Goal: Task Accomplishment & Management: Manage account settings

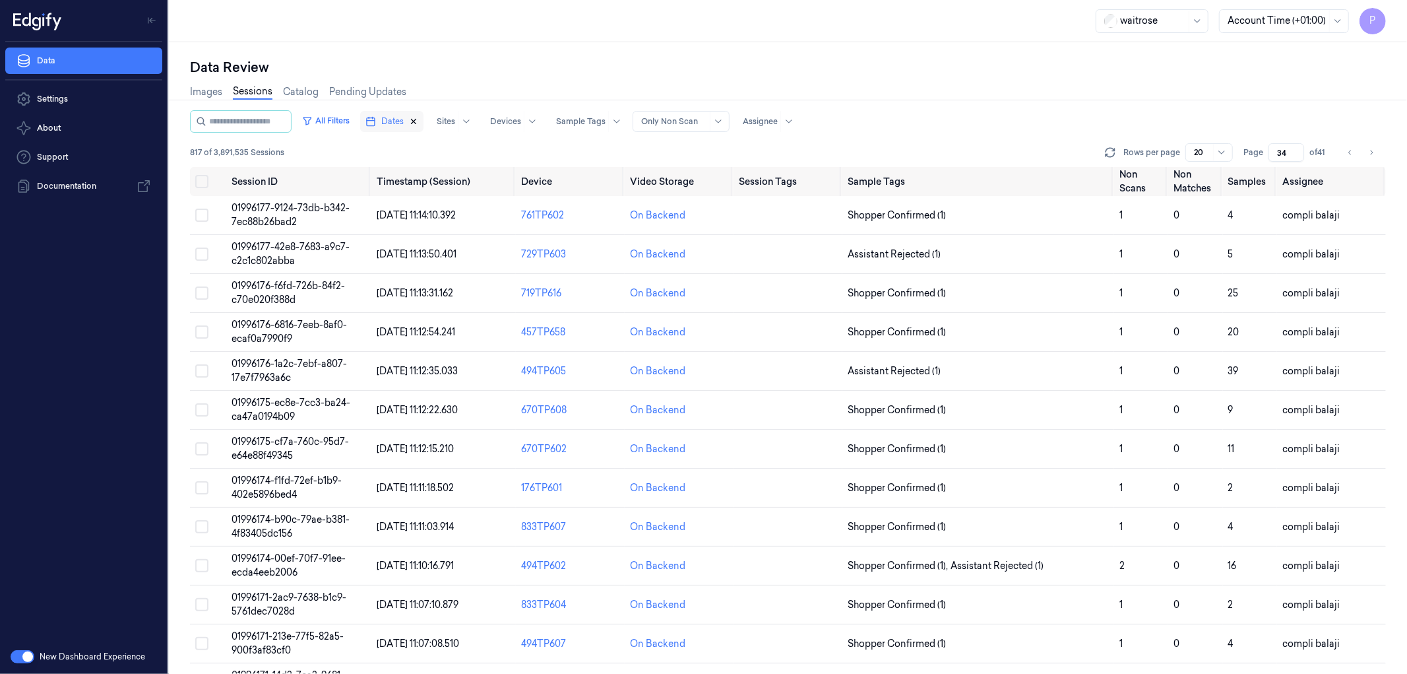
click at [418, 121] on icon "button" at bounding box center [413, 121] width 9 height 9
type input "1"
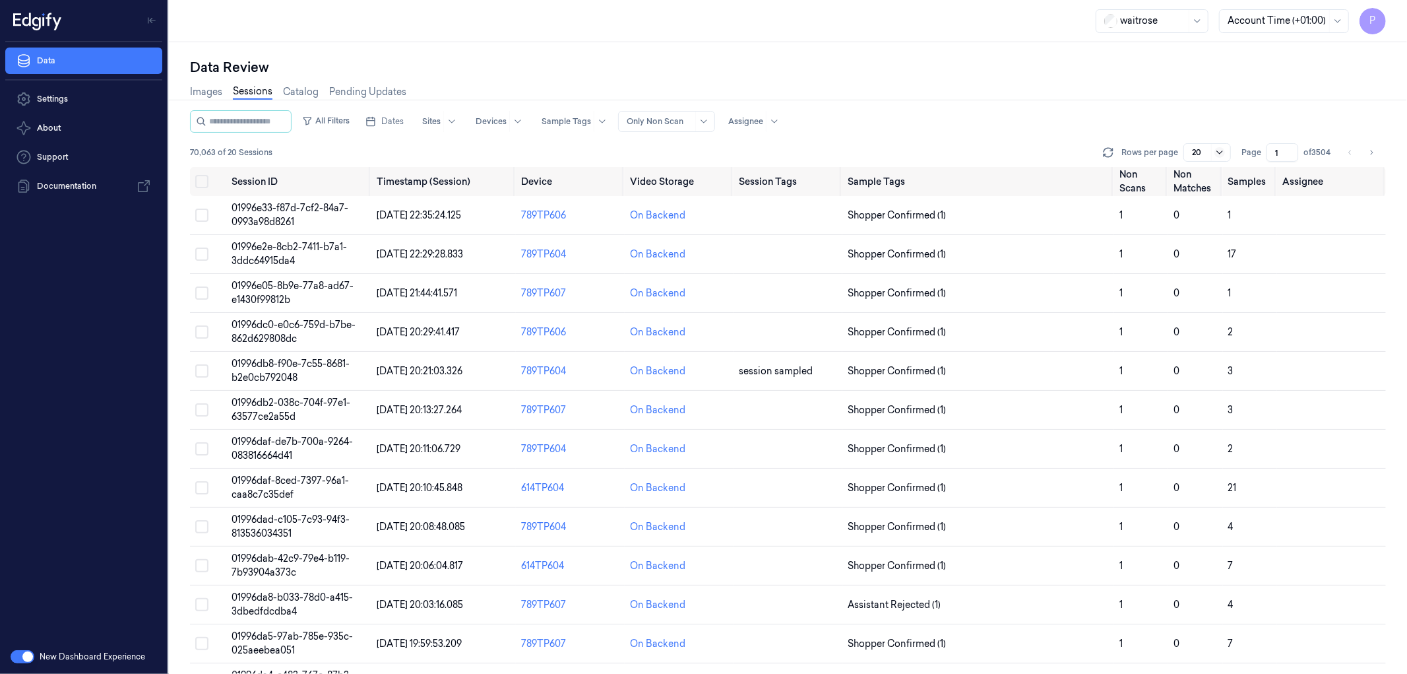
click at [1219, 152] on icon at bounding box center [1220, 152] width 11 height 11
click at [1235, 112] on div "All Filters Dates Sites Devices Sample Tags Alert Type Only Non Scan Assignee" at bounding box center [788, 121] width 1196 height 22
click at [404, 121] on span "Dates" at bounding box center [392, 121] width 22 height 12
click at [522, 253] on button "20" at bounding box center [523, 253] width 21 height 21
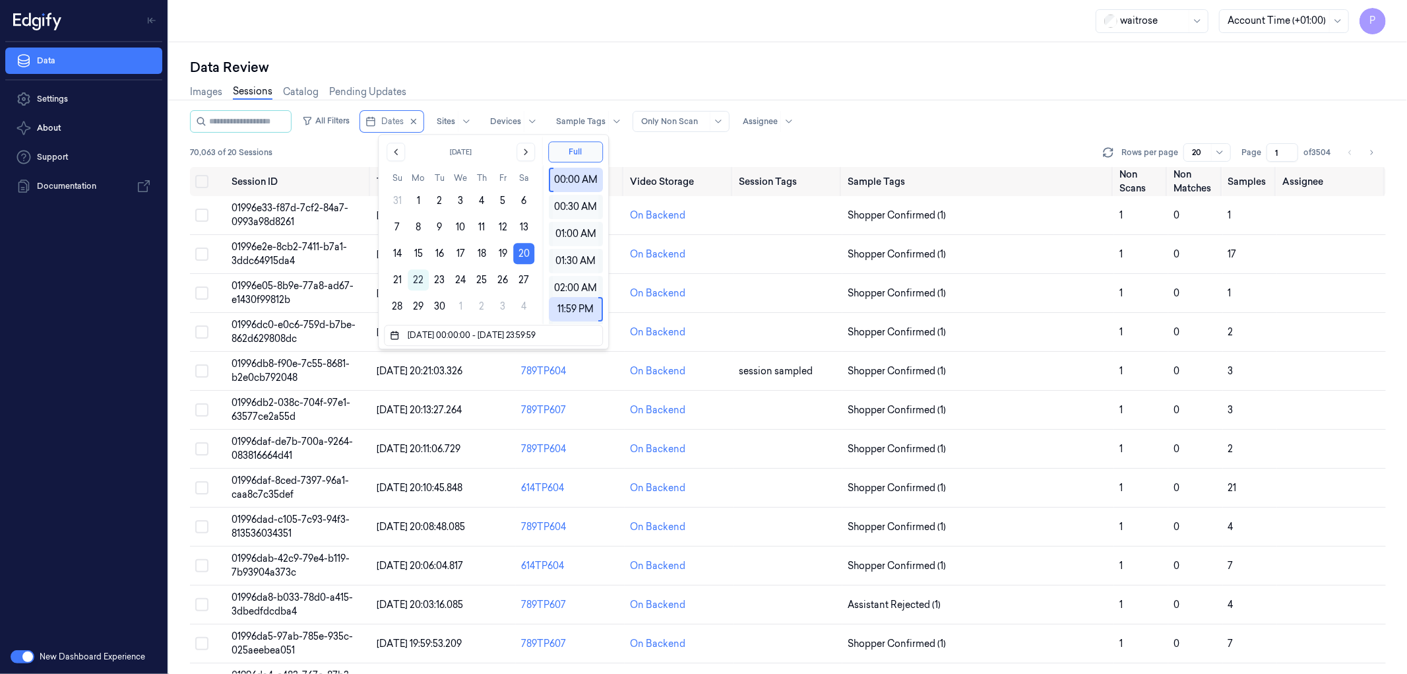
click at [578, 62] on div "Data Review" at bounding box center [788, 67] width 1196 height 18
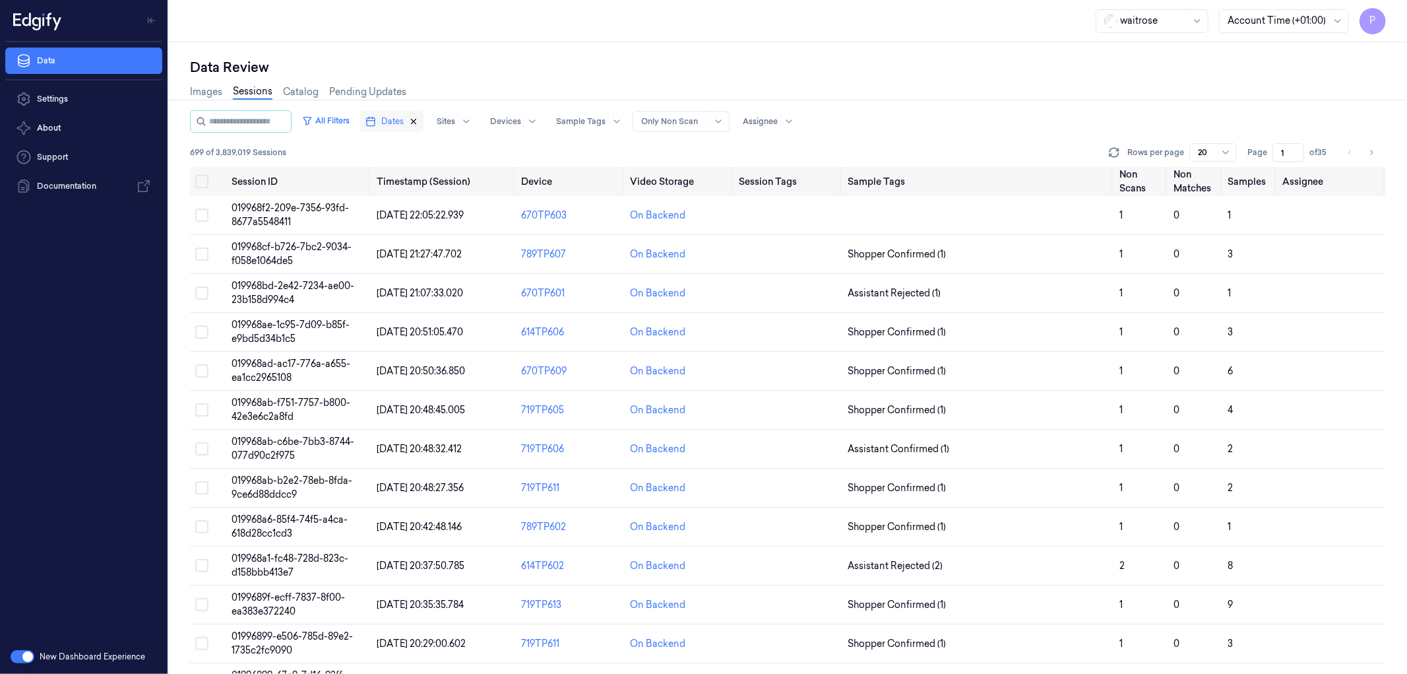
click at [418, 123] on icon "button" at bounding box center [413, 121] width 9 height 9
click at [404, 121] on span "Dates" at bounding box center [392, 121] width 22 height 12
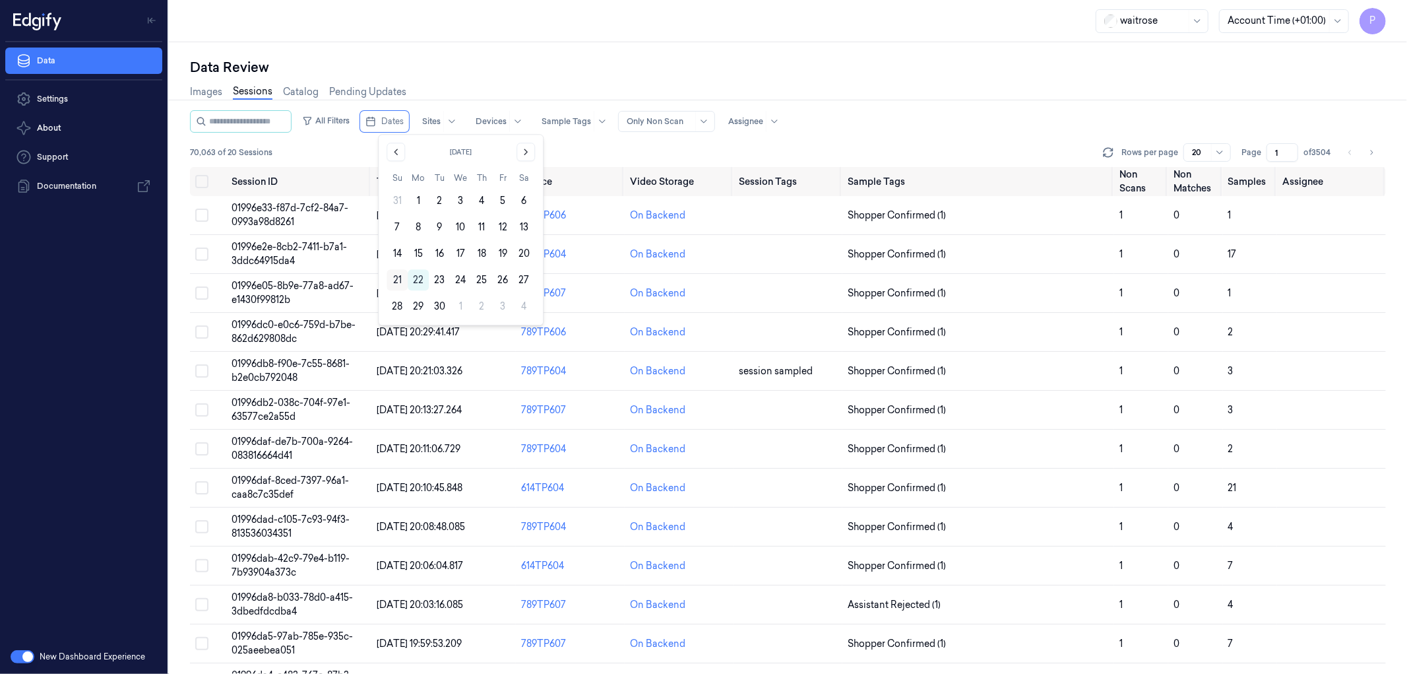
click at [394, 280] on button "21" at bounding box center [397, 279] width 21 height 21
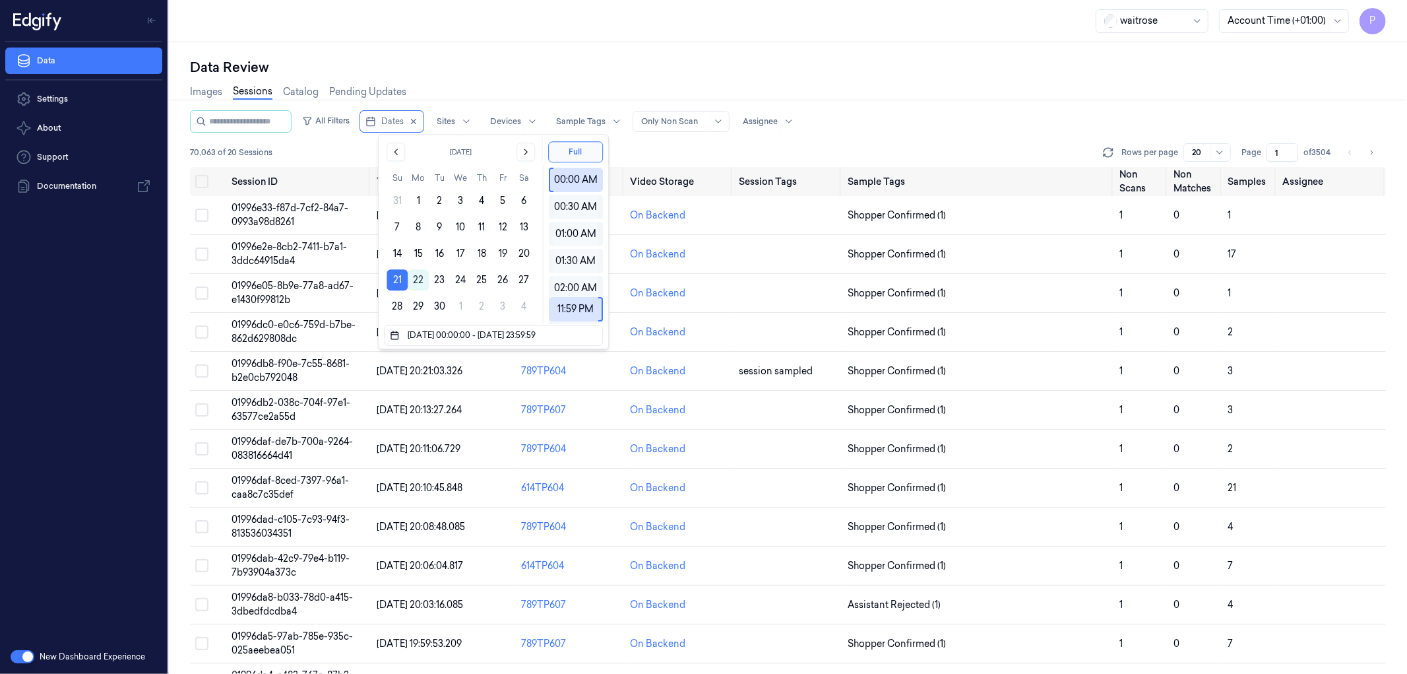
click at [520, 59] on div "Data Review" at bounding box center [788, 67] width 1196 height 18
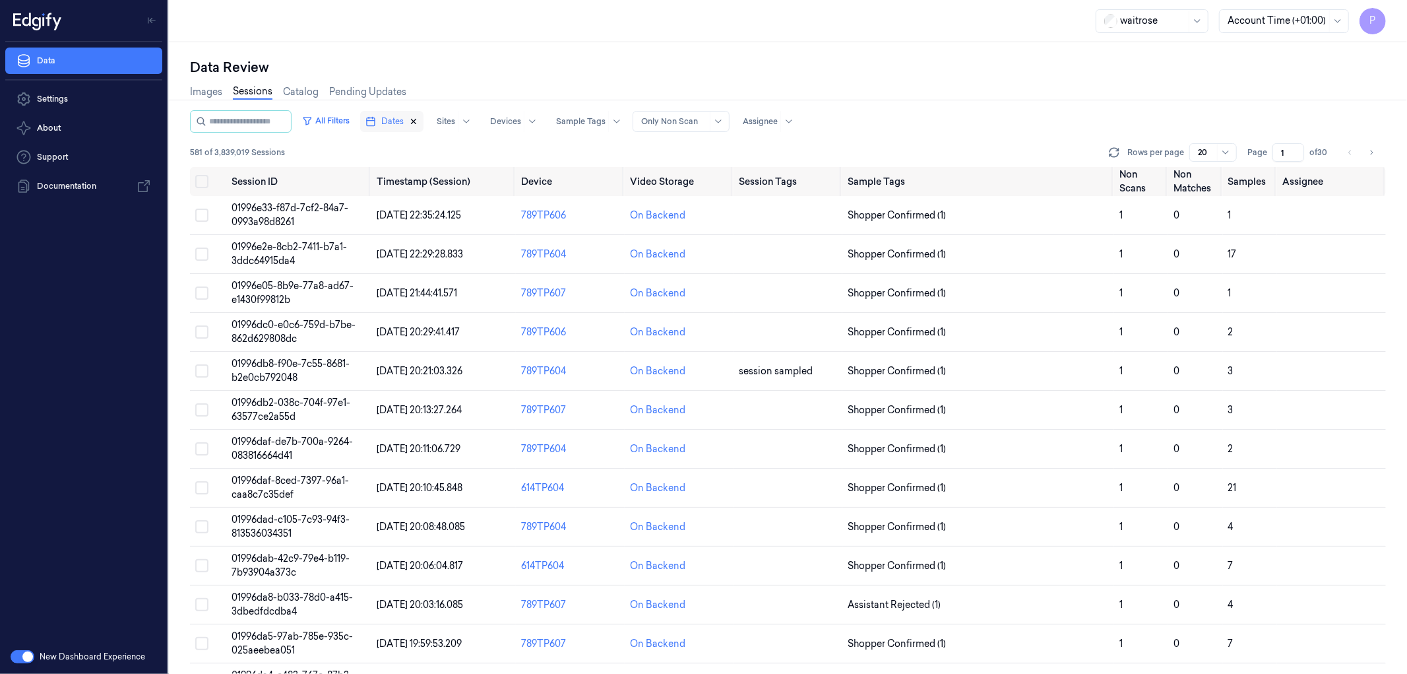
click at [418, 120] on icon "button" at bounding box center [413, 121] width 9 height 9
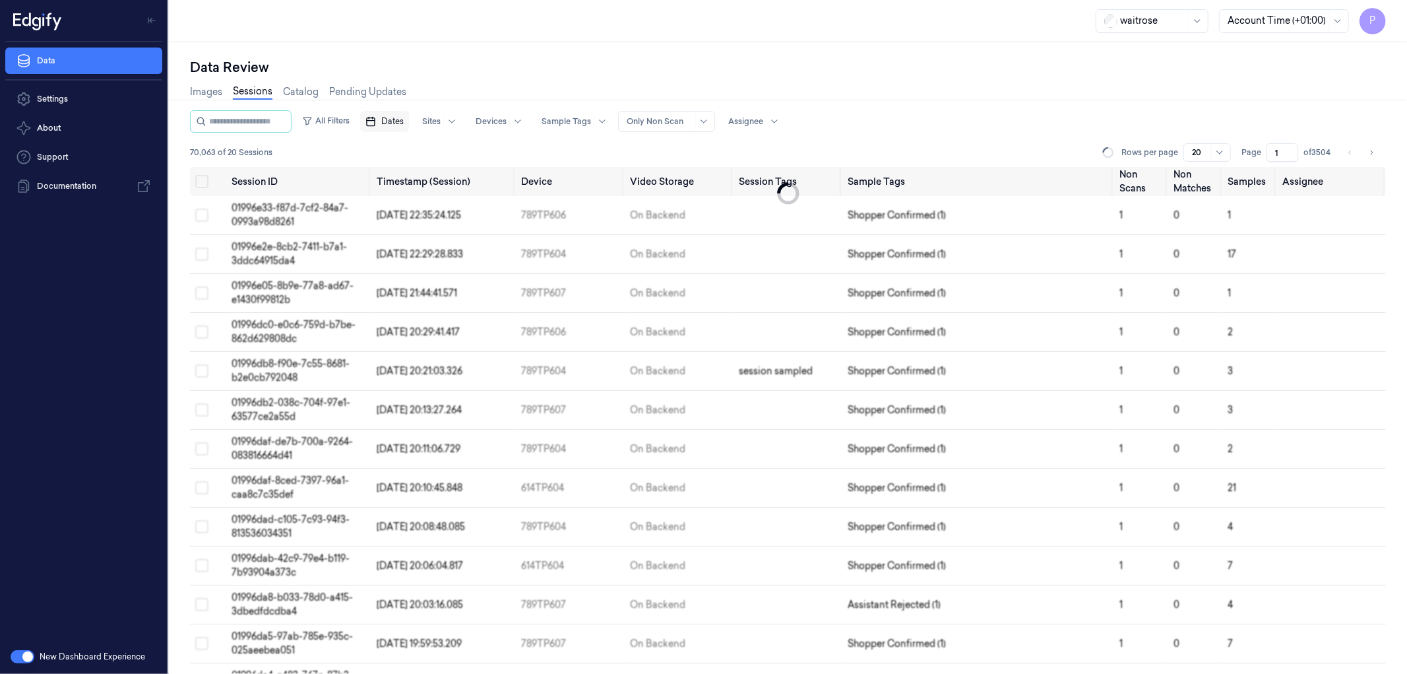
click at [403, 117] on span "Dates" at bounding box center [392, 121] width 22 height 12
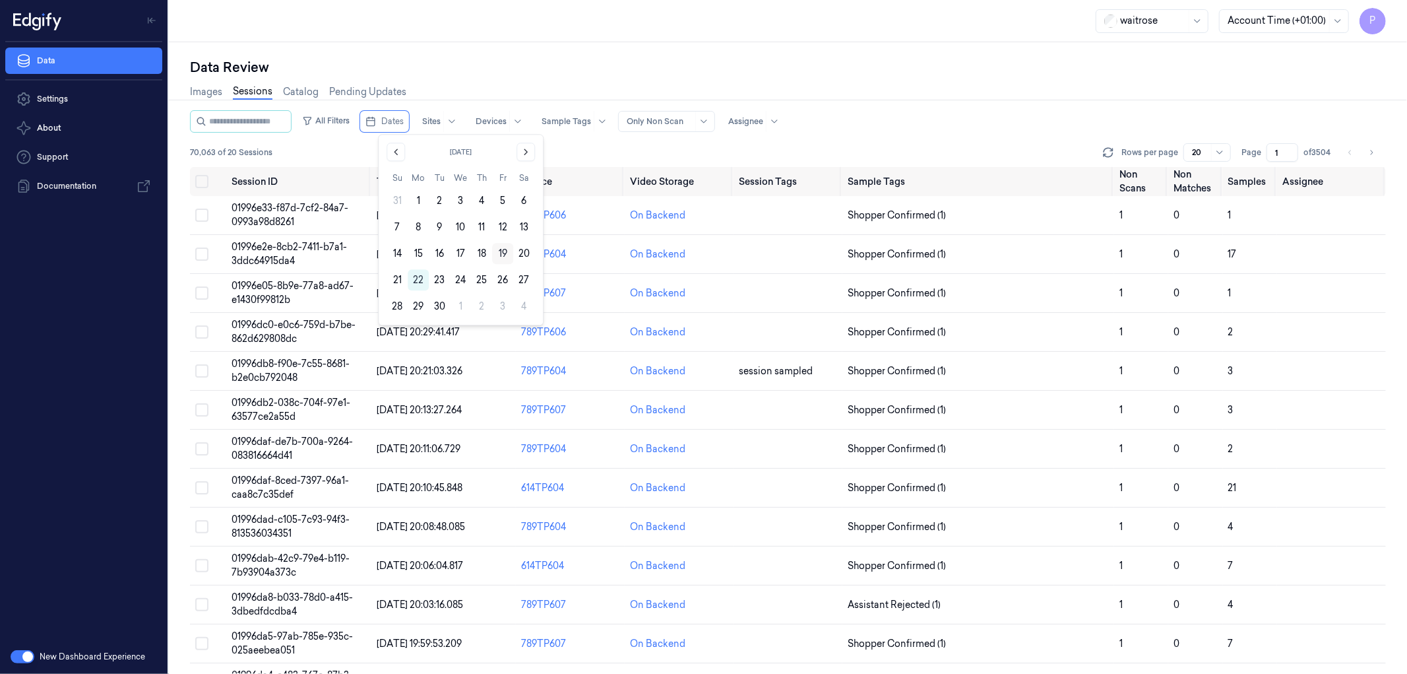
click at [503, 251] on button "19" at bounding box center [502, 253] width 21 height 21
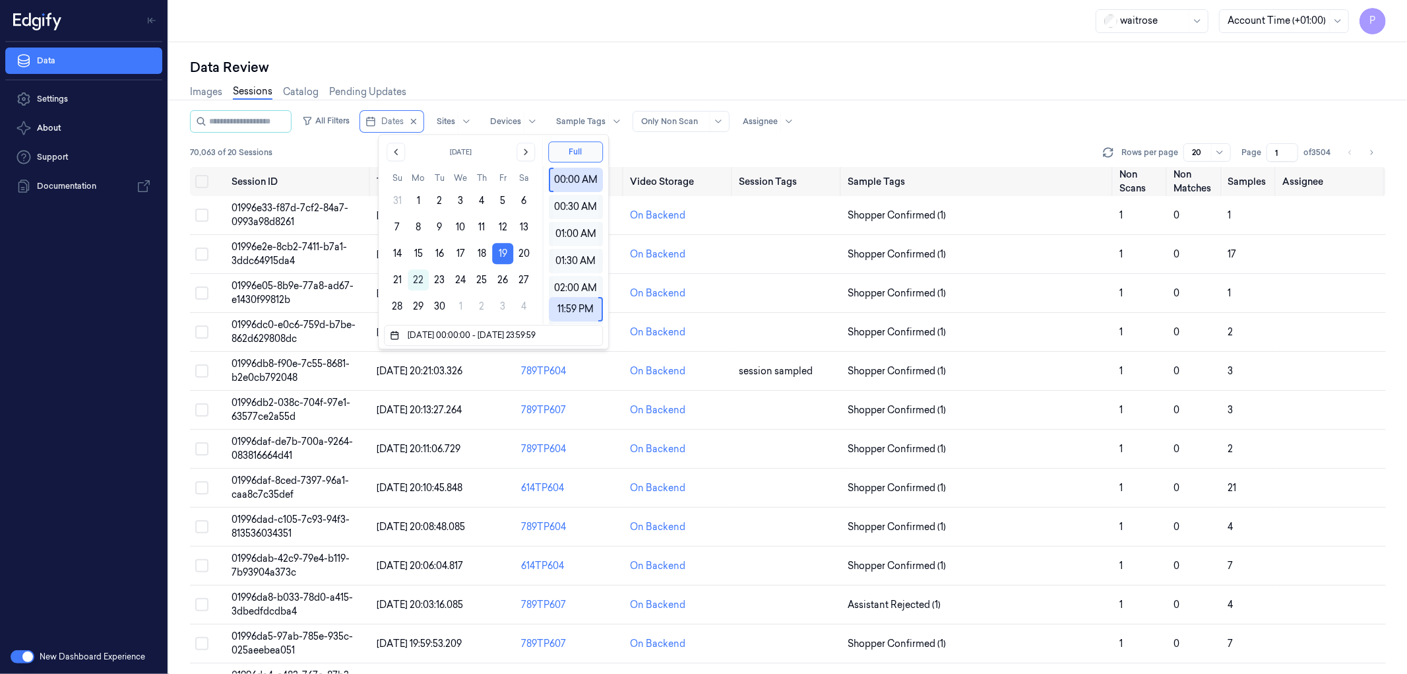
click at [770, 57] on div "Data Review Images Sessions Catalog Pending Updates All Filters Dates Sites Dev…" at bounding box center [788, 357] width 1238 height 631
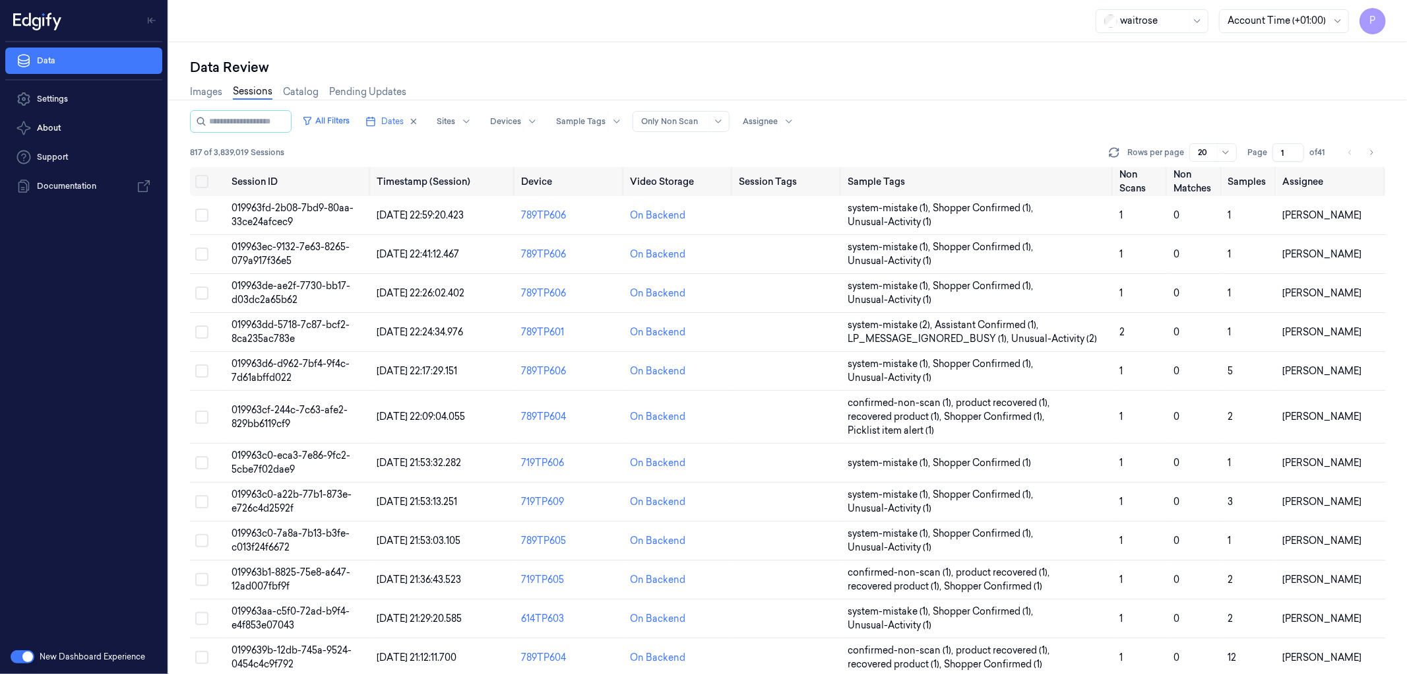
drag, startPoint x: 1289, startPoint y: 148, endPoint x: 1273, endPoint y: 150, distance: 15.3
click at [1273, 150] on input "1" at bounding box center [1289, 152] width 32 height 18
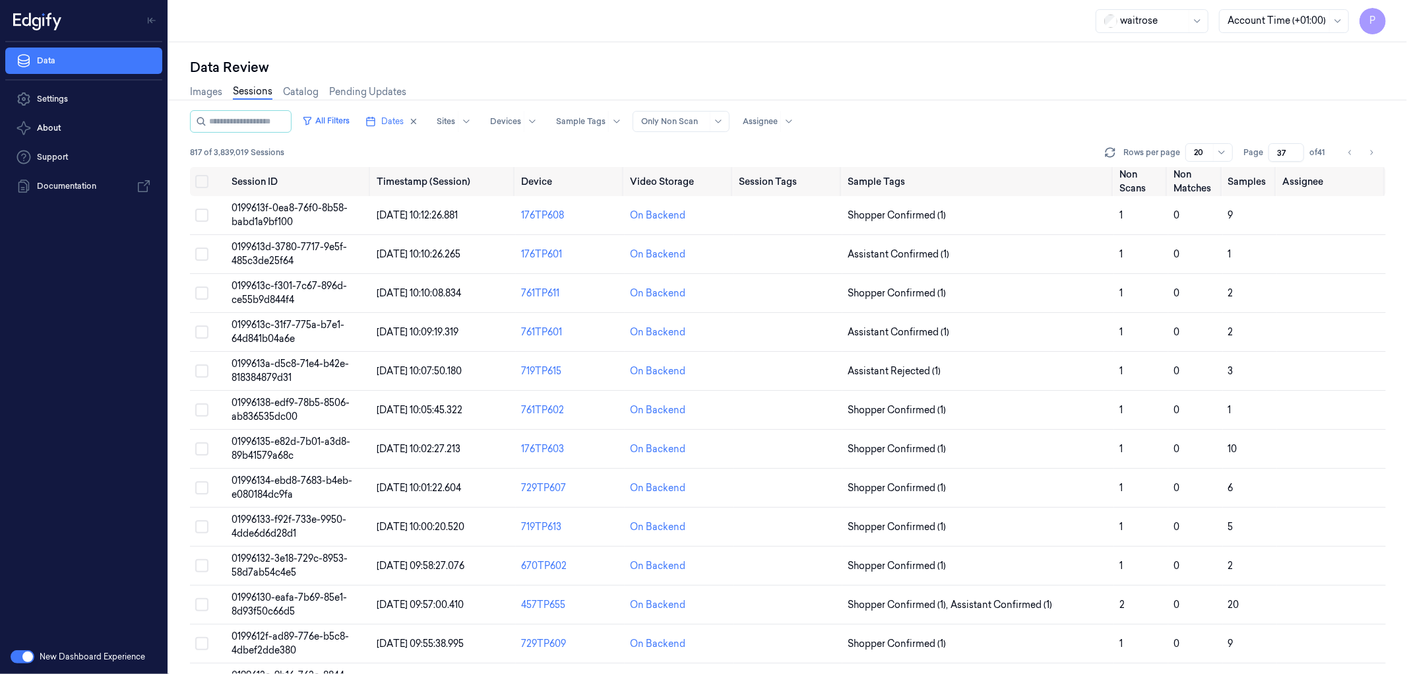
type input "37"
click at [946, 53] on div "Data Review Images Sessions Catalog Pending Updates All Filters Dates Sites Dev…" at bounding box center [788, 357] width 1238 height 631
click at [200, 175] on button "Select all" at bounding box center [201, 181] width 13 height 13
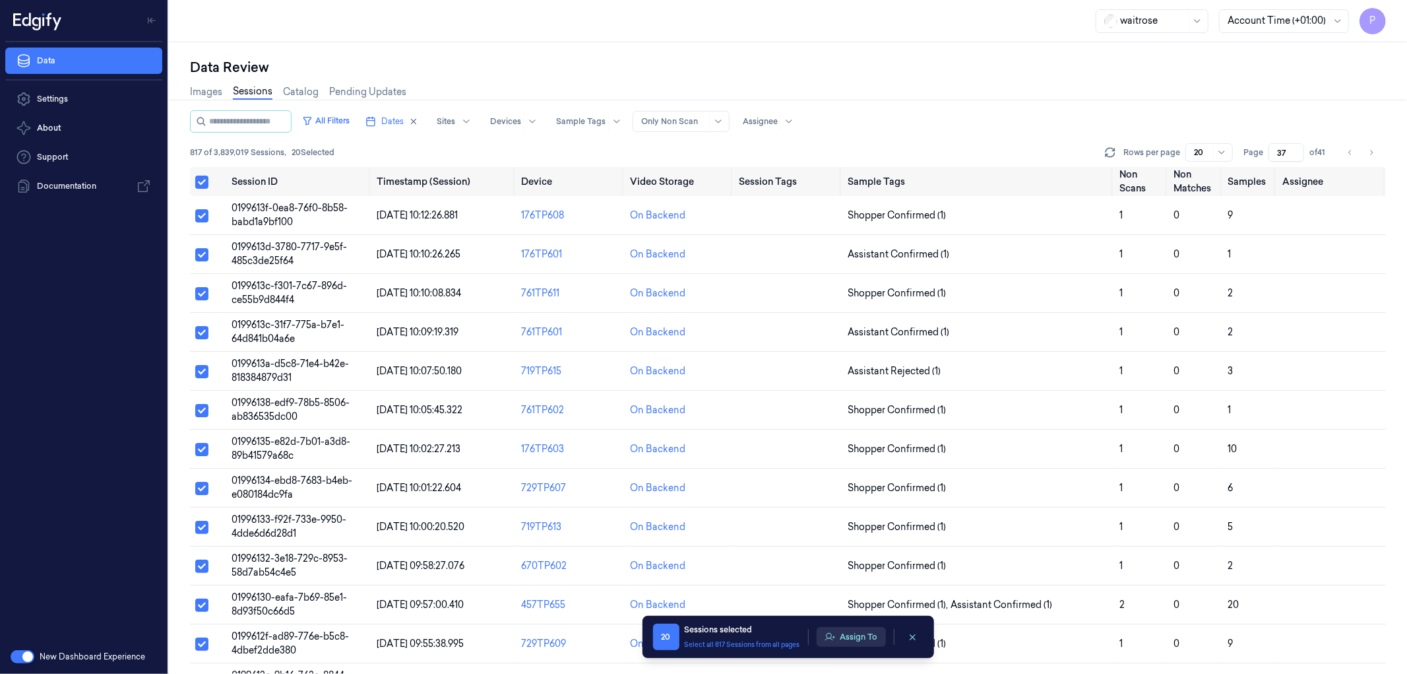
click at [870, 635] on button "Assign To" at bounding box center [851, 637] width 69 height 20
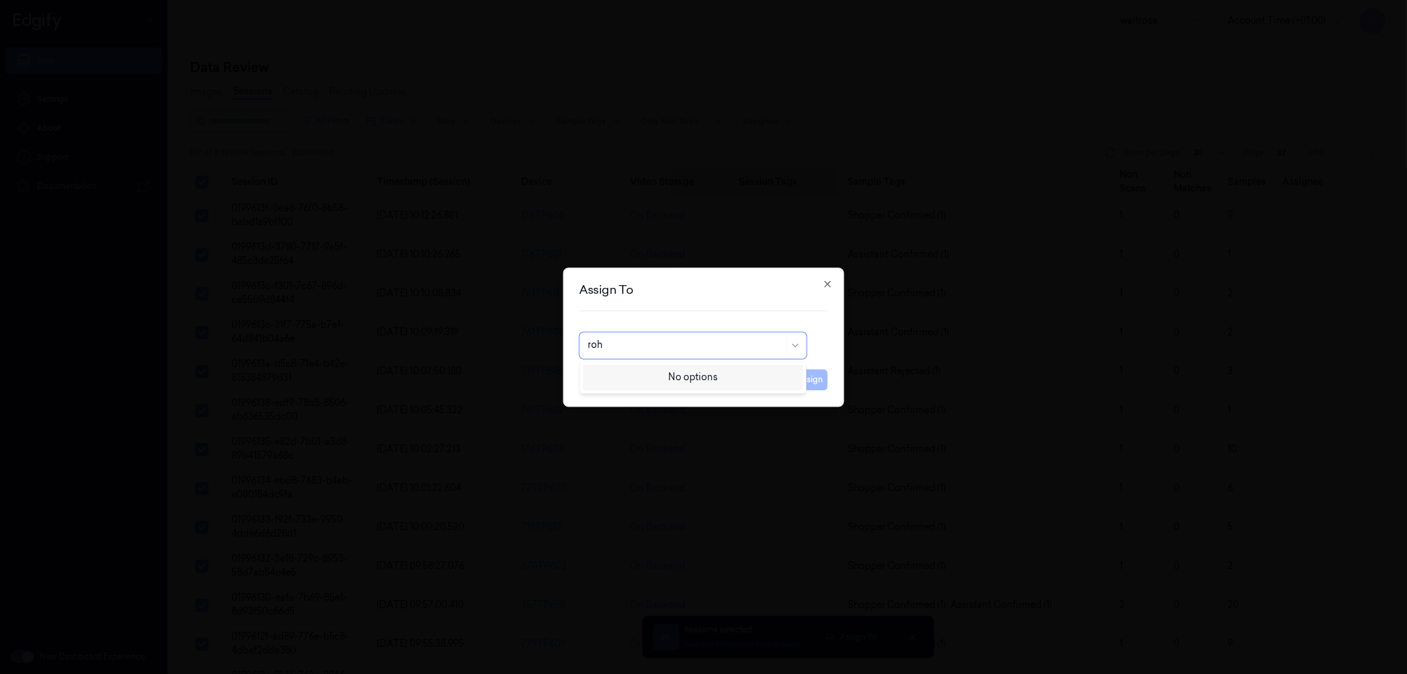
type input "rohi"
click at [703, 377] on div "Rohith Acharya" at bounding box center [693, 375] width 210 height 14
click at [803, 378] on button "Assign" at bounding box center [810, 379] width 36 height 21
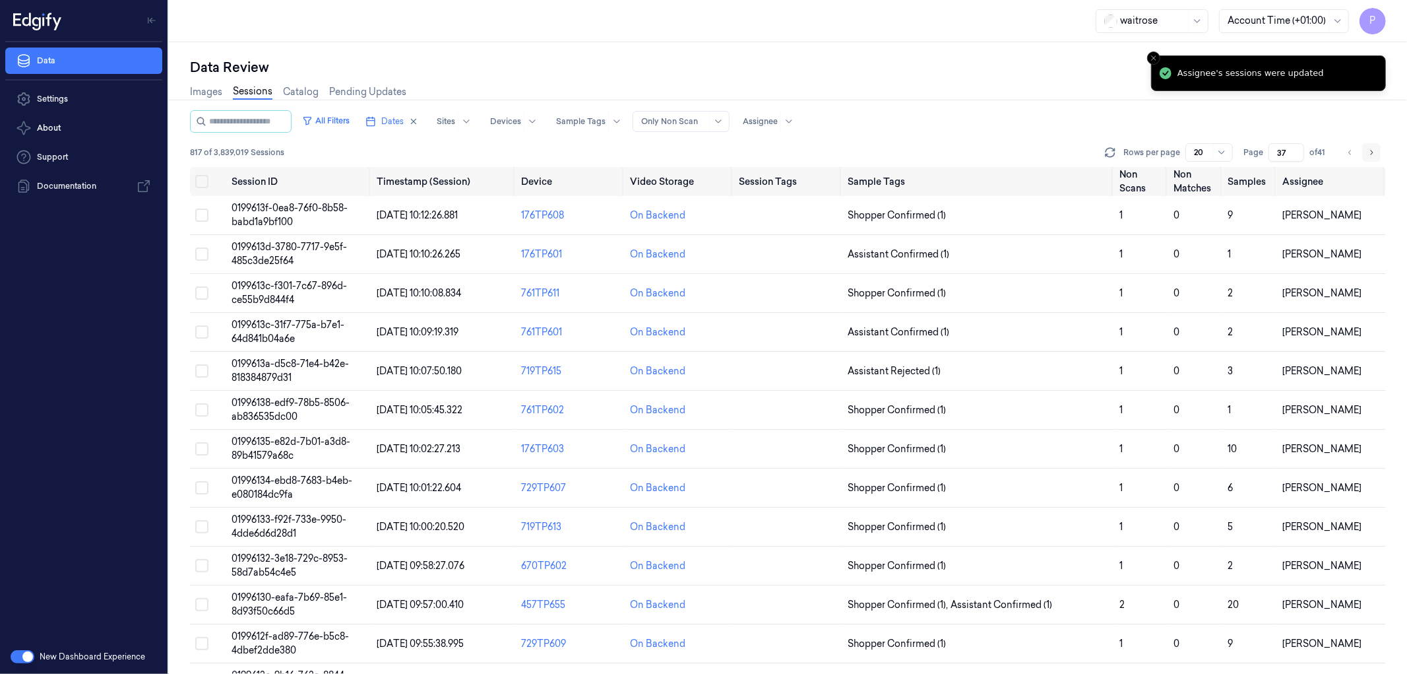
click at [1372, 149] on icon "Go to next page" at bounding box center [1372, 152] width 8 height 11
type input "38"
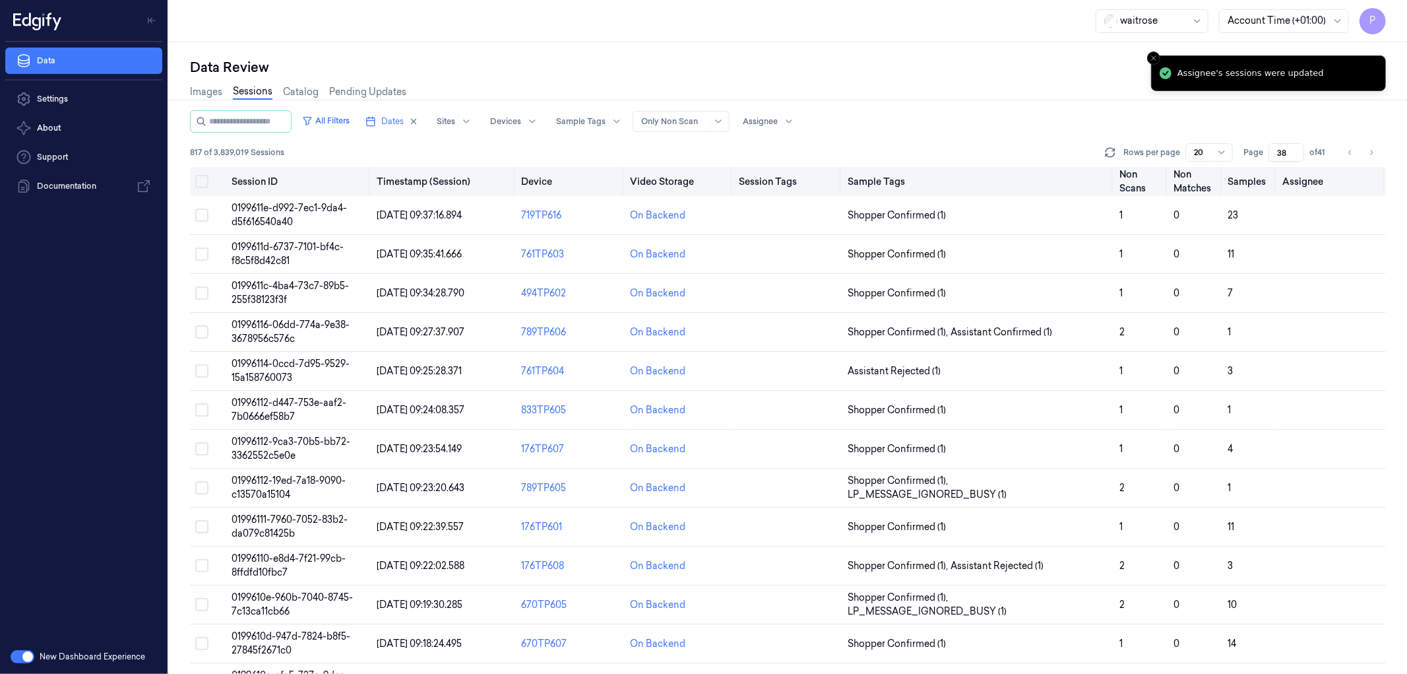
click at [200, 182] on button "Select all" at bounding box center [201, 181] width 13 height 13
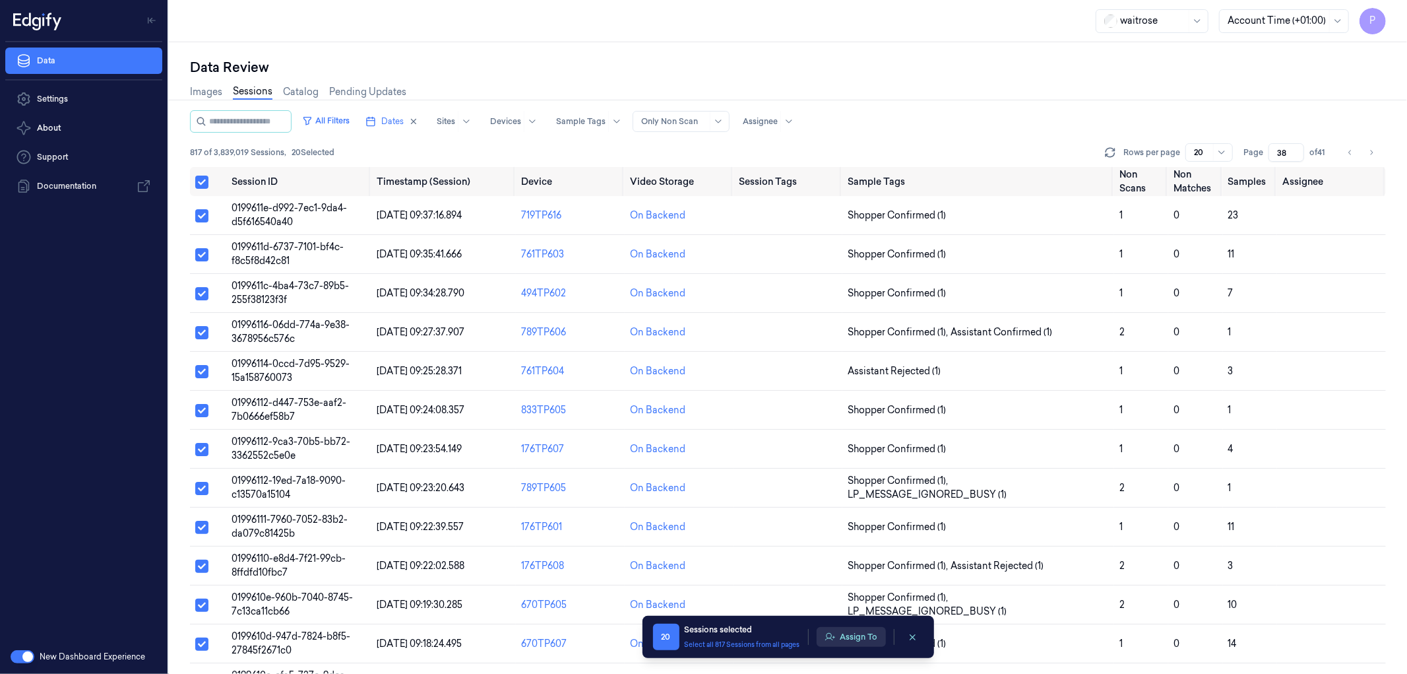
click at [847, 637] on button "Assign To" at bounding box center [851, 637] width 69 height 20
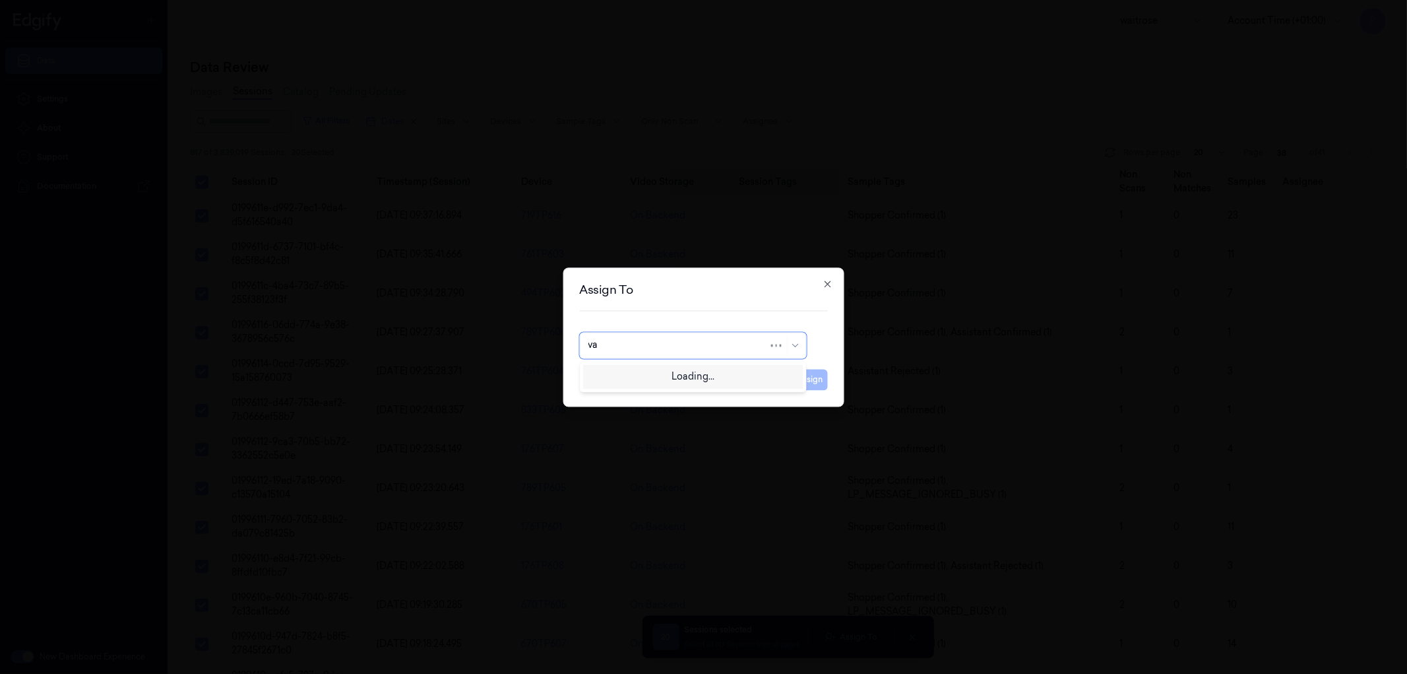
type input "var"
click at [634, 376] on div "Varsha Poojary" at bounding box center [627, 375] width 79 height 14
click at [808, 375] on button "Assign" at bounding box center [810, 379] width 36 height 21
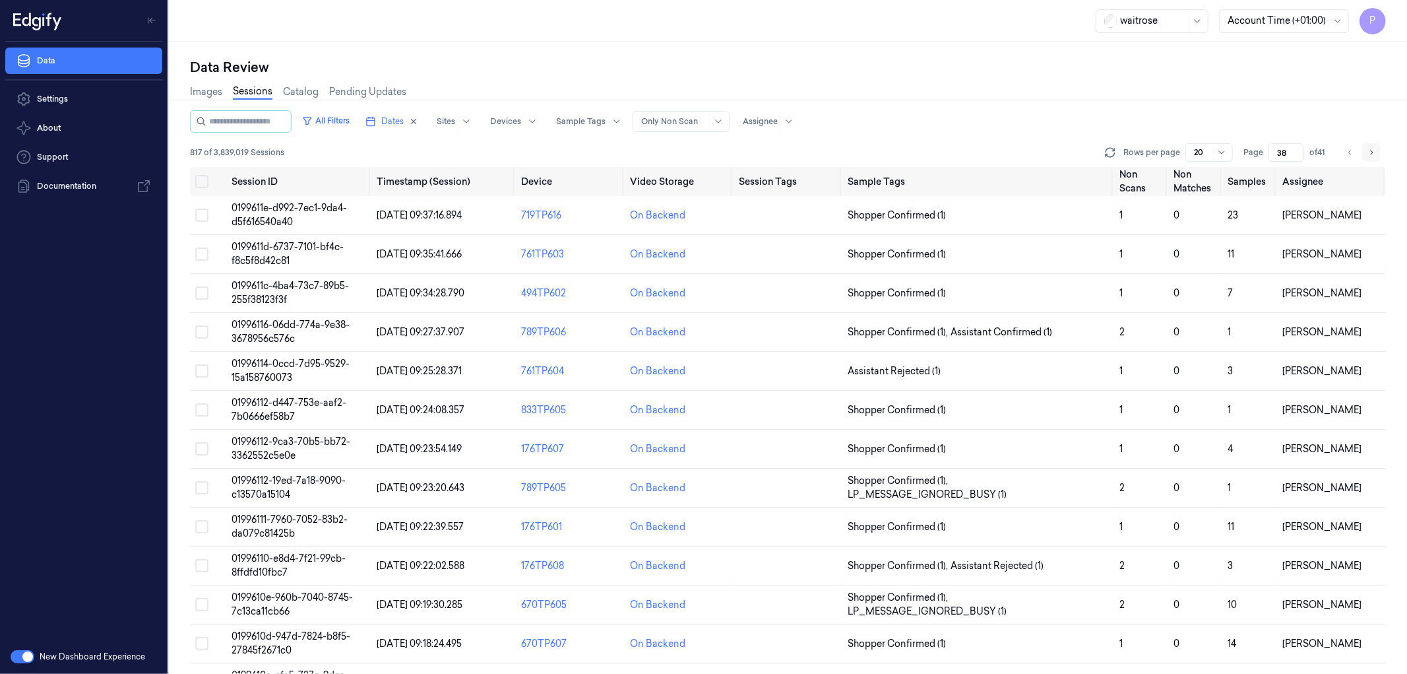
click at [1374, 152] on icon "Go to next page" at bounding box center [1372, 152] width 8 height 11
type input "39"
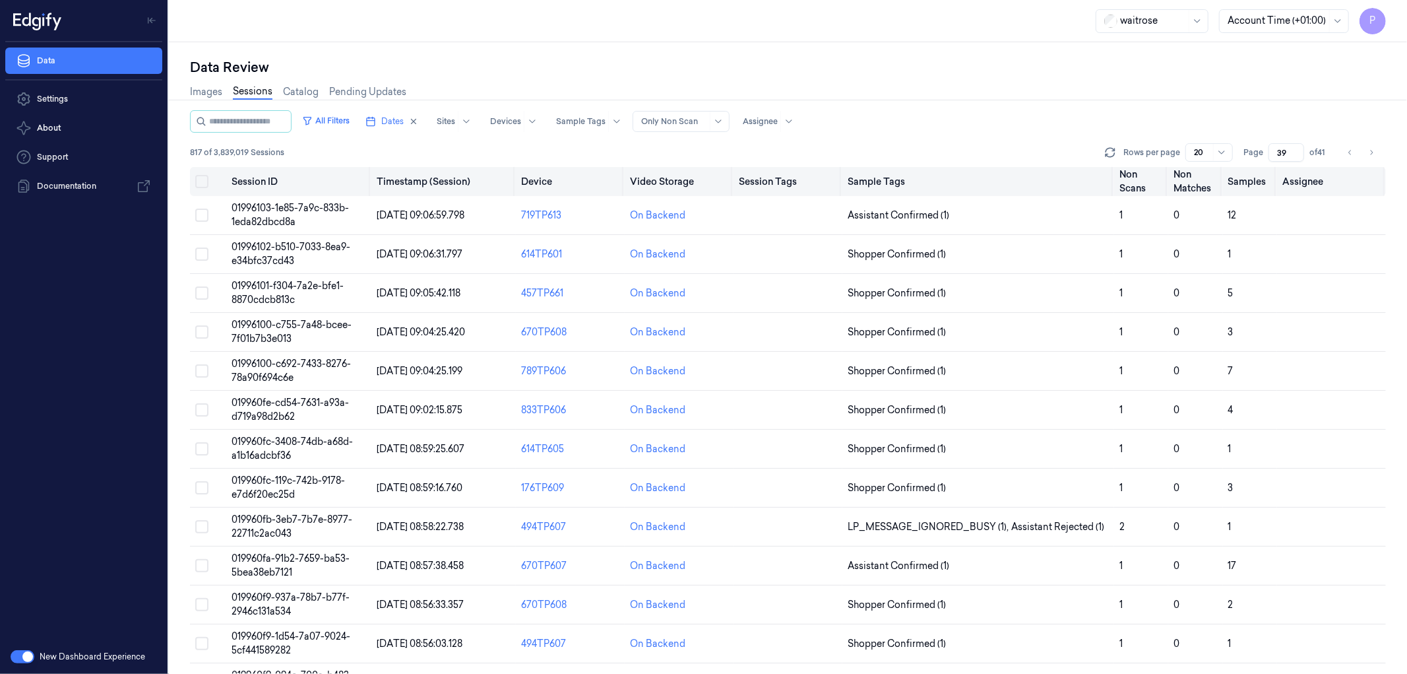
click at [199, 180] on button "Select all" at bounding box center [201, 181] width 13 height 13
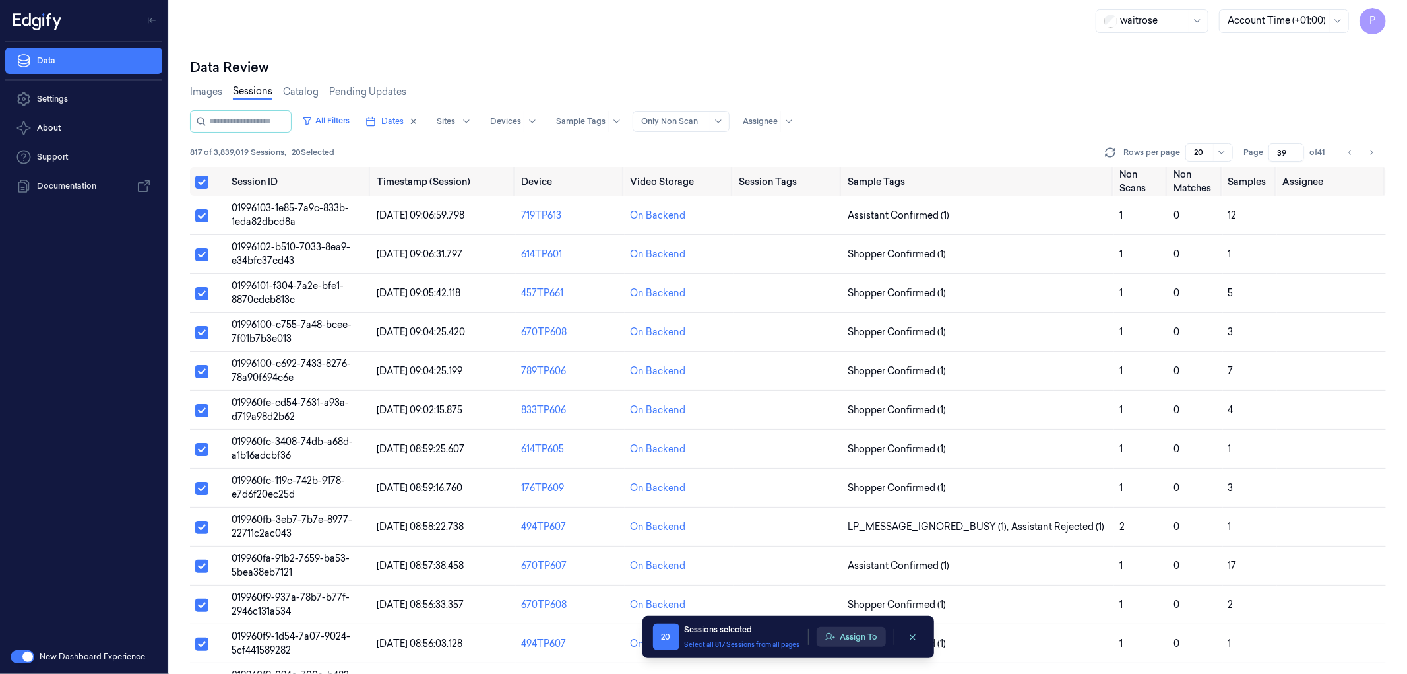
click at [845, 641] on button "Assign To" at bounding box center [851, 637] width 69 height 20
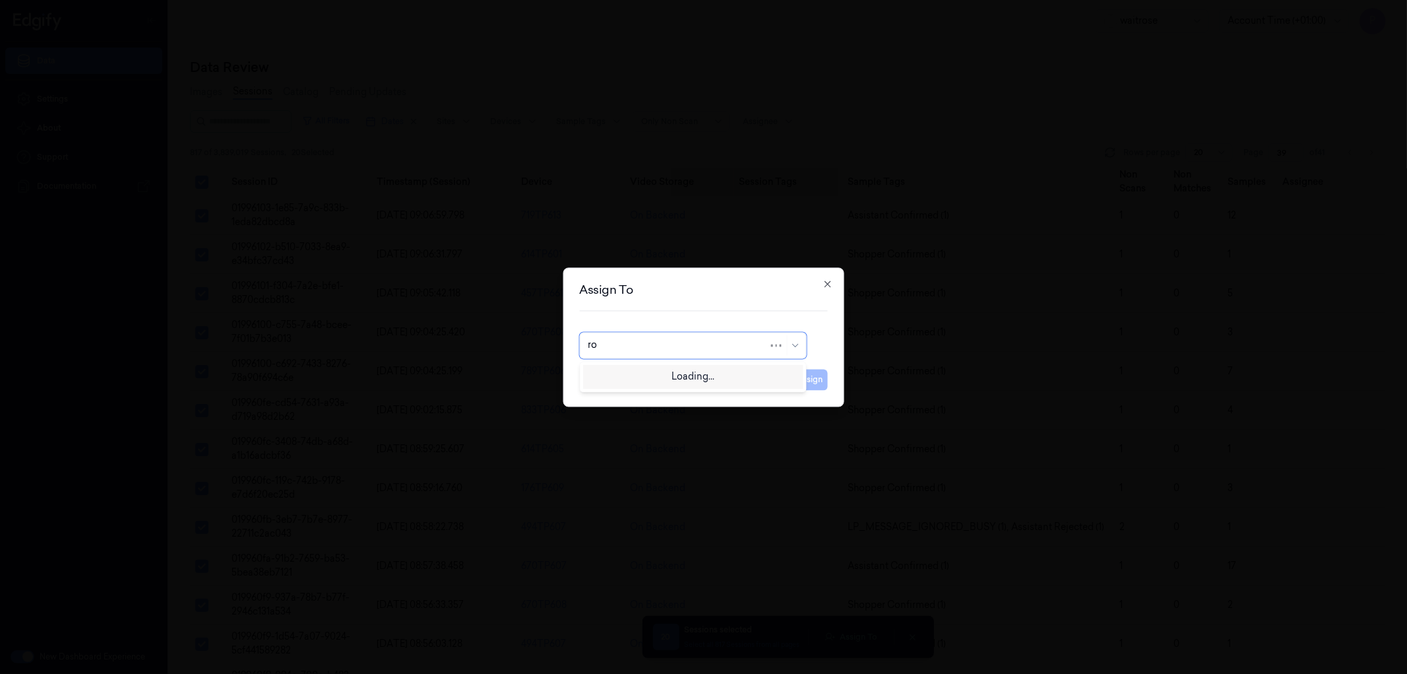
type input "roh"
click at [668, 373] on div "Rohith Acharya" at bounding box center [693, 375] width 210 height 14
click at [809, 381] on button "Assign" at bounding box center [810, 379] width 36 height 21
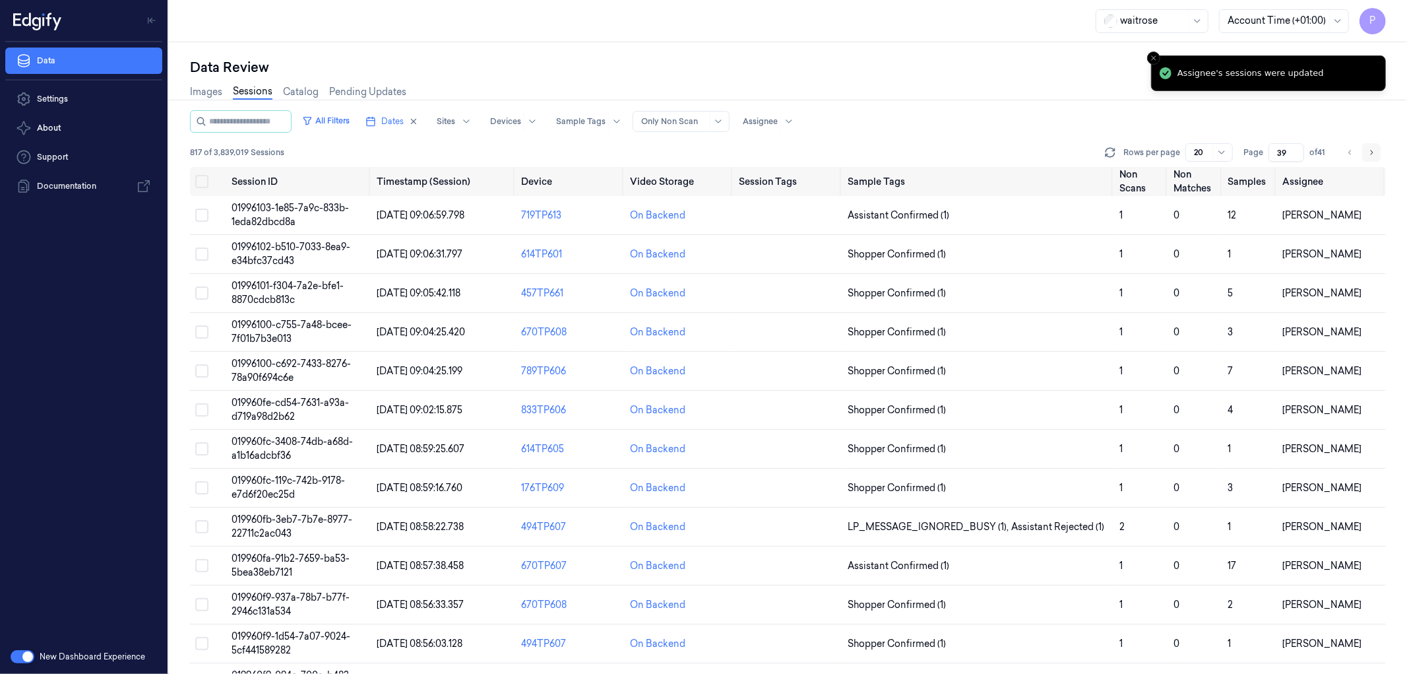
click at [1374, 150] on icon "Go to next page" at bounding box center [1372, 152] width 8 height 11
type input "40"
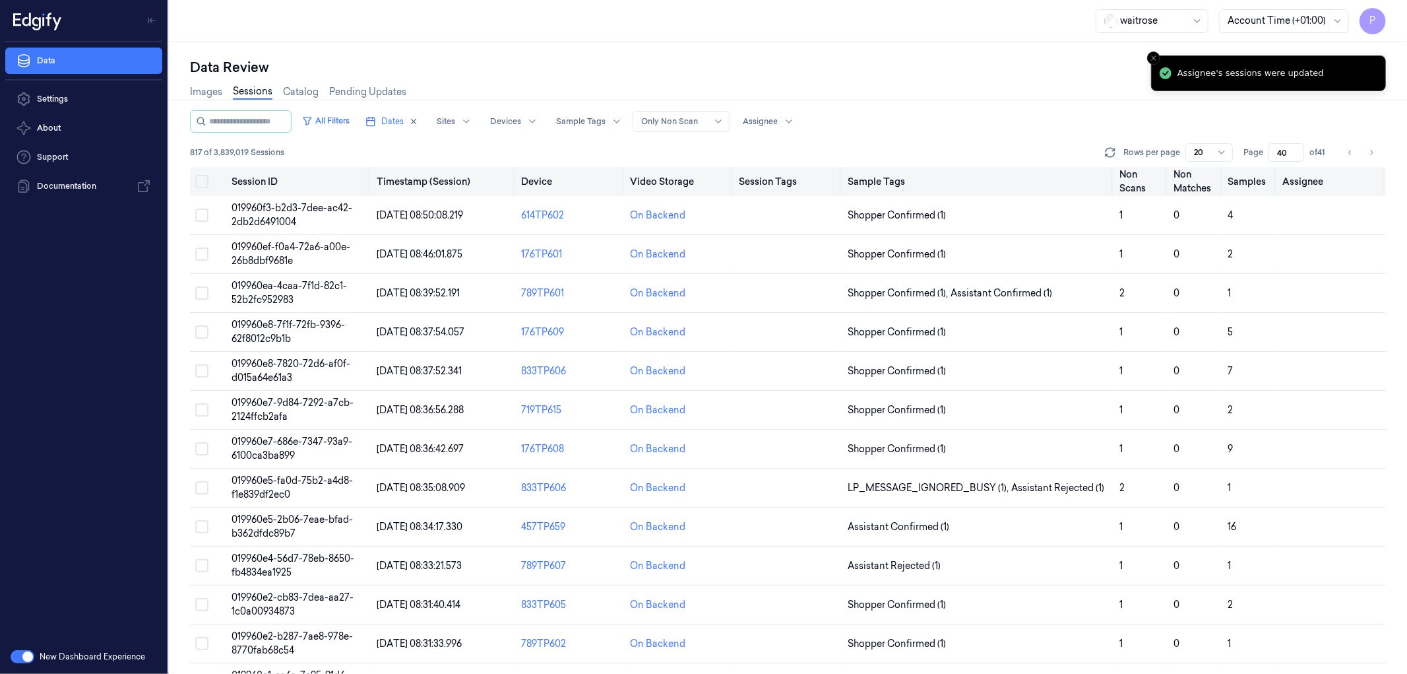
click at [198, 183] on button "Select all" at bounding box center [201, 181] width 13 height 13
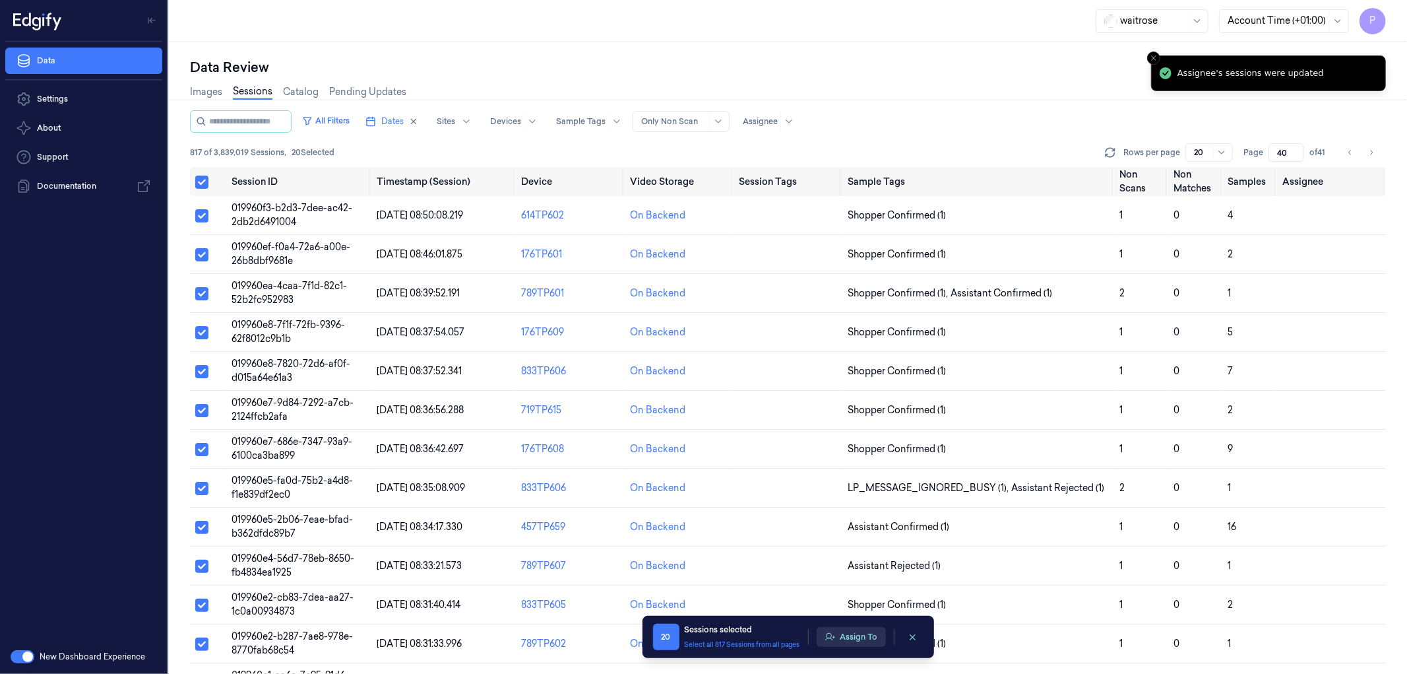
click at [858, 635] on button "Assign To" at bounding box center [851, 637] width 69 height 20
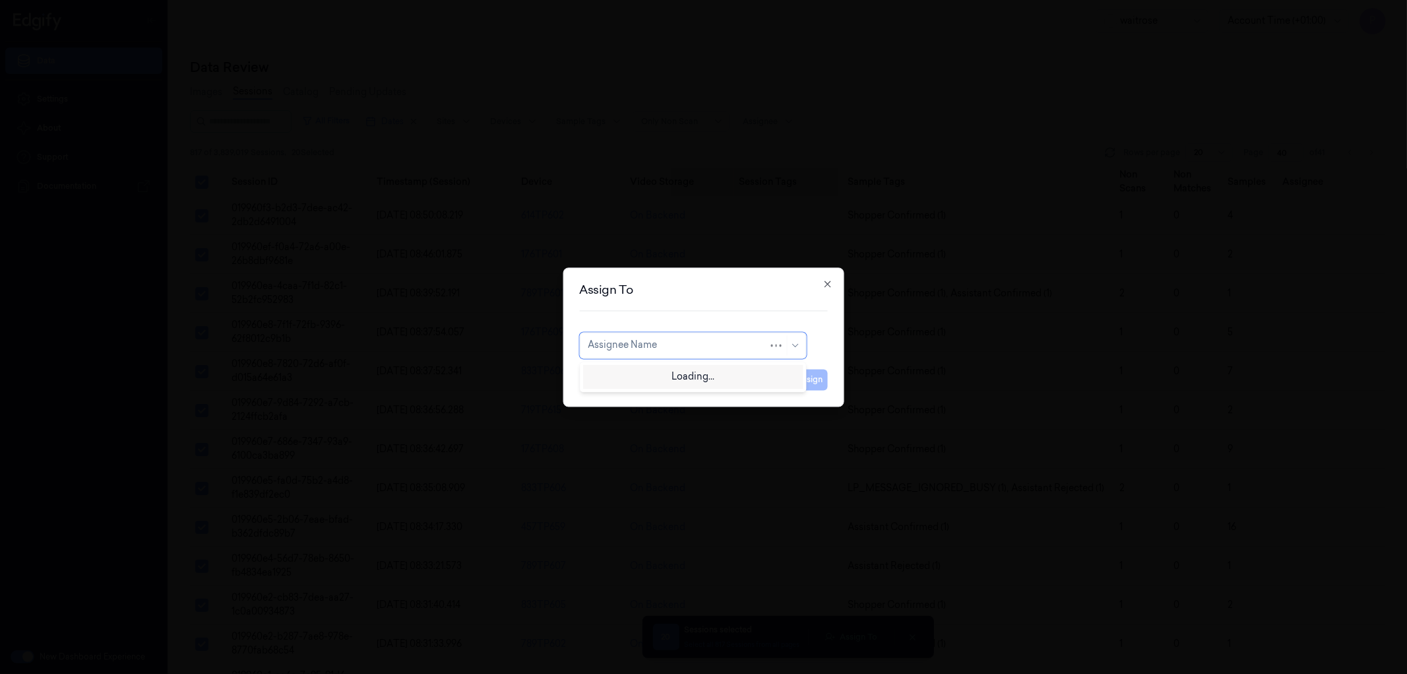
click at [691, 350] on div at bounding box center [678, 345] width 181 height 14
type input "var"
click at [674, 373] on div "Varsha Poojary" at bounding box center [693, 375] width 210 height 14
click at [810, 381] on button "Assign" at bounding box center [810, 379] width 36 height 21
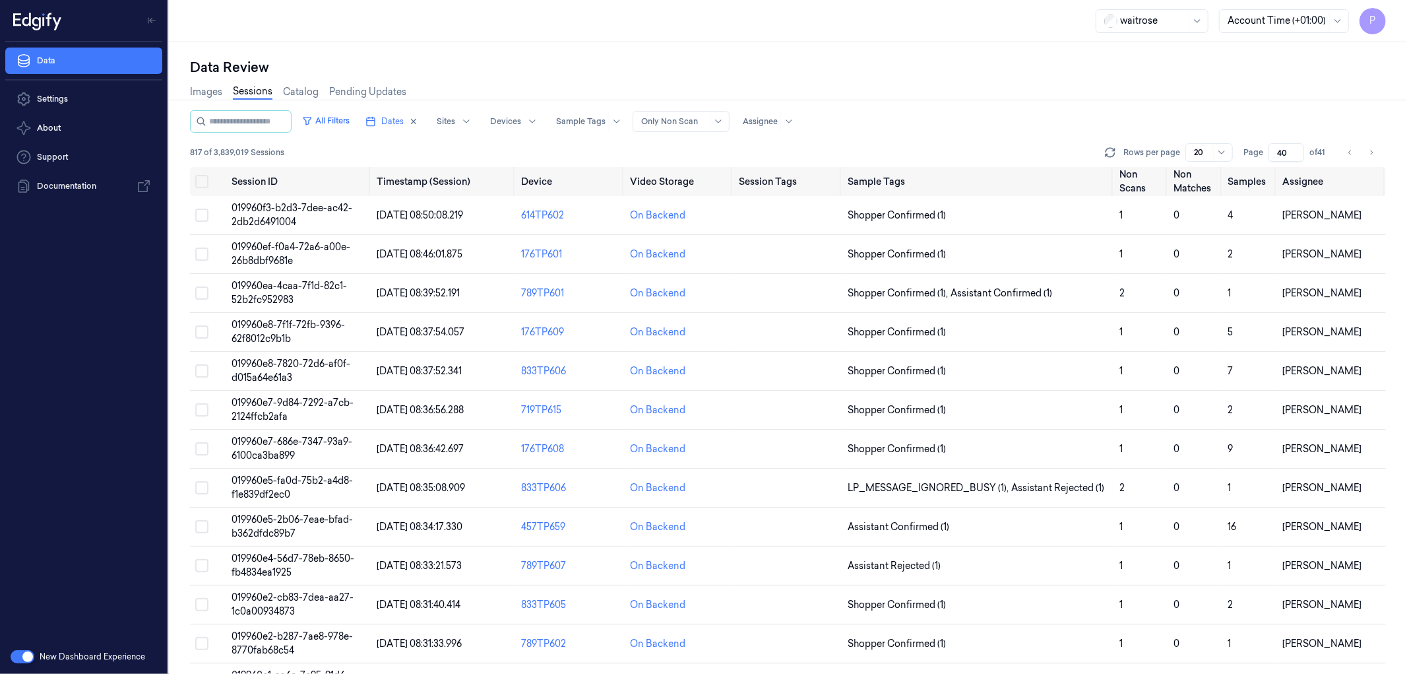
drag, startPoint x: 1287, startPoint y: 148, endPoint x: 1280, endPoint y: 148, distance: 7.3
click at [1280, 148] on input "40" at bounding box center [1287, 152] width 36 height 18
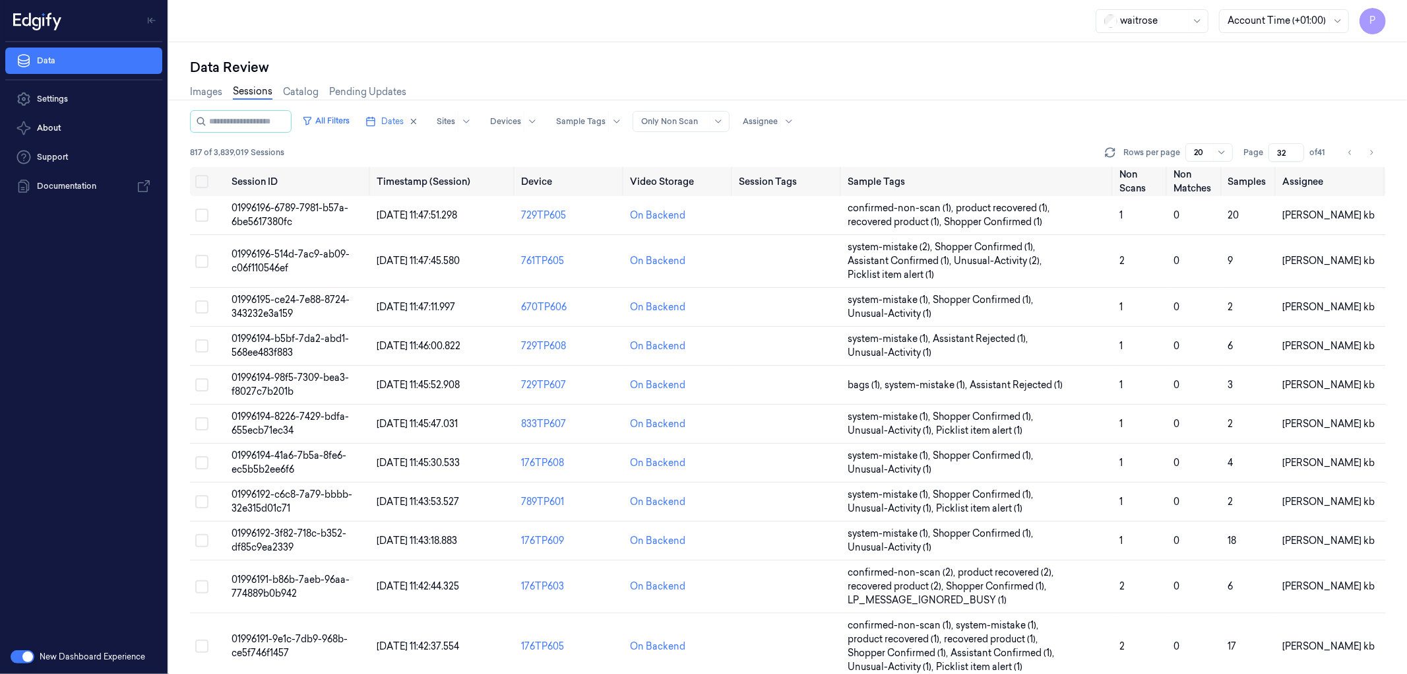
click at [1128, 79] on div "Images Sessions Catalog Pending Updates" at bounding box center [788, 94] width 1196 height 34
click at [1373, 152] on icon "Go to next page" at bounding box center [1372, 152] width 3 height 5
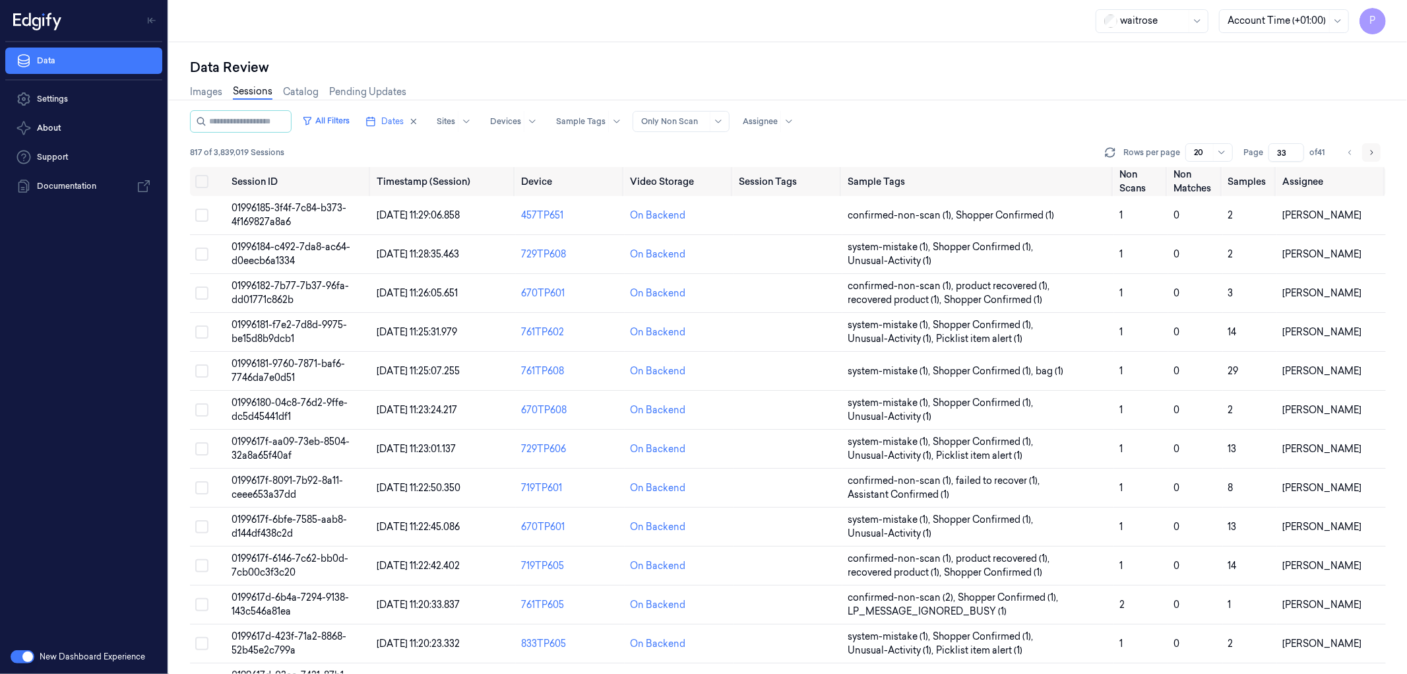
click at [1370, 152] on icon "Go to next page" at bounding box center [1372, 152] width 8 height 11
type input "34"
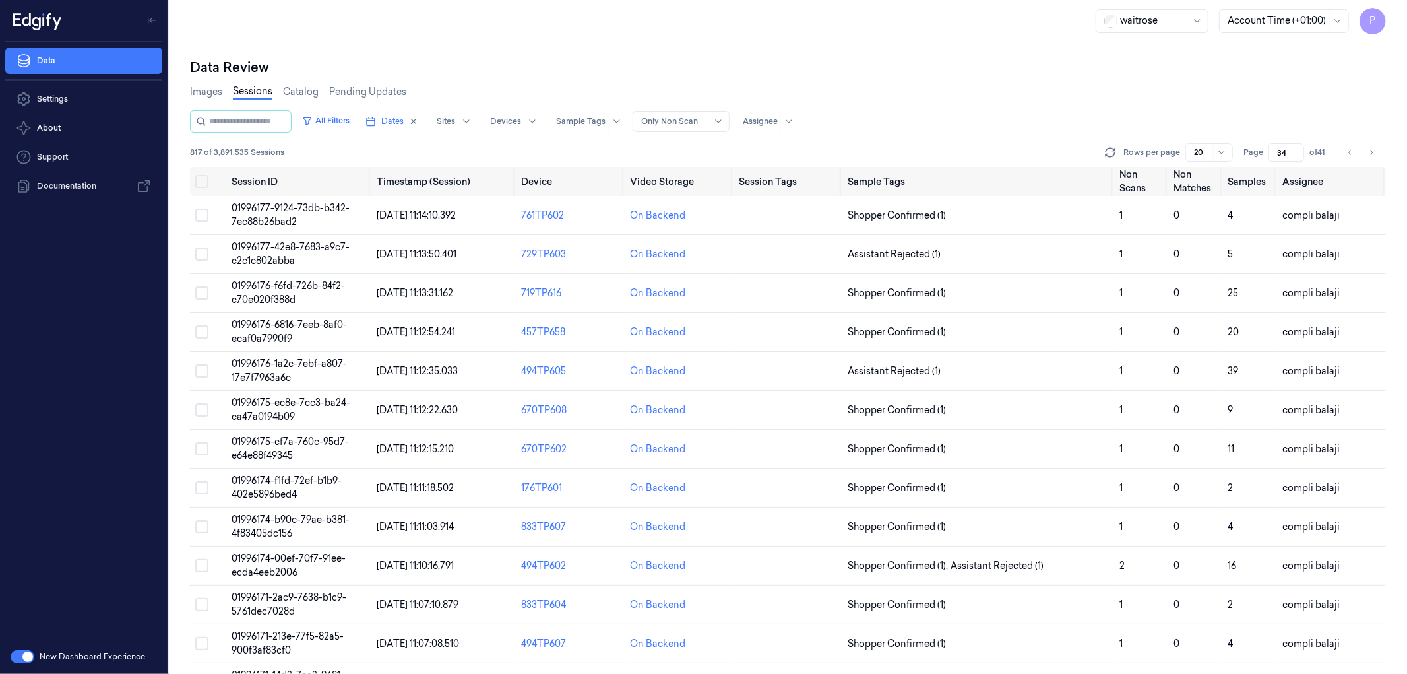
click at [1370, 148] on icon "Go to next page" at bounding box center [1372, 152] width 8 height 11
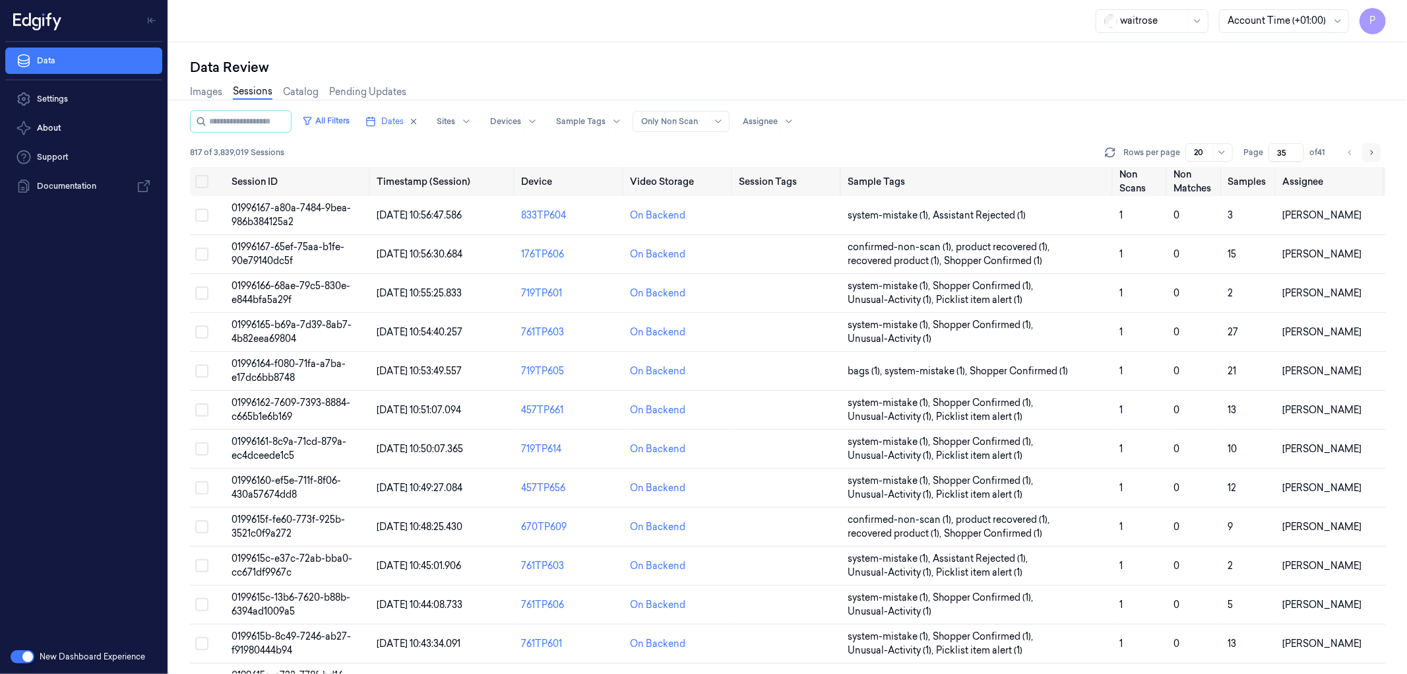
click at [1367, 150] on button "Go to next page" at bounding box center [1372, 152] width 18 height 18
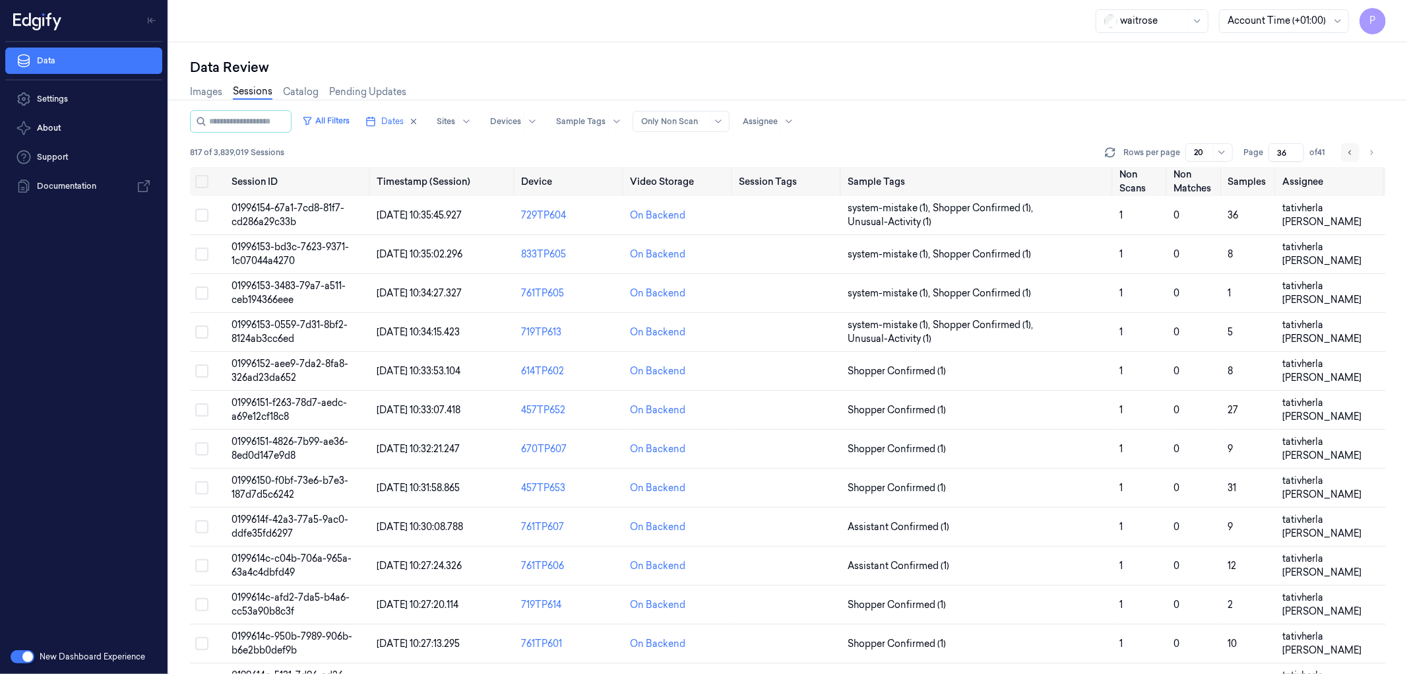
click at [1351, 150] on icon "Go to previous page" at bounding box center [1351, 152] width 8 height 11
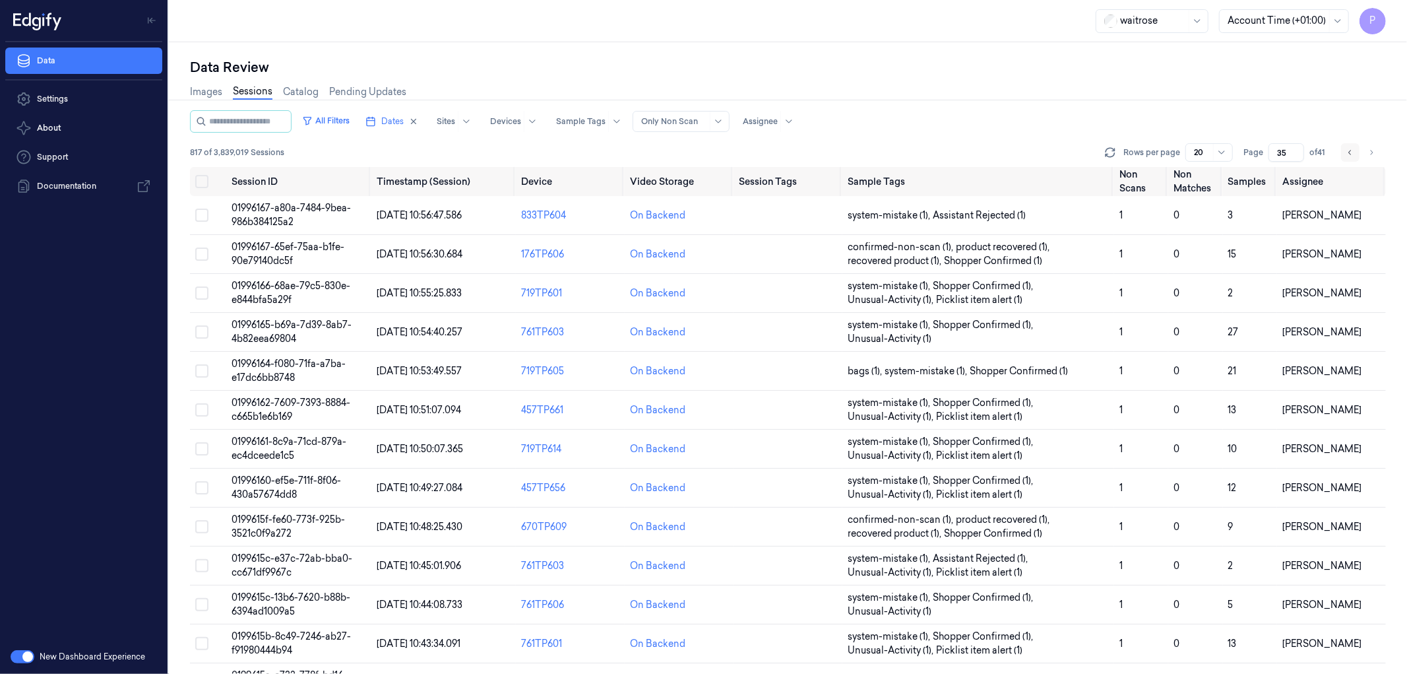
click at [1351, 150] on icon "Go to previous page" at bounding box center [1351, 152] width 8 height 11
type input "34"
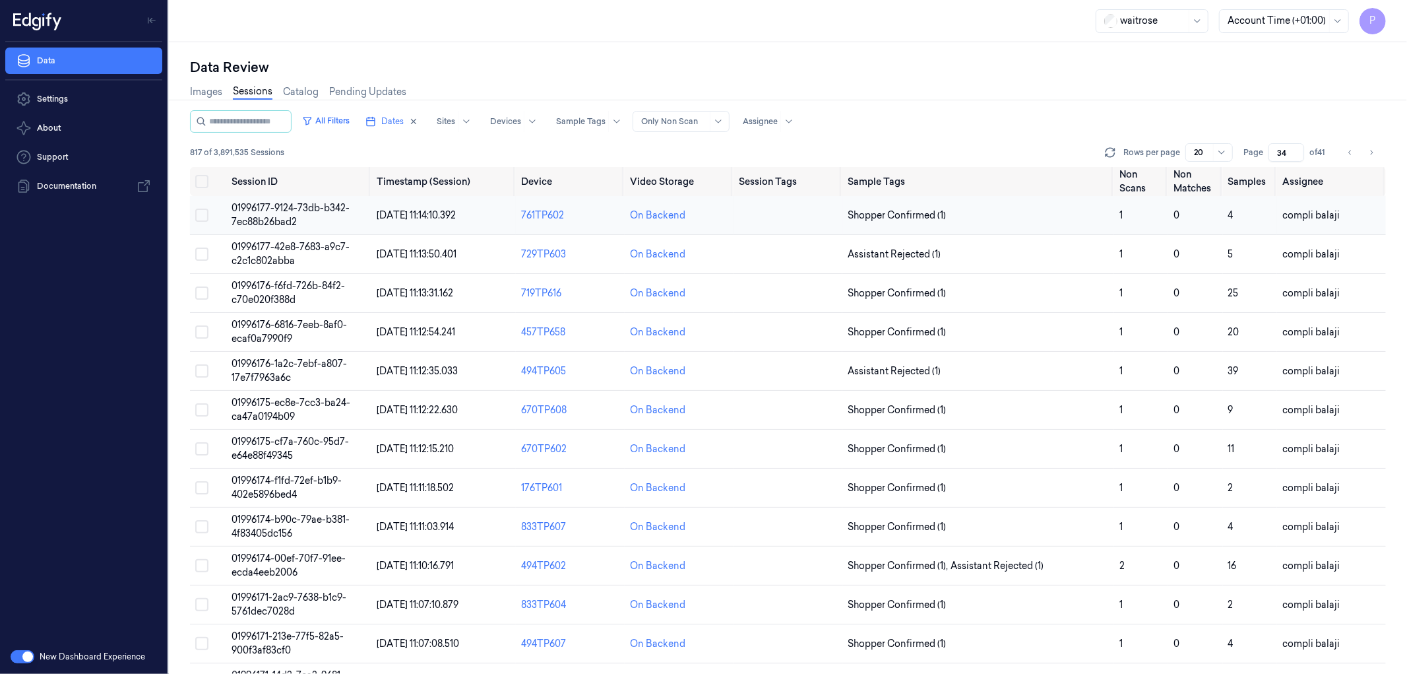
click at [324, 209] on span "01996177-9124-73db-b342-7ec88b26bad2" at bounding box center [291, 215] width 118 height 26
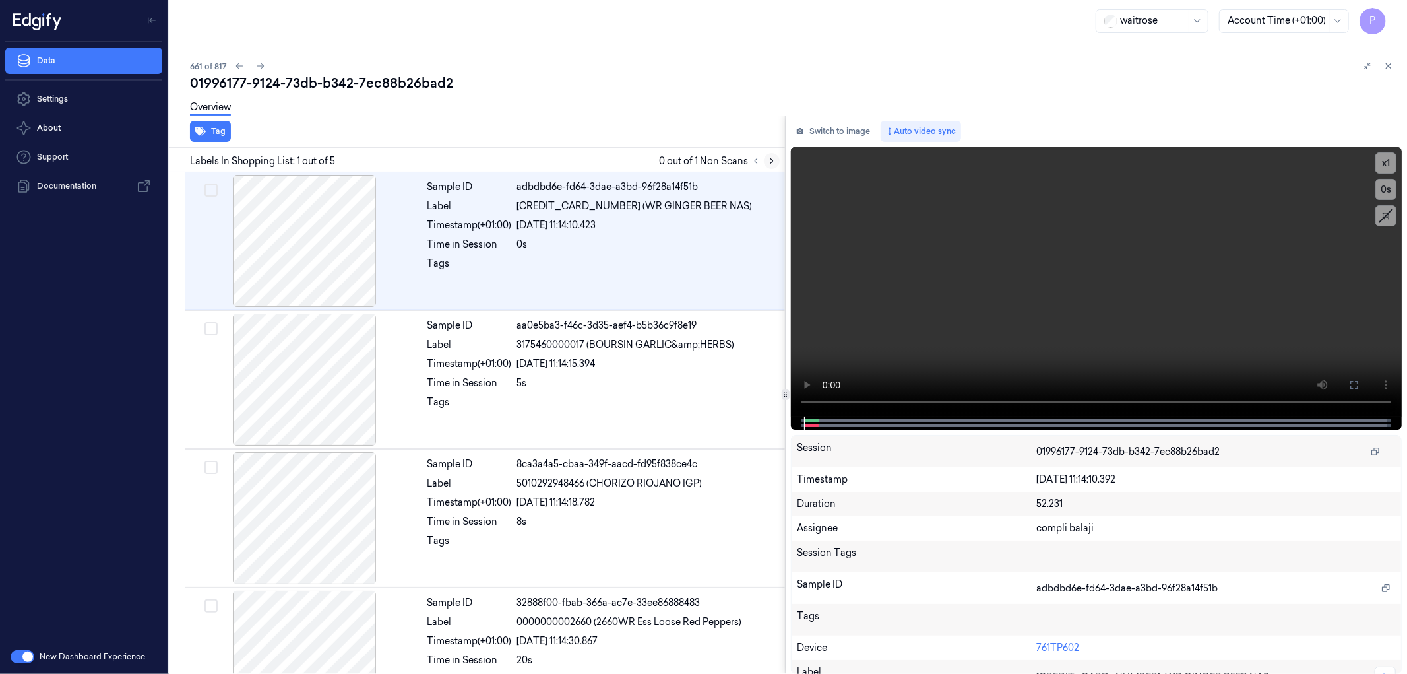
click at [772, 158] on icon at bounding box center [771, 160] width 9 height 9
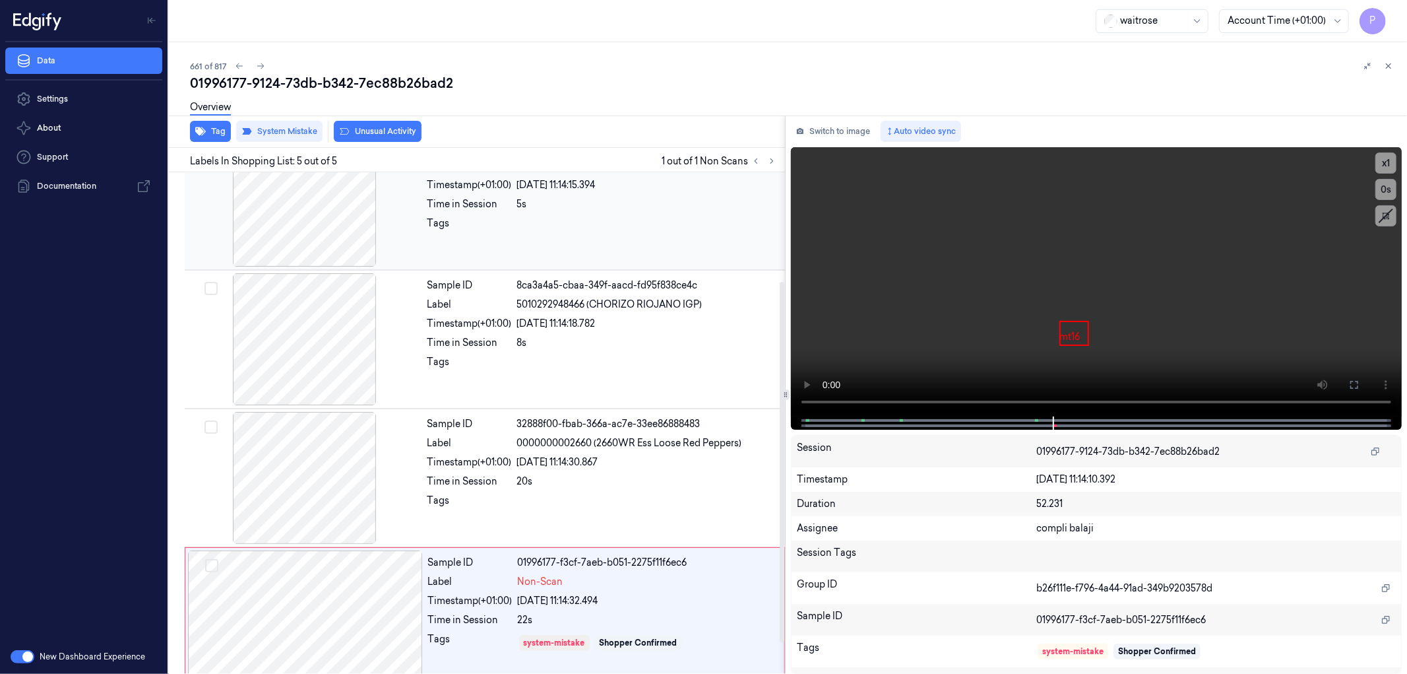
scroll to position [195, 0]
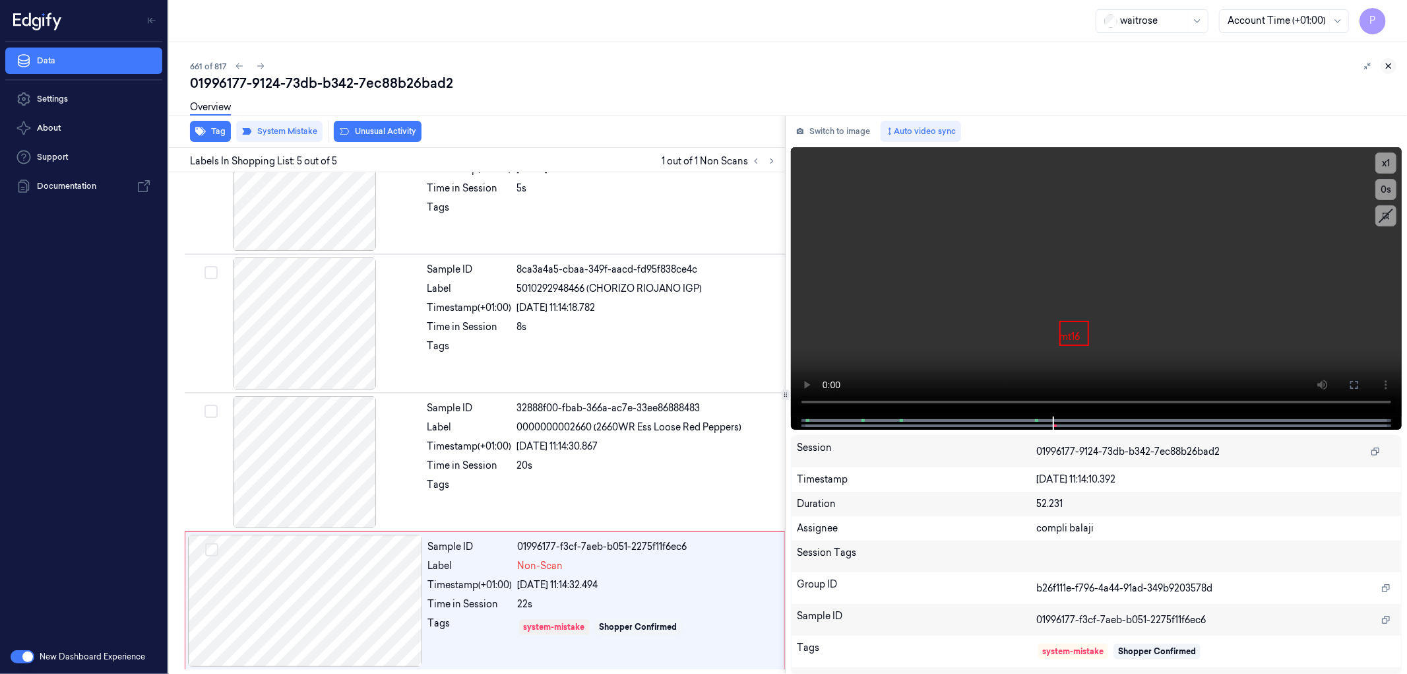
click at [1388, 66] on icon at bounding box center [1388, 65] width 9 height 9
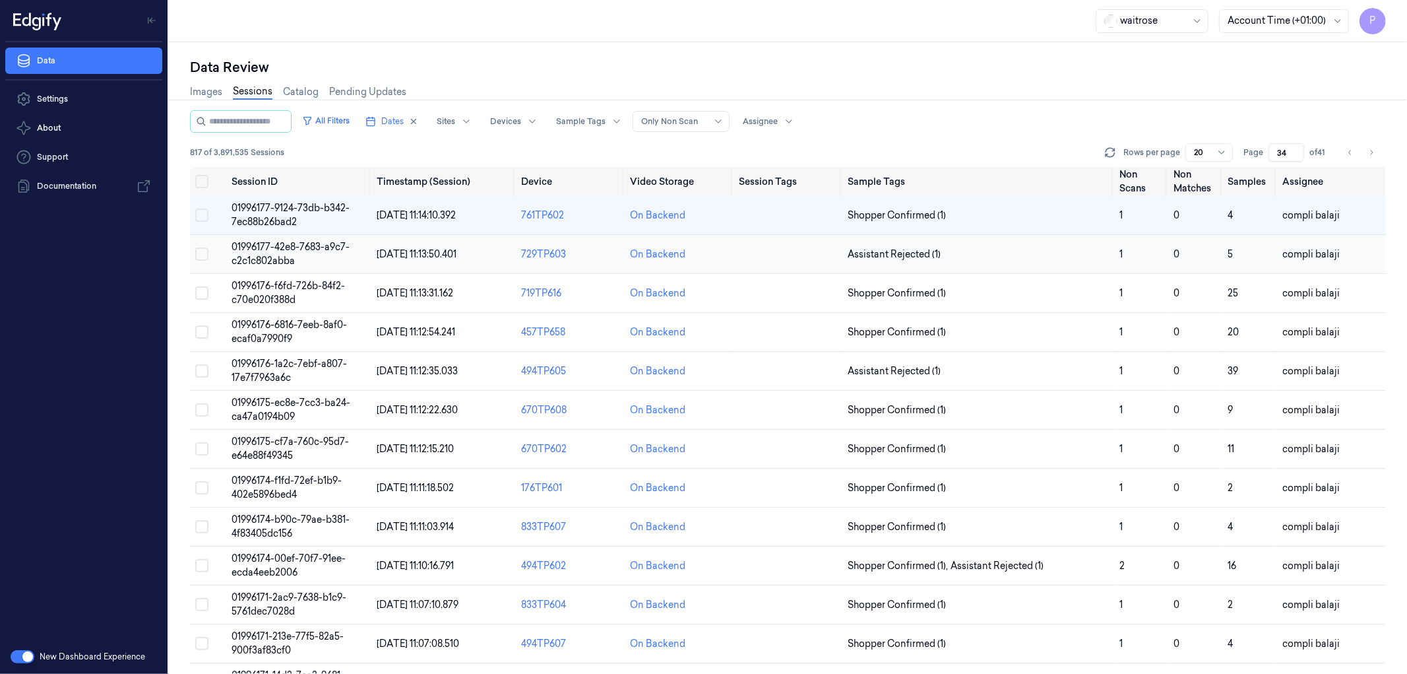
click at [284, 245] on span "01996177-42e8-7683-a9c7-c2c1c802abba" at bounding box center [291, 254] width 118 height 26
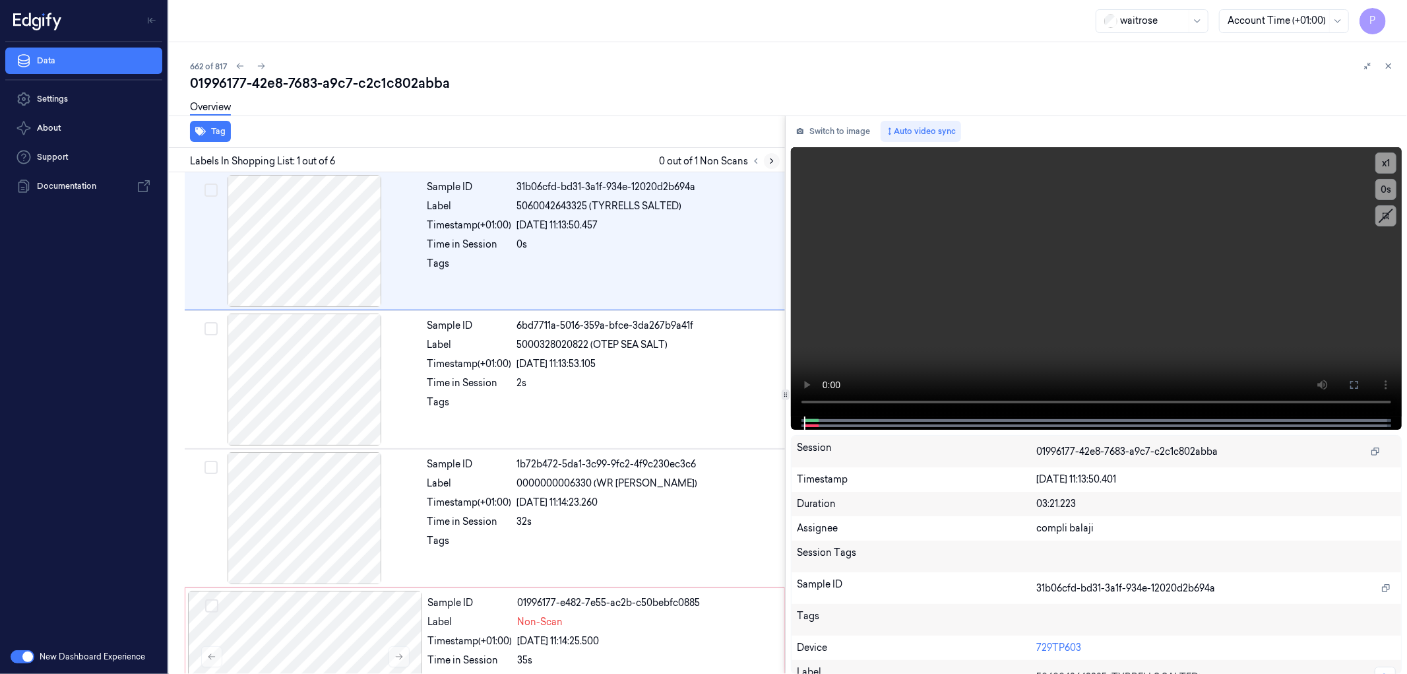
click at [769, 161] on icon at bounding box center [771, 160] width 9 height 9
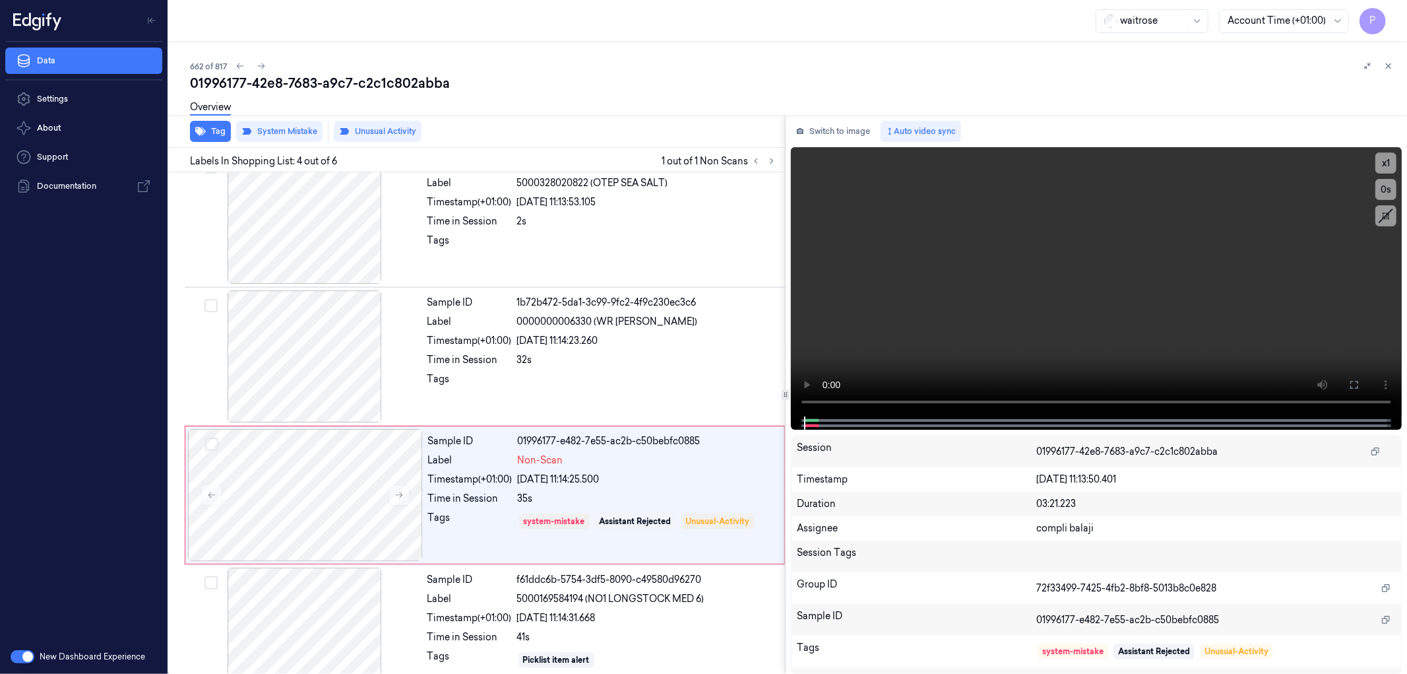
scroll to position [234, 0]
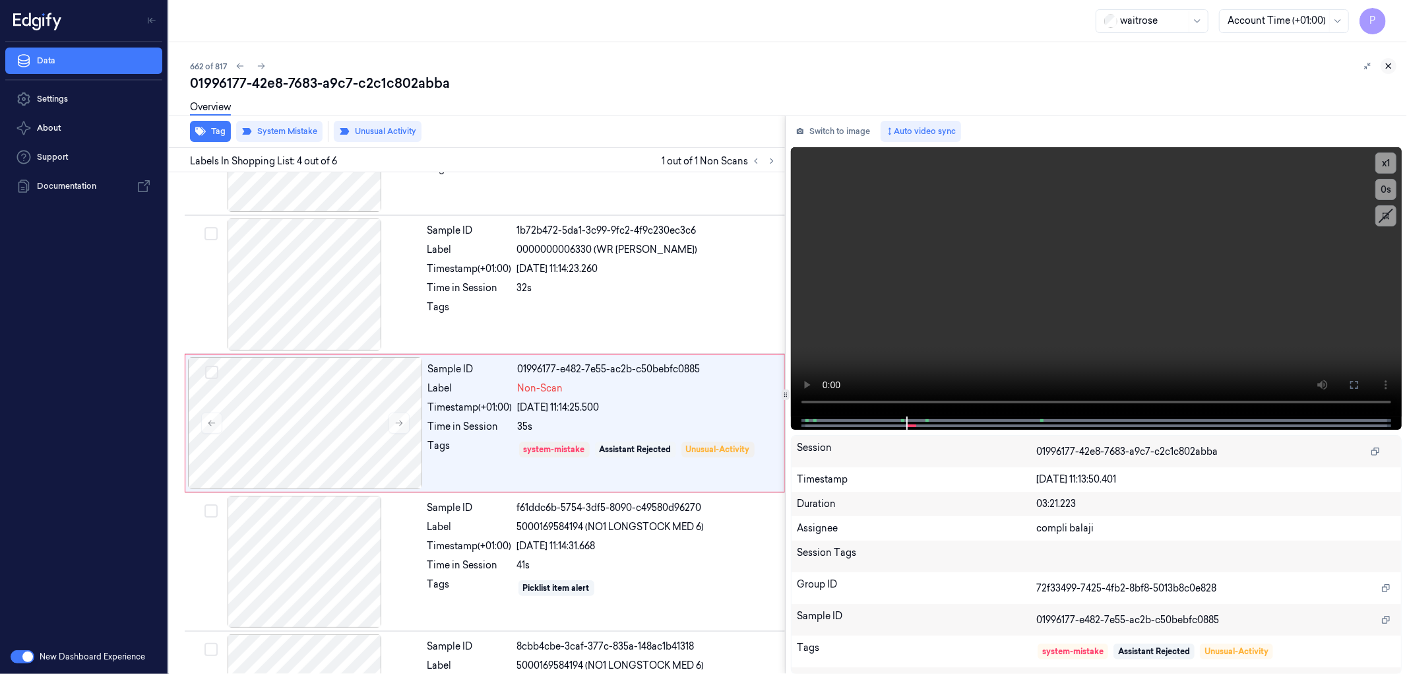
click at [1393, 68] on icon at bounding box center [1388, 65] width 9 height 9
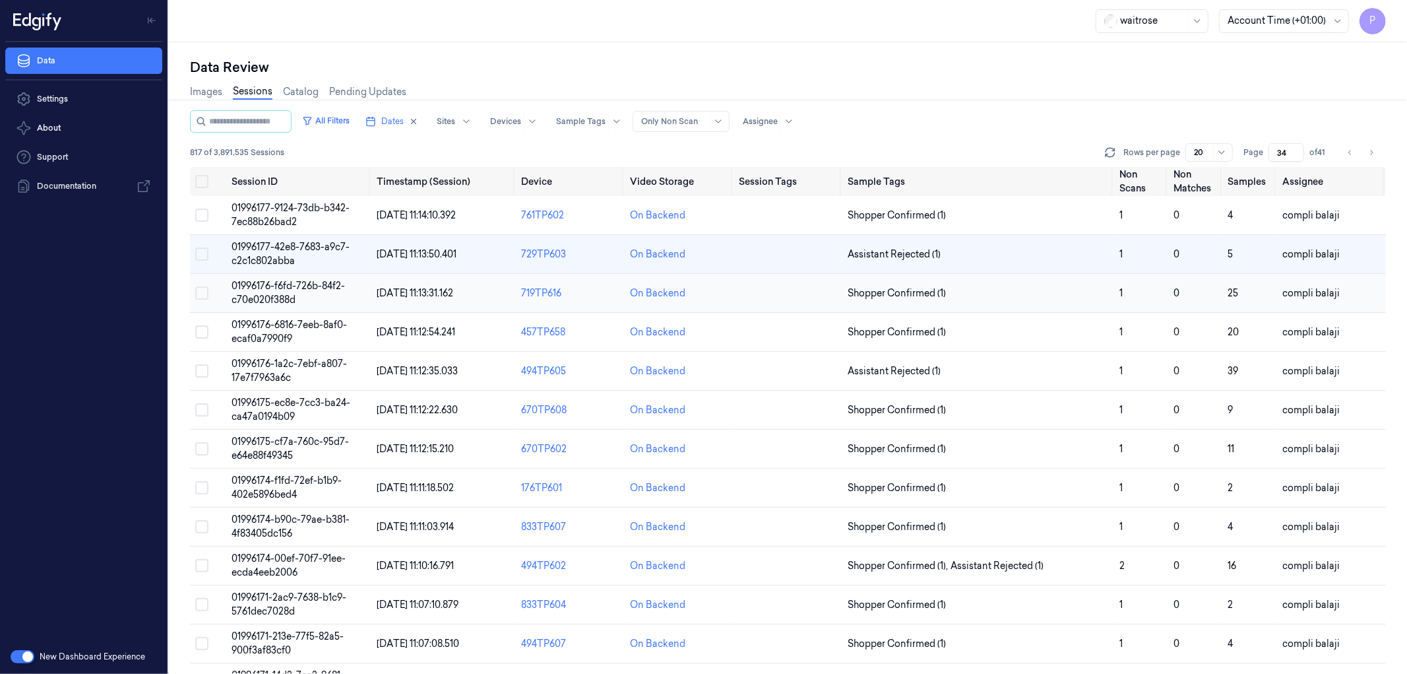
click at [289, 286] on span "01996176-f6fd-726b-84f2-c70e020f388d" at bounding box center [288, 293] width 113 height 26
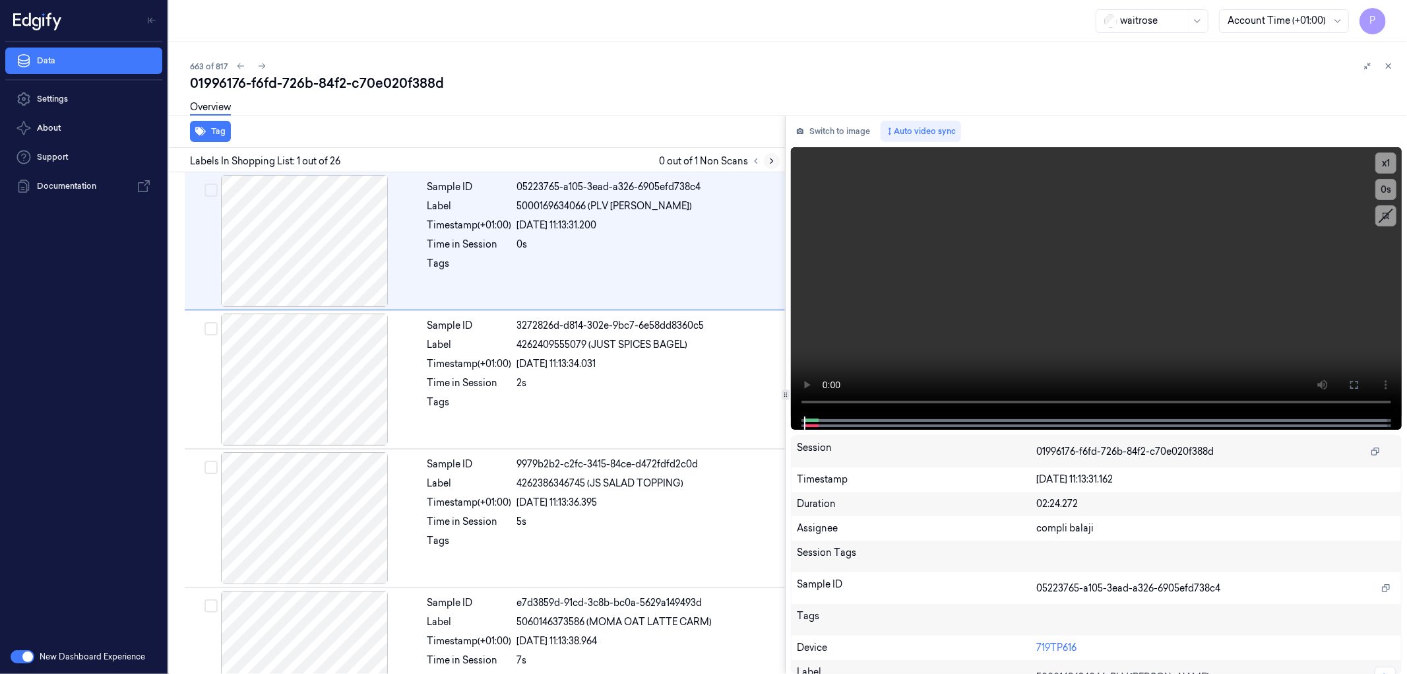
click at [770, 158] on icon at bounding box center [771, 160] width 9 height 9
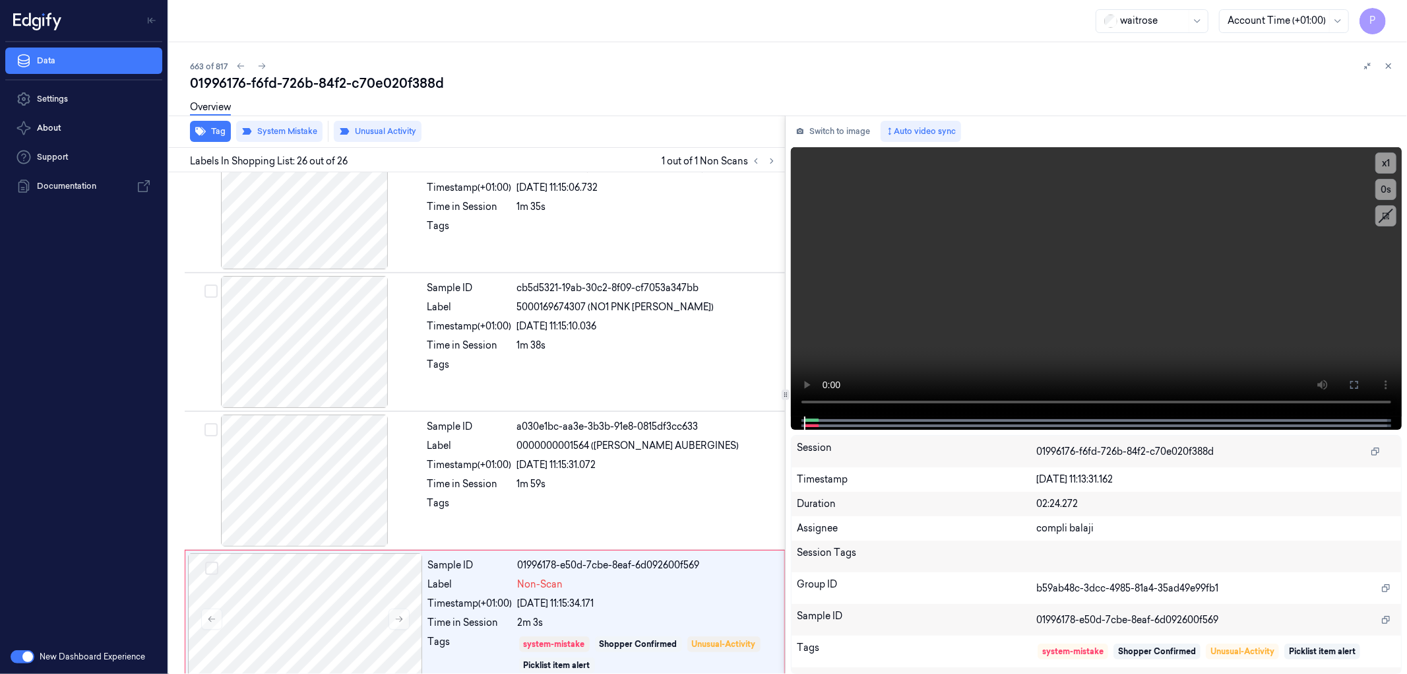
scroll to position [3108, 0]
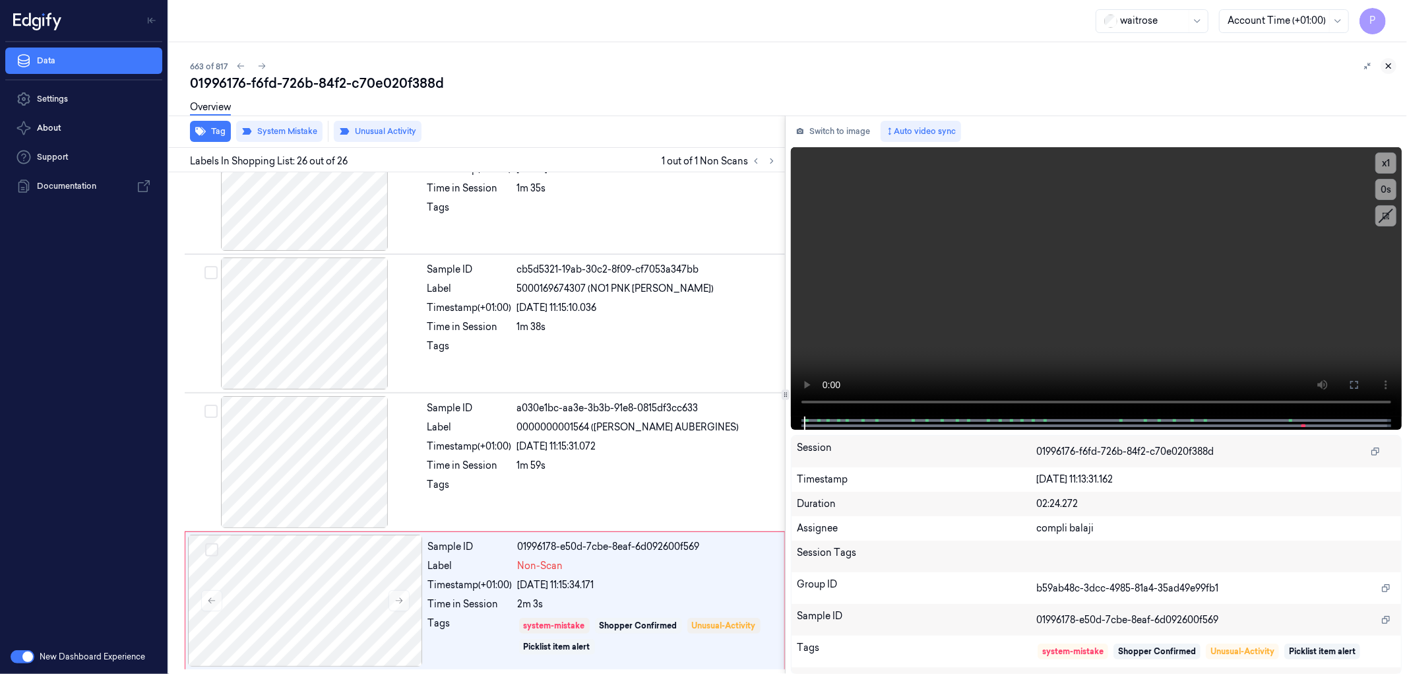
click at [1388, 65] on icon at bounding box center [1389, 66] width 5 height 5
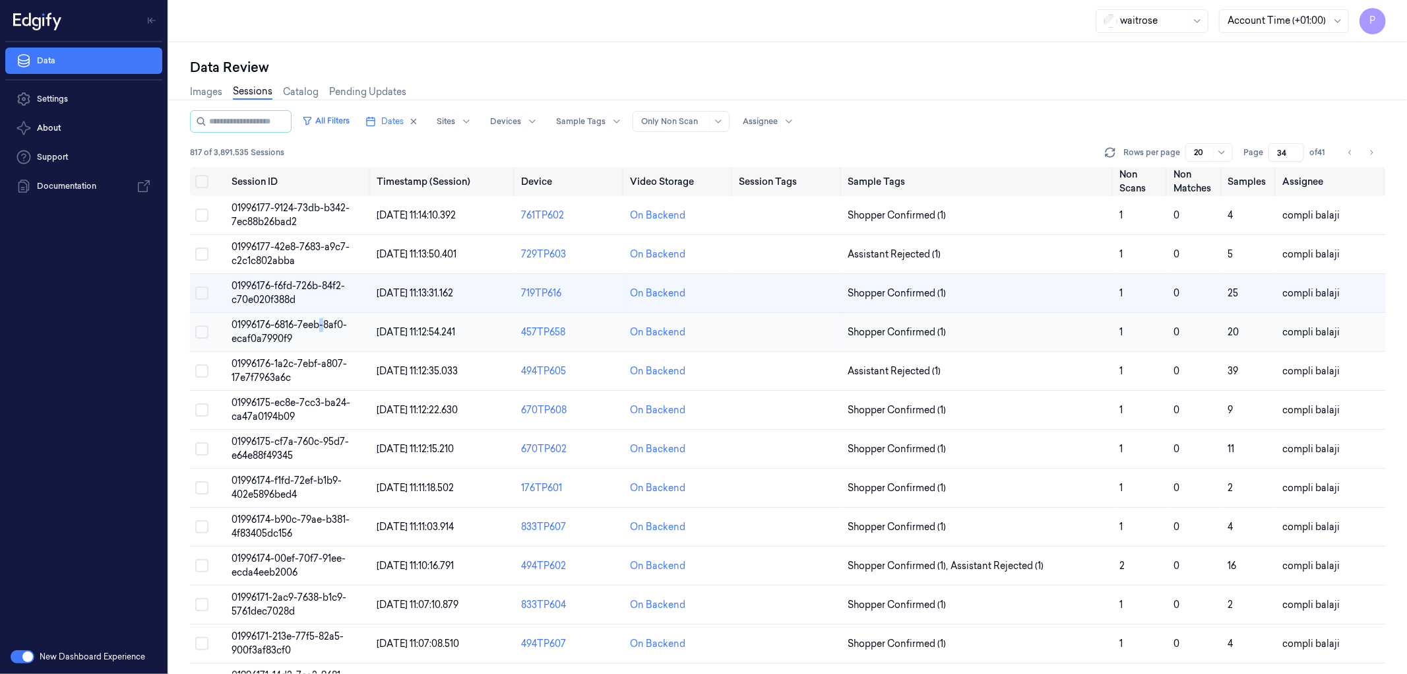
click at [322, 325] on span "01996176-6816-7eeb-8af0-ecaf0a7990f9" at bounding box center [289, 332] width 115 height 26
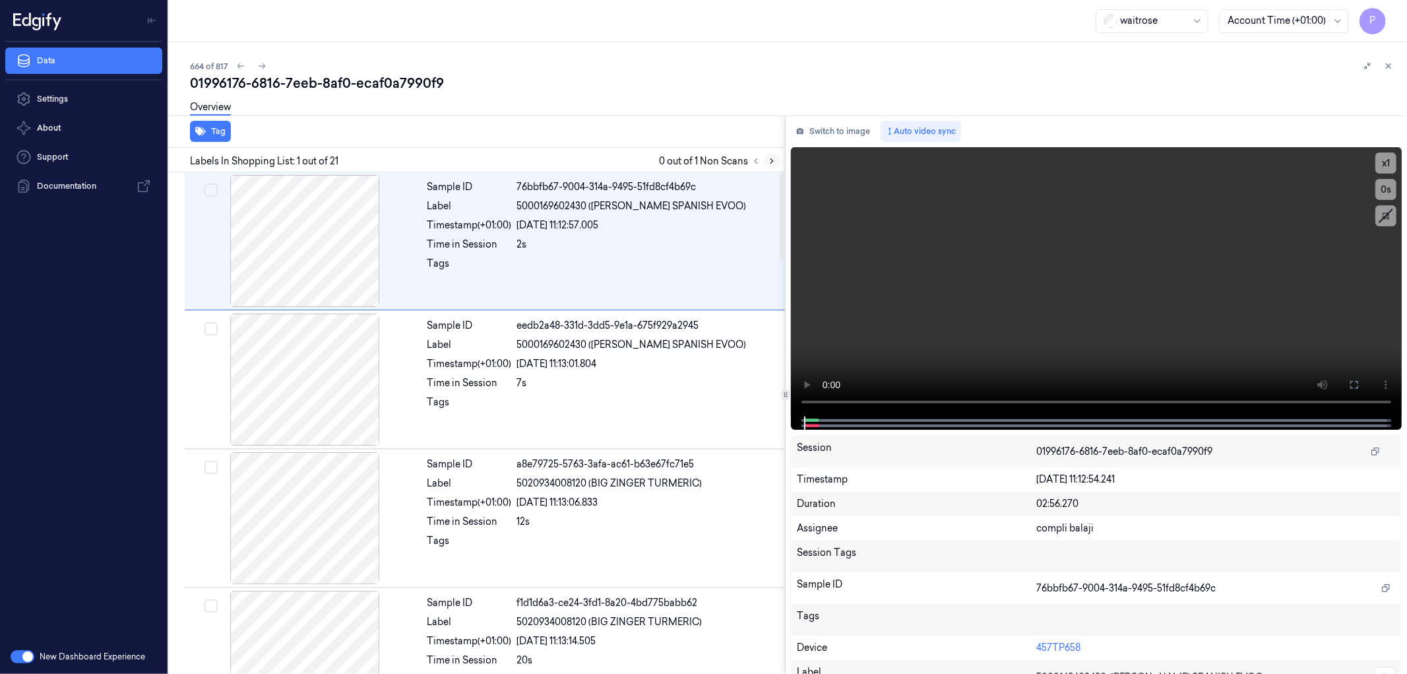
click at [772, 162] on icon at bounding box center [771, 160] width 9 height 9
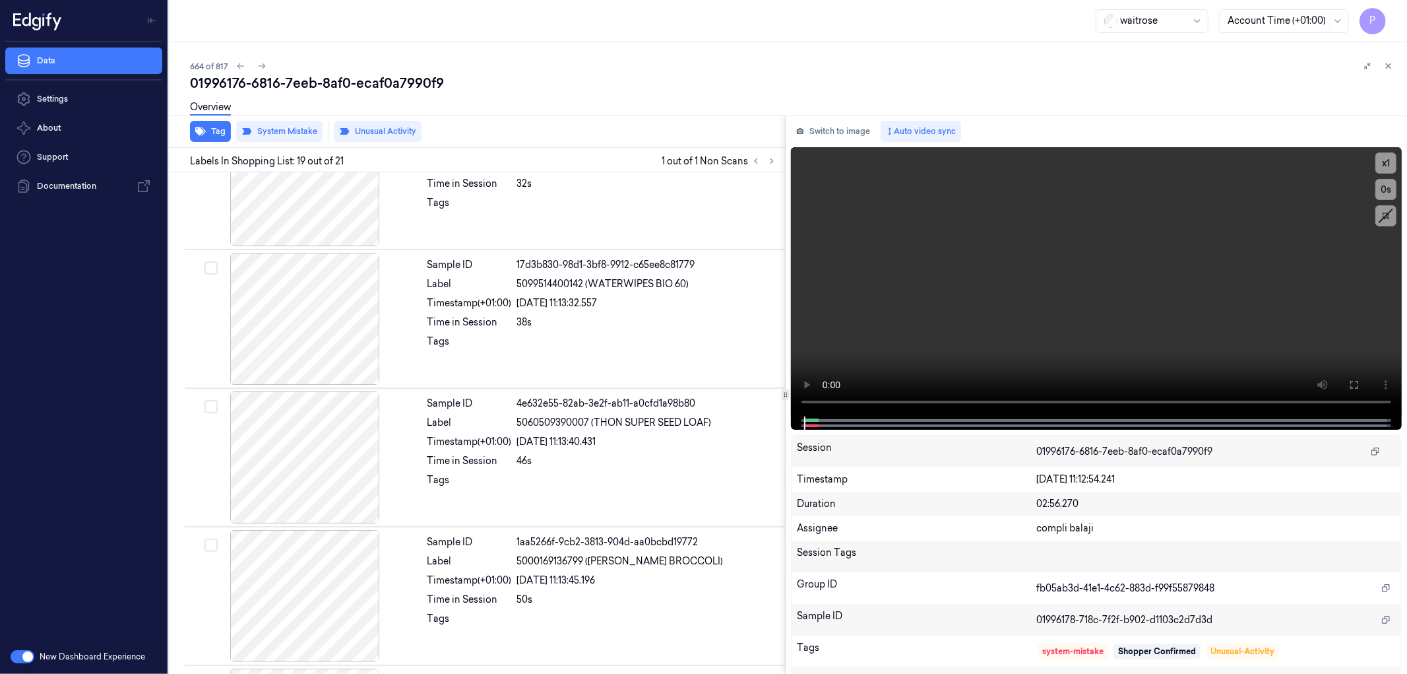
scroll to position [2314, 0]
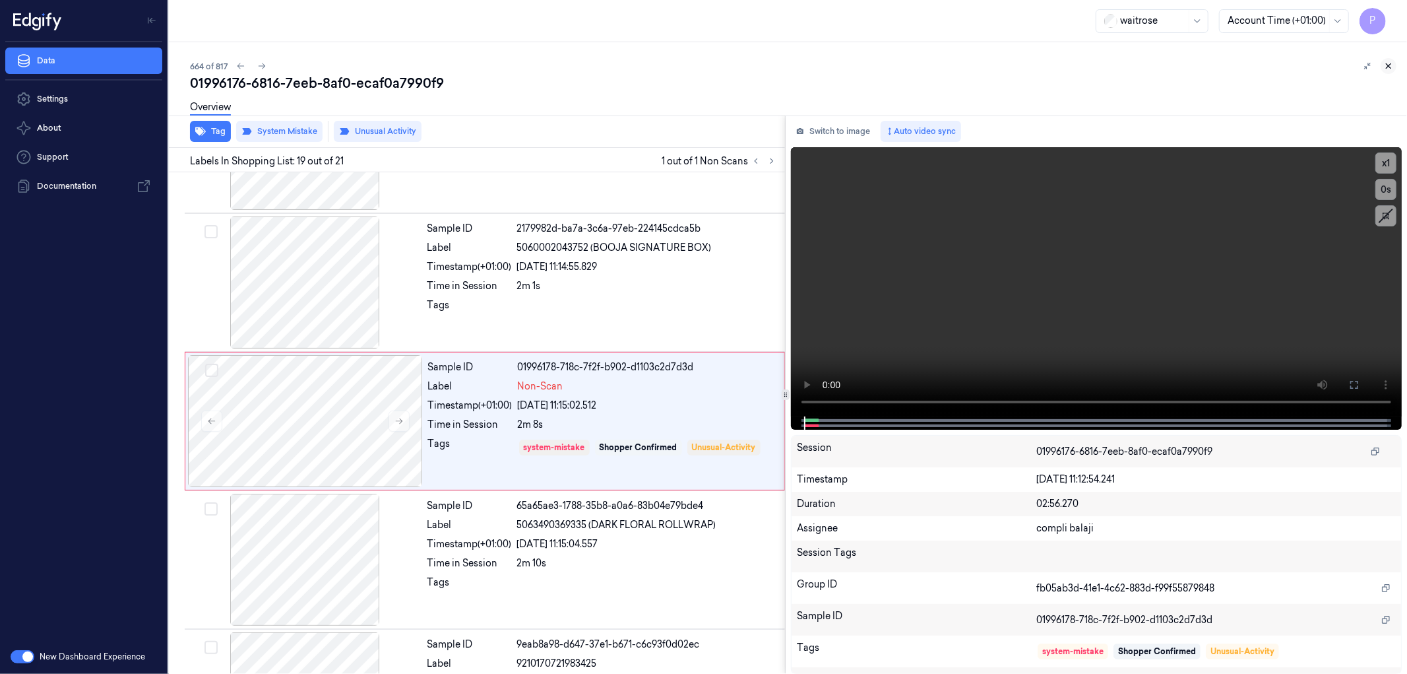
click at [1387, 65] on icon at bounding box center [1388, 65] width 9 height 9
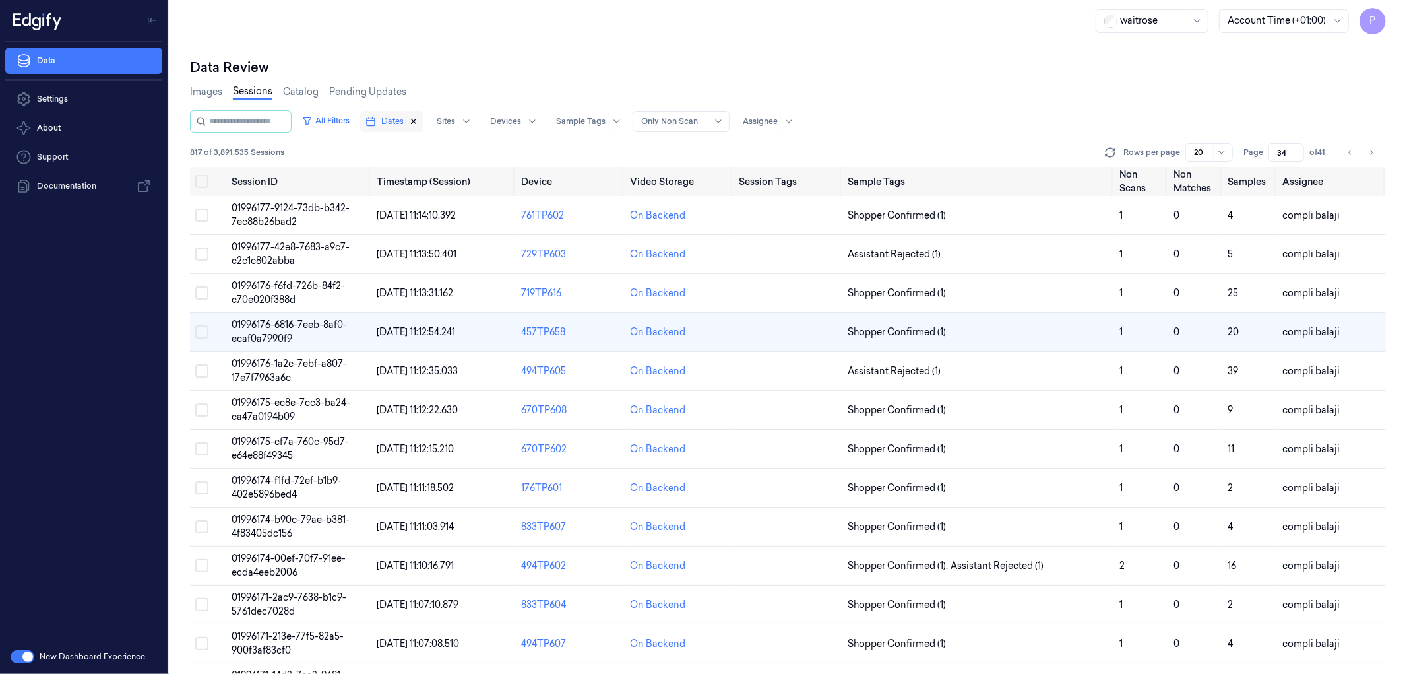
click at [418, 117] on icon "button" at bounding box center [413, 121] width 9 height 9
type input "1"
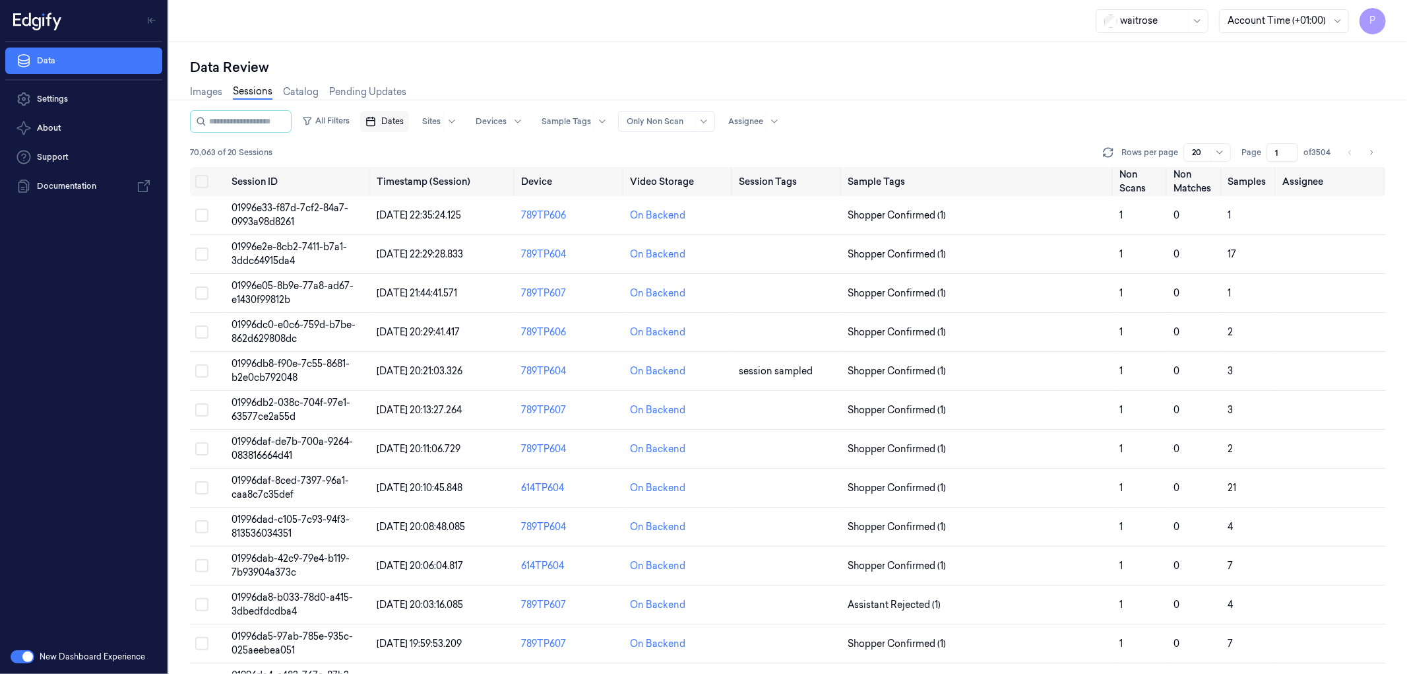
click at [404, 122] on span "Dates" at bounding box center [392, 121] width 22 height 12
click at [525, 260] on button "20" at bounding box center [523, 253] width 21 height 21
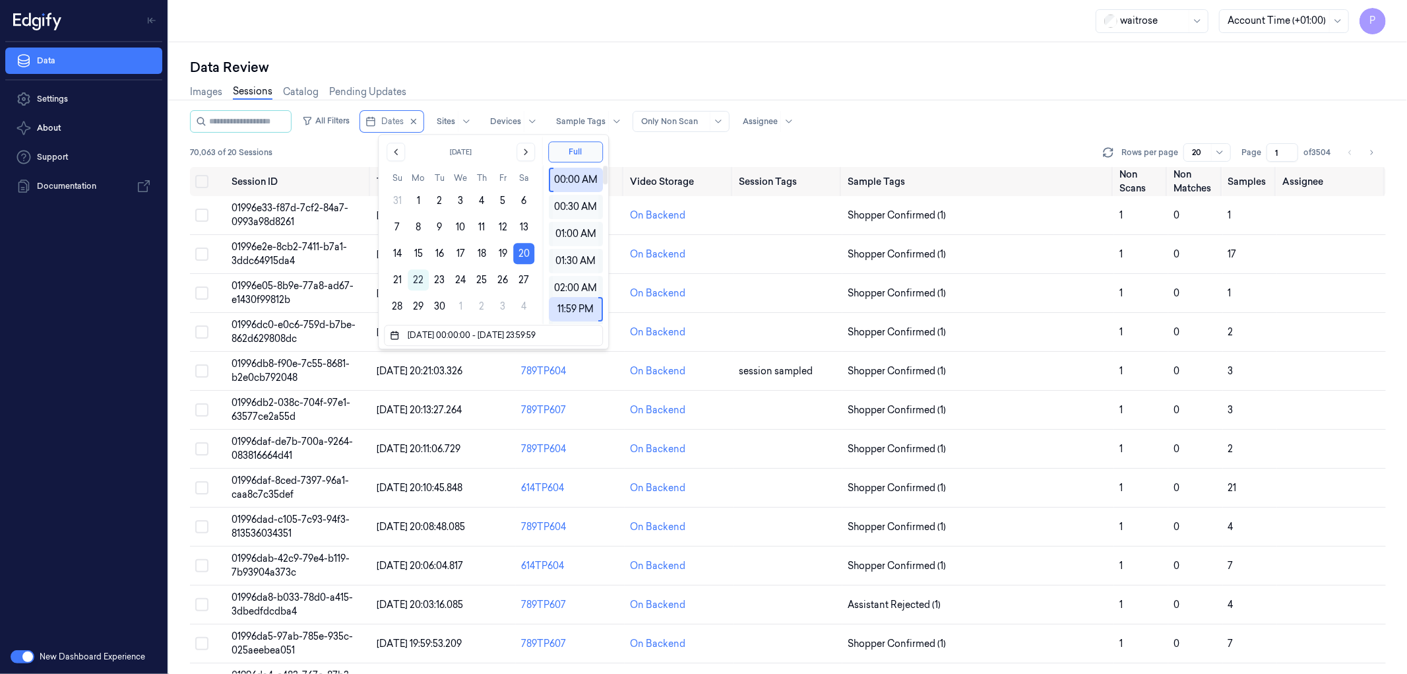
click at [711, 53] on div "Data Review Images Sessions Catalog Pending Updates All Filters Dates Sites Dev…" at bounding box center [788, 357] width 1238 height 631
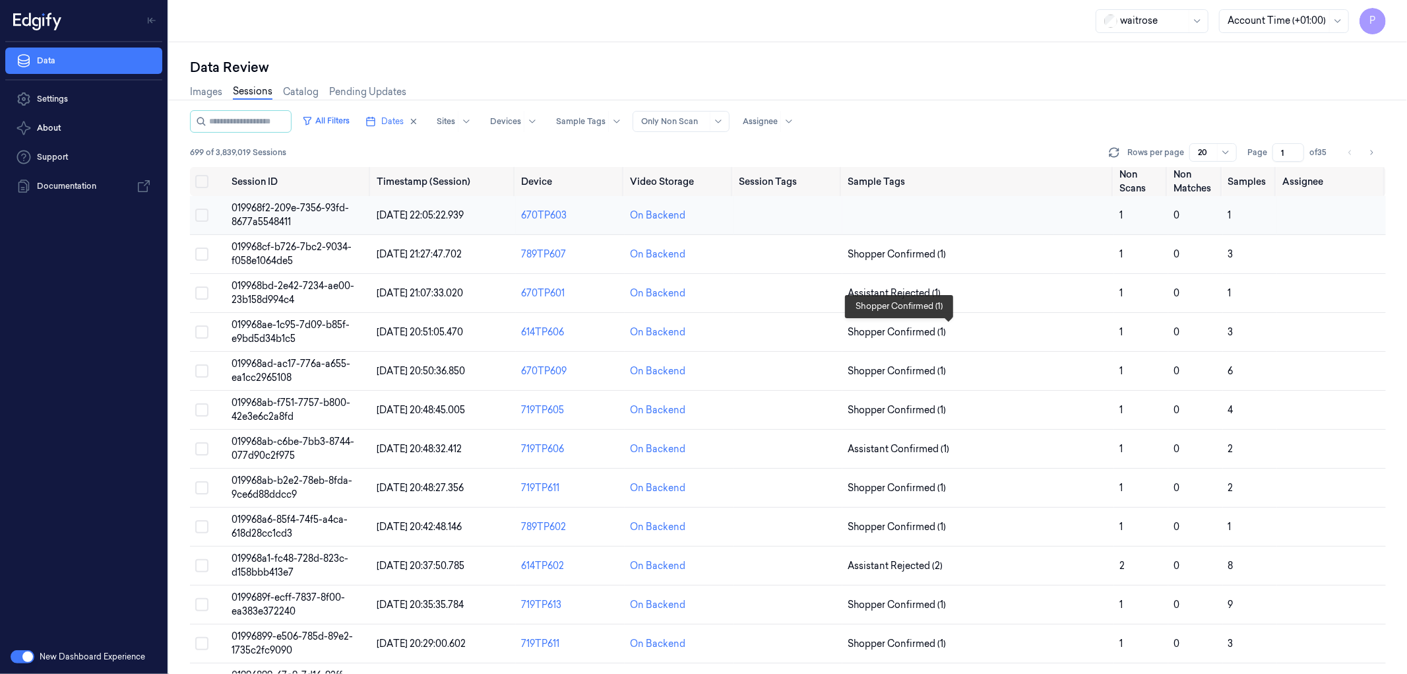
click at [203, 180] on button "Select all" at bounding box center [201, 181] width 13 height 13
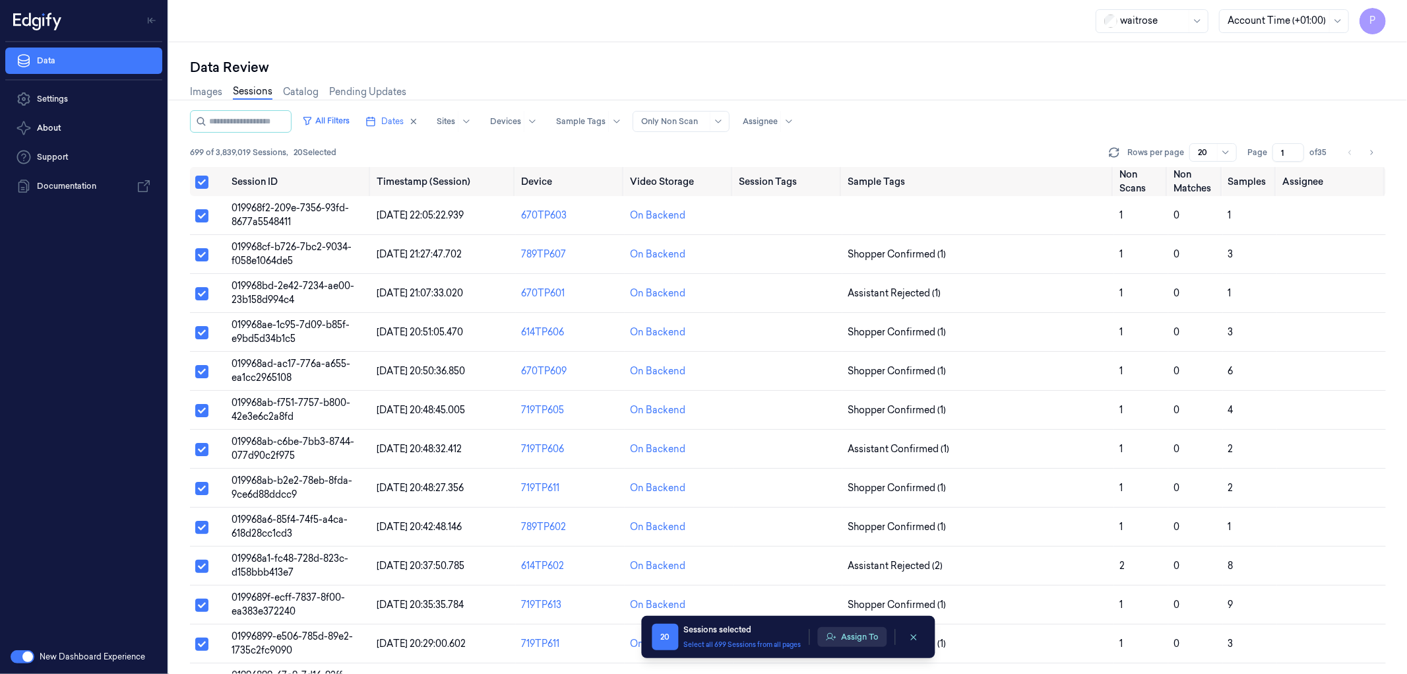
click at [868, 637] on button "Assign To" at bounding box center [852, 637] width 69 height 20
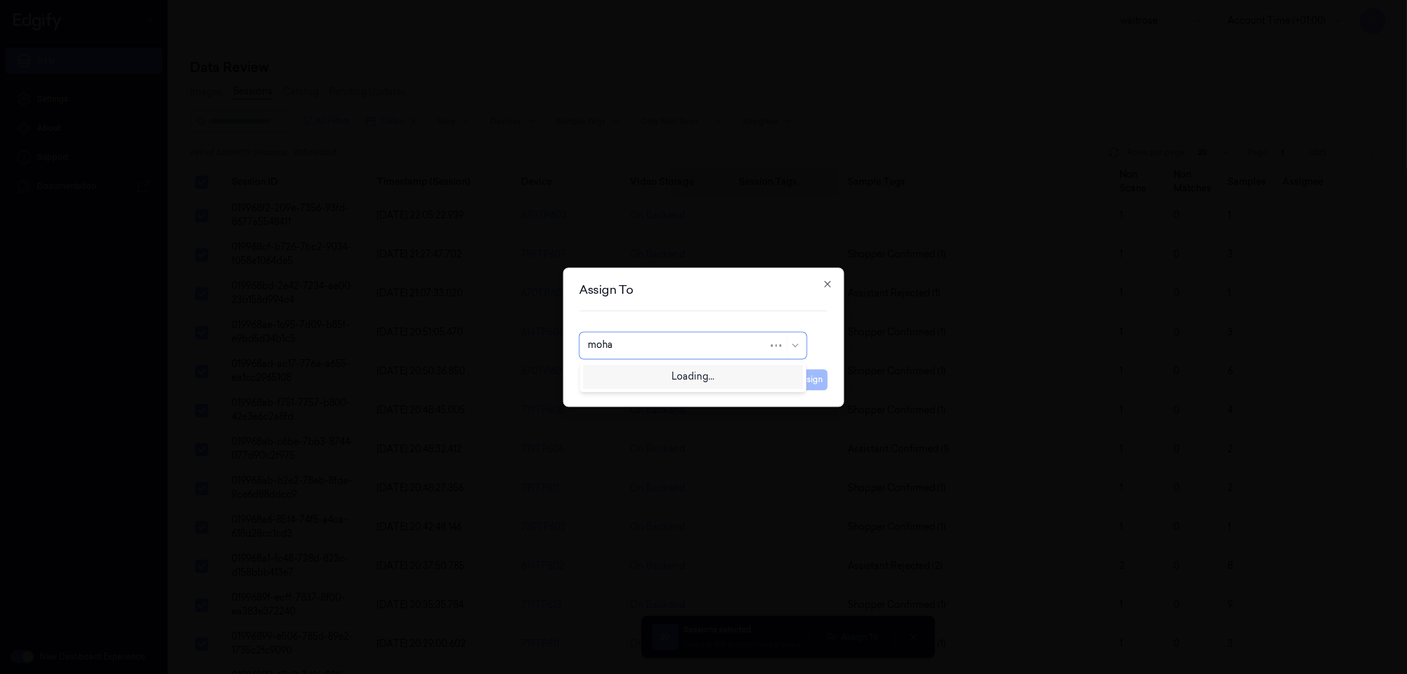
type input "mohan"
click at [697, 376] on div "mohan kune" at bounding box center [693, 375] width 210 height 14
click at [806, 379] on button "Assign" at bounding box center [810, 379] width 36 height 21
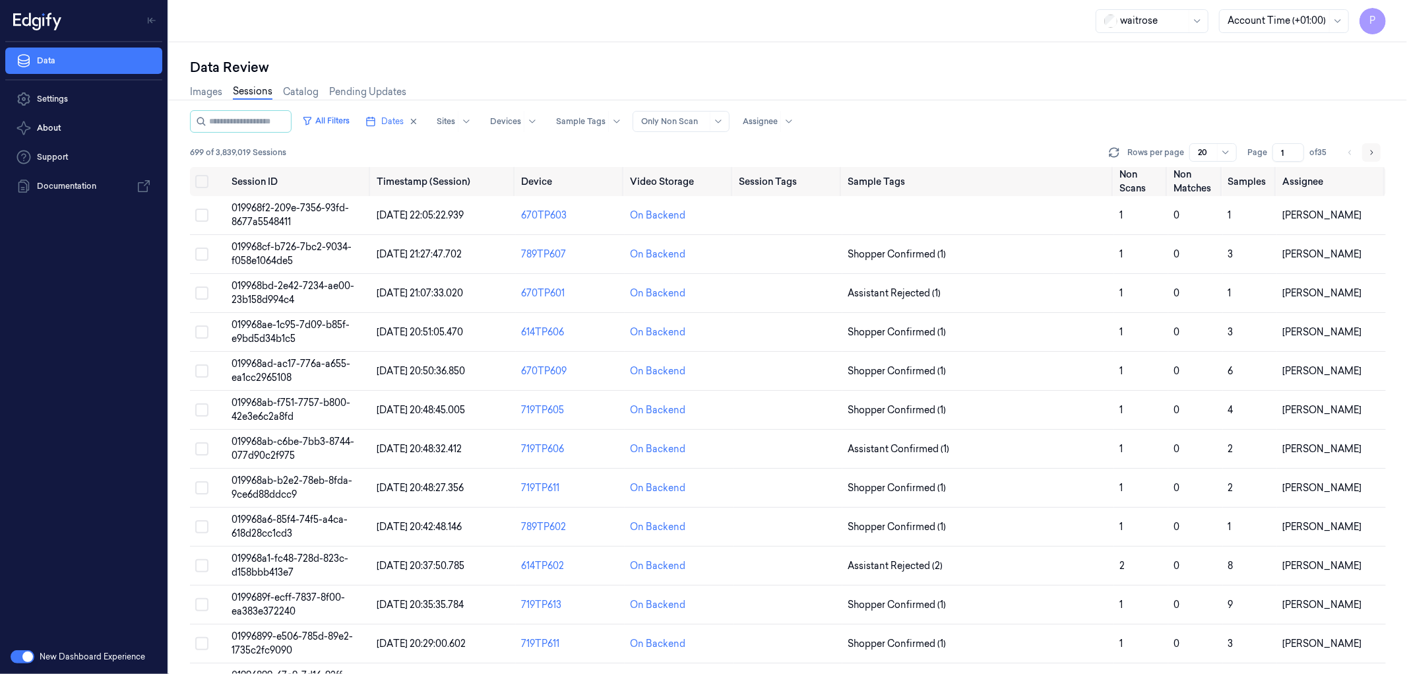
click at [1371, 150] on icon "Go to next page" at bounding box center [1372, 152] width 3 height 5
type input "2"
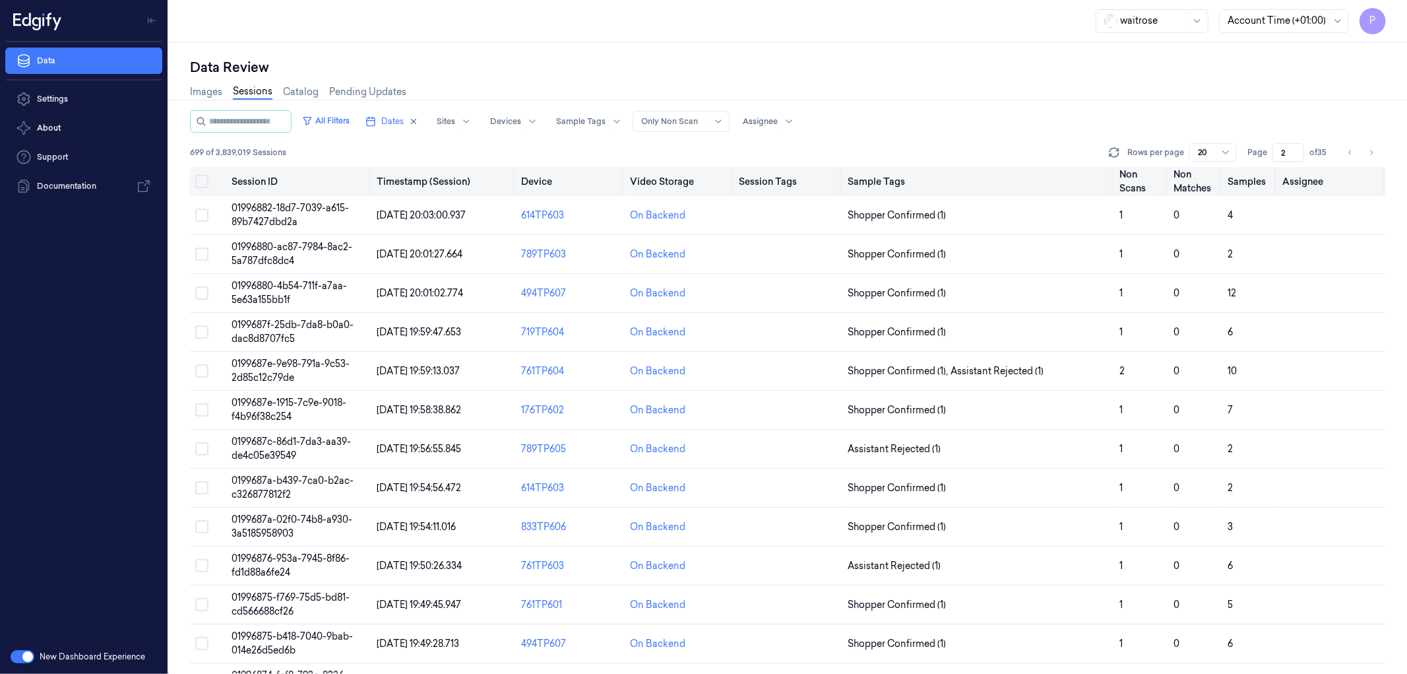
click at [207, 182] on button "Select all" at bounding box center [201, 181] width 13 height 13
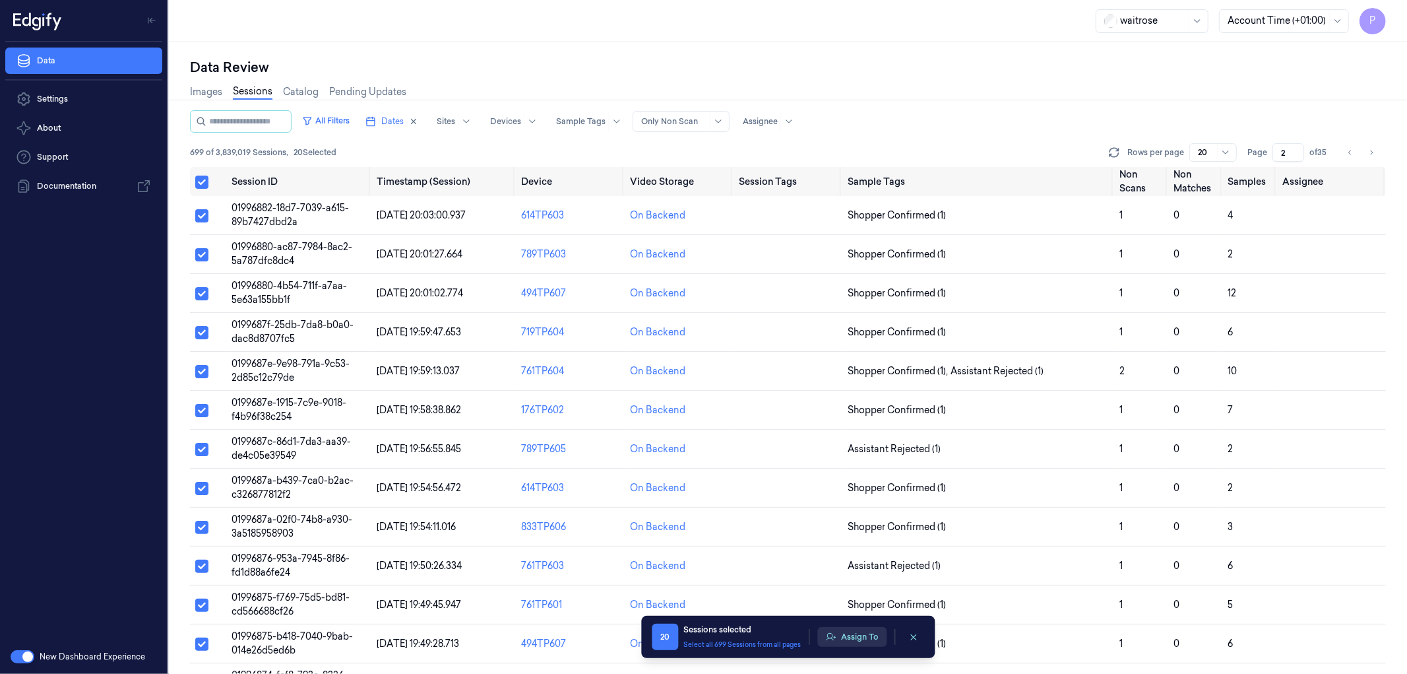
click at [863, 638] on button "Assign To" at bounding box center [852, 637] width 69 height 20
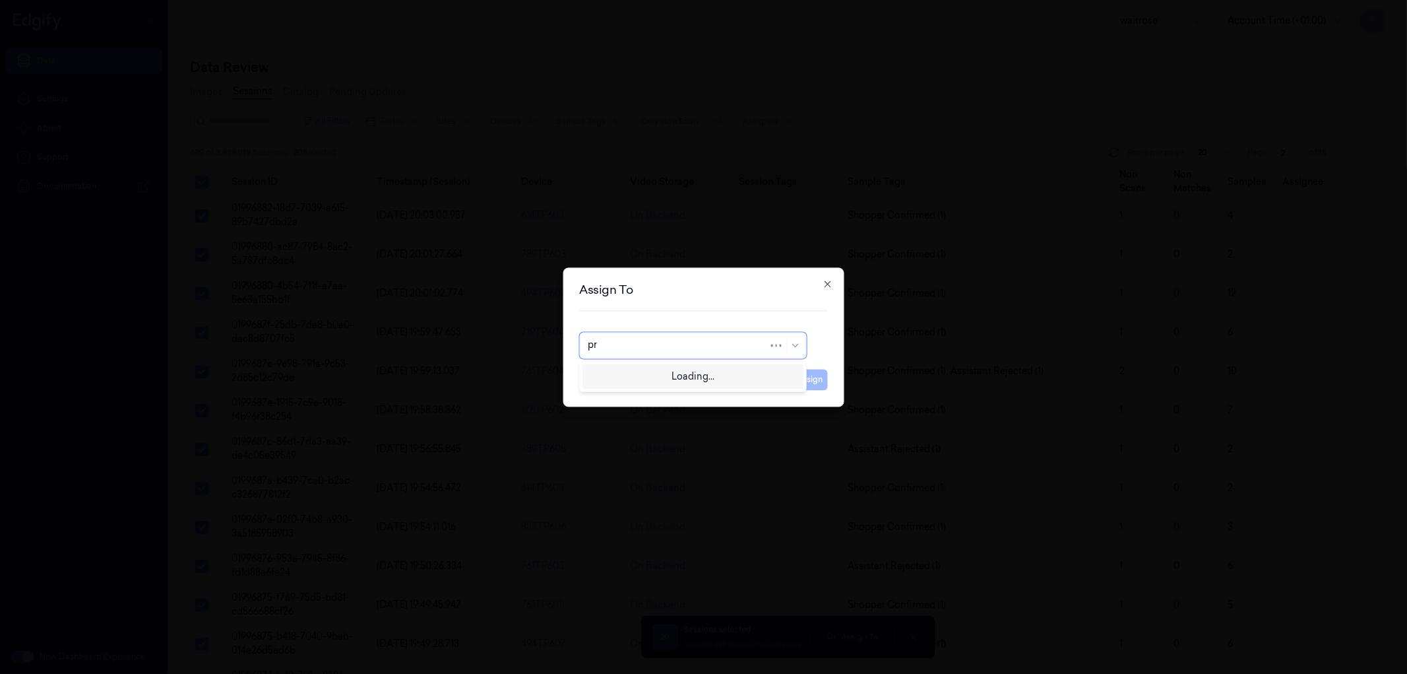
type input "p"
type input "ko"
click at [688, 377] on div "korisetty prem" at bounding box center [693, 375] width 210 height 14
click at [807, 384] on button "Assign" at bounding box center [810, 379] width 36 height 21
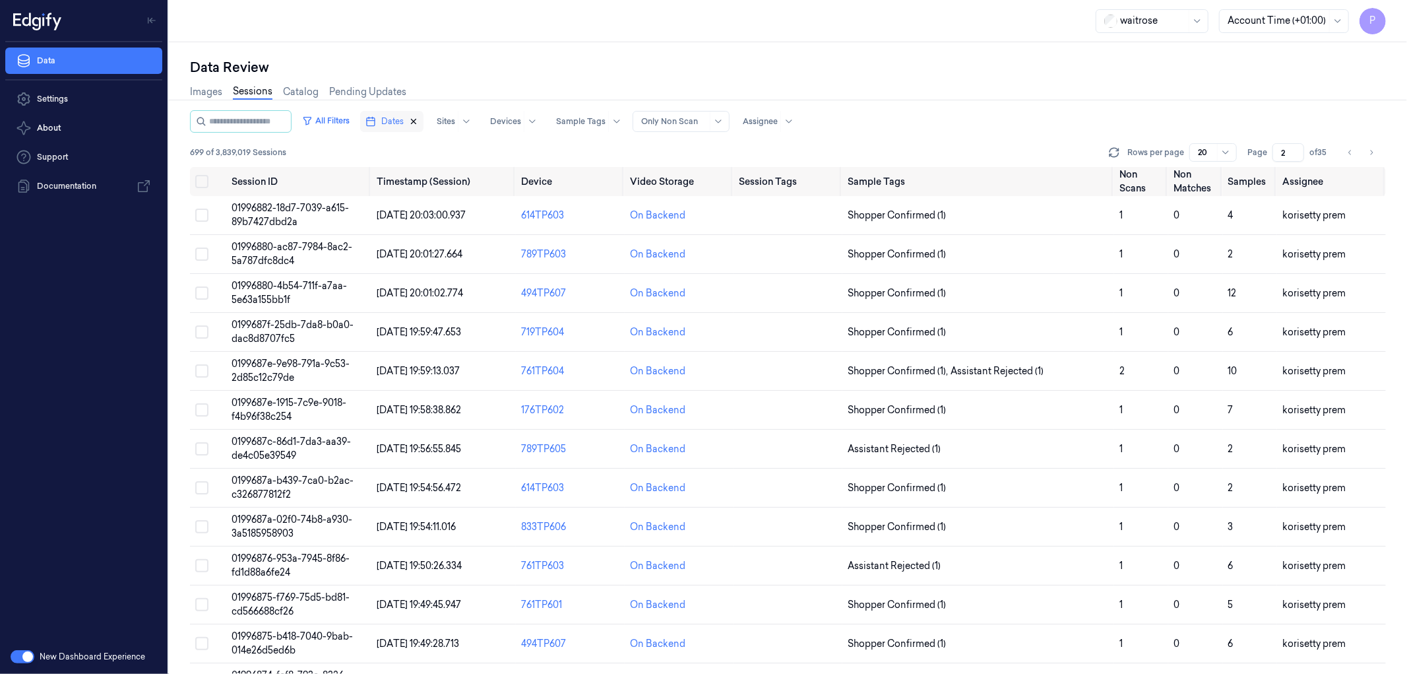
click at [418, 119] on icon "button" at bounding box center [413, 121] width 9 height 9
type input "1"
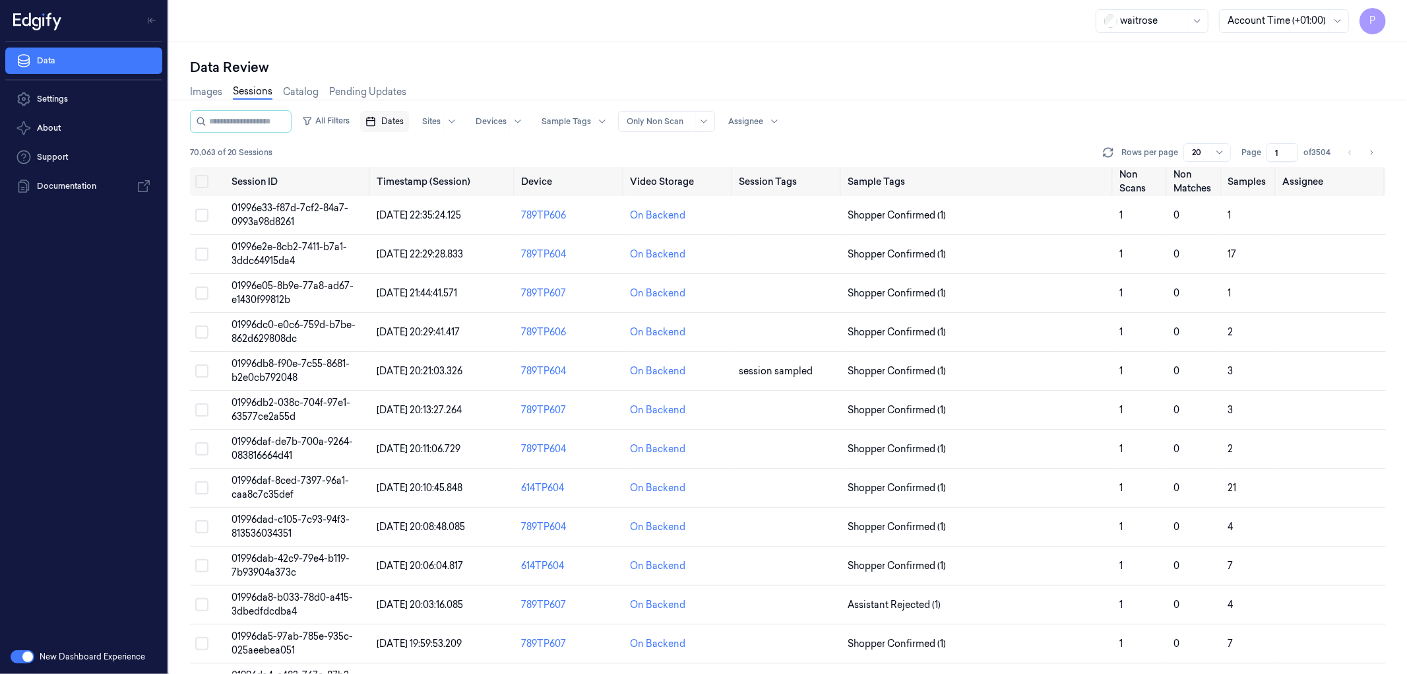
click at [404, 119] on span "Dates" at bounding box center [392, 121] width 22 height 12
click at [504, 251] on button "19" at bounding box center [502, 253] width 21 height 21
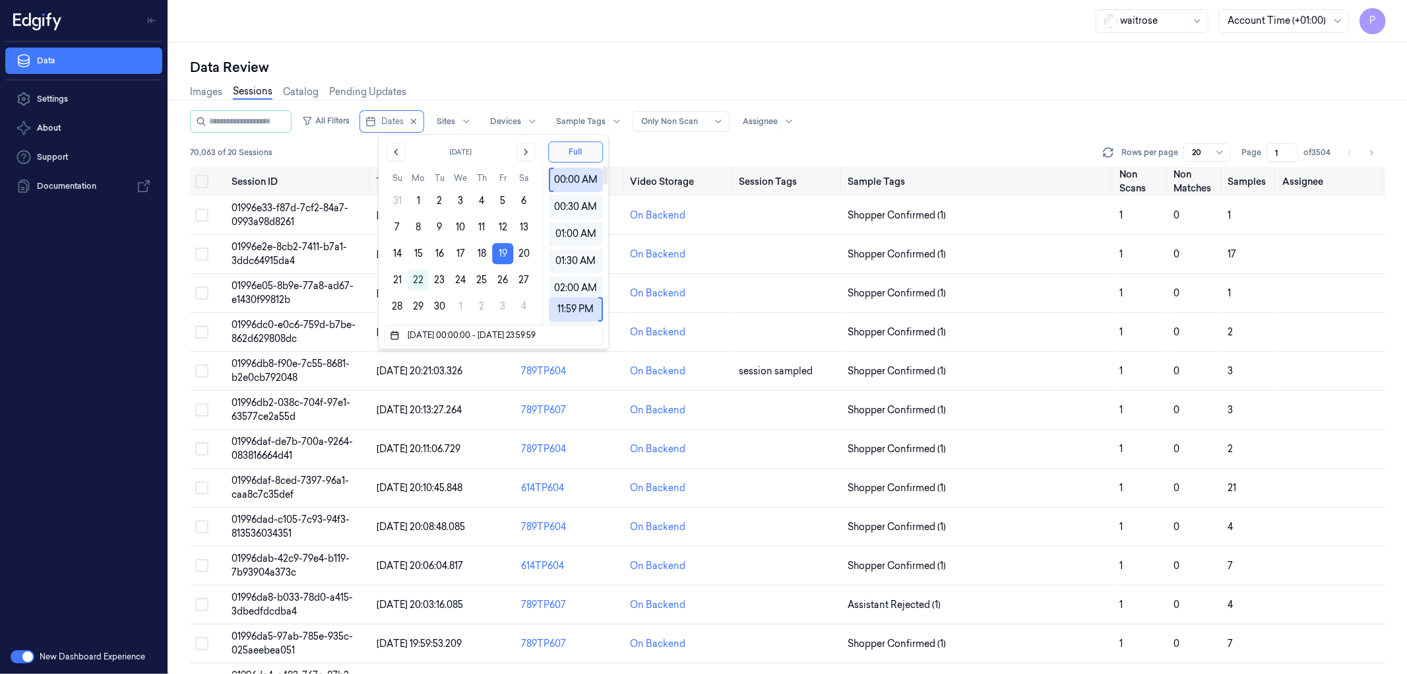
click at [951, 137] on div "All Filters Dates Sites Devices Sample Tags Alert Type Only Non Scan Assignee 7…" at bounding box center [788, 138] width 1196 height 57
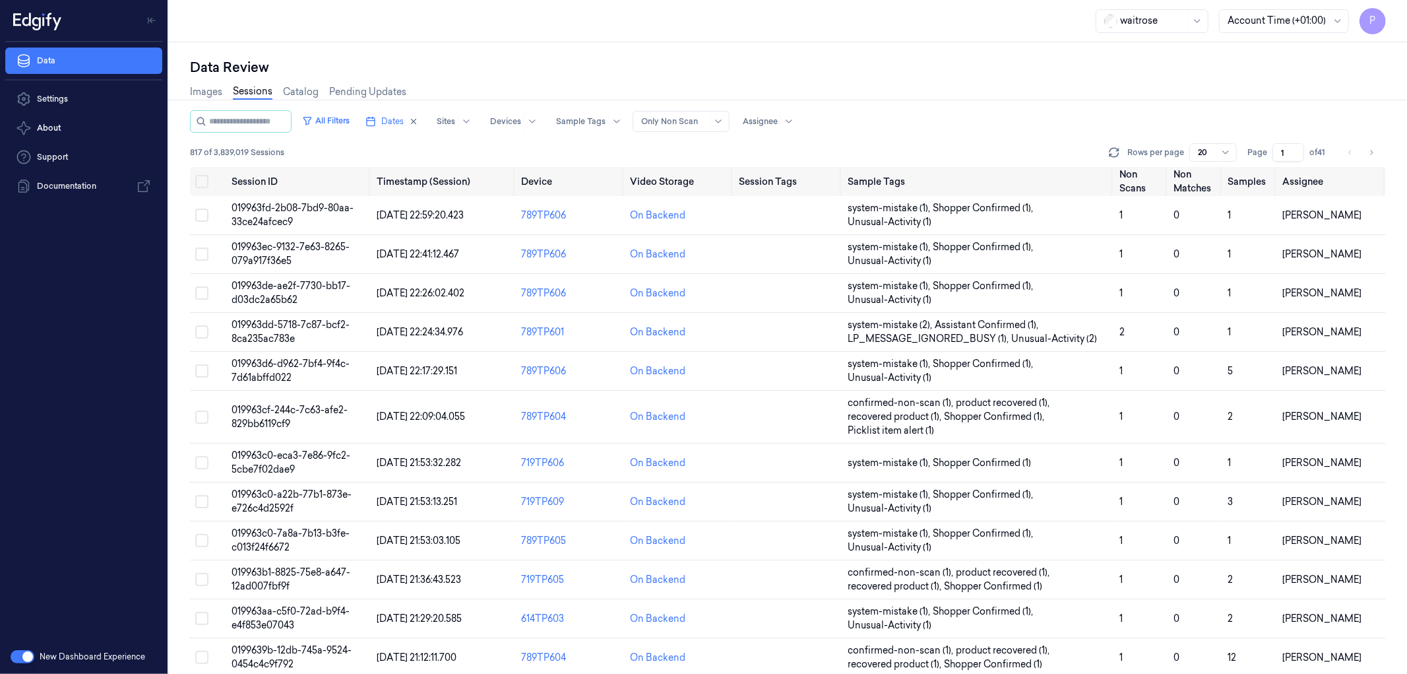
click at [1281, 152] on input "1" at bounding box center [1289, 152] width 32 height 18
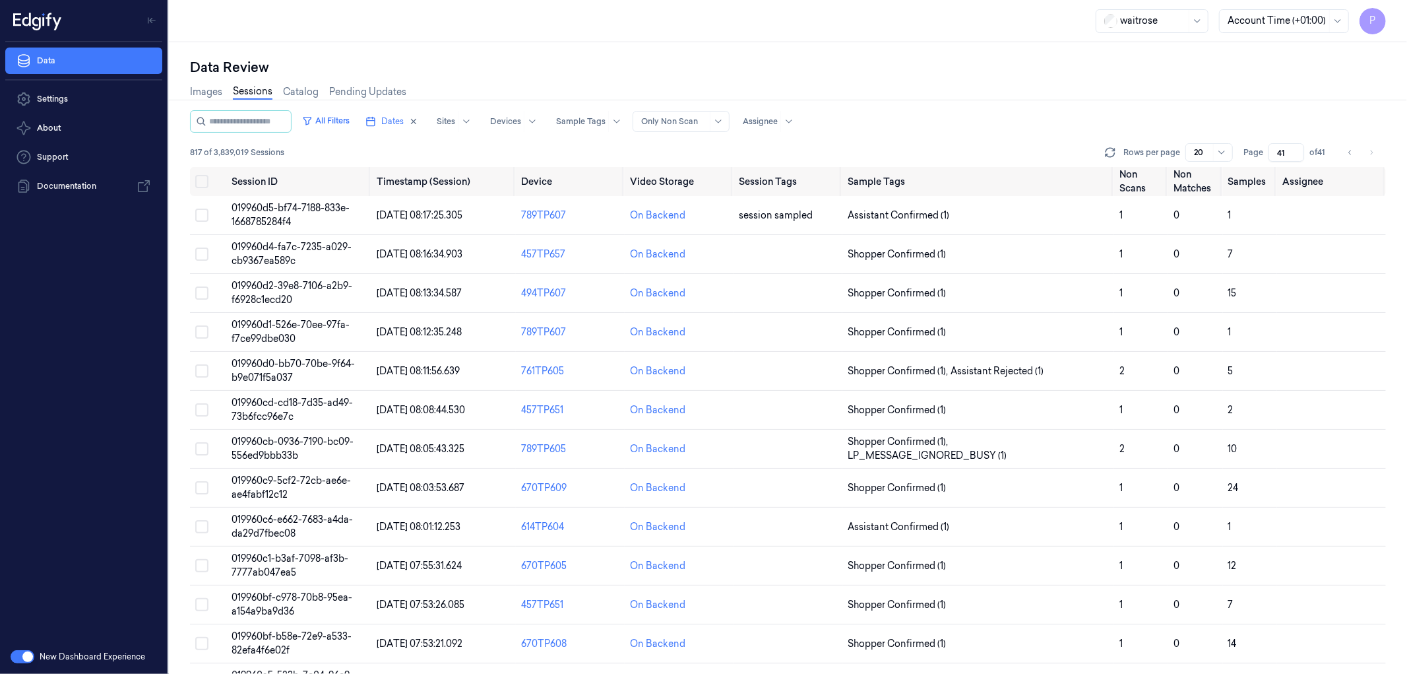
click at [1067, 93] on div "Images Sessions Catalog Pending Updates" at bounding box center [788, 94] width 1196 height 34
click at [1353, 150] on icon "Go to previous page" at bounding box center [1351, 152] width 8 height 11
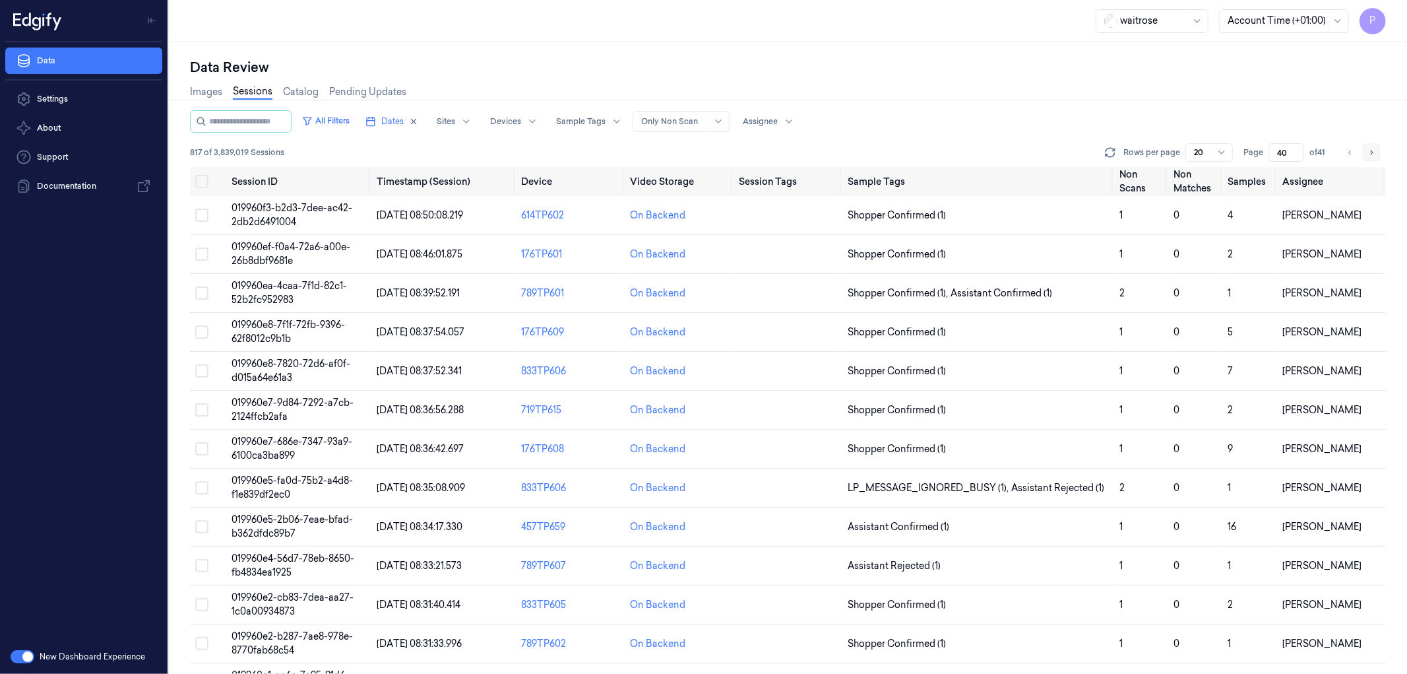
click at [1373, 155] on icon "Go to next page" at bounding box center [1372, 152] width 8 height 11
type input "41"
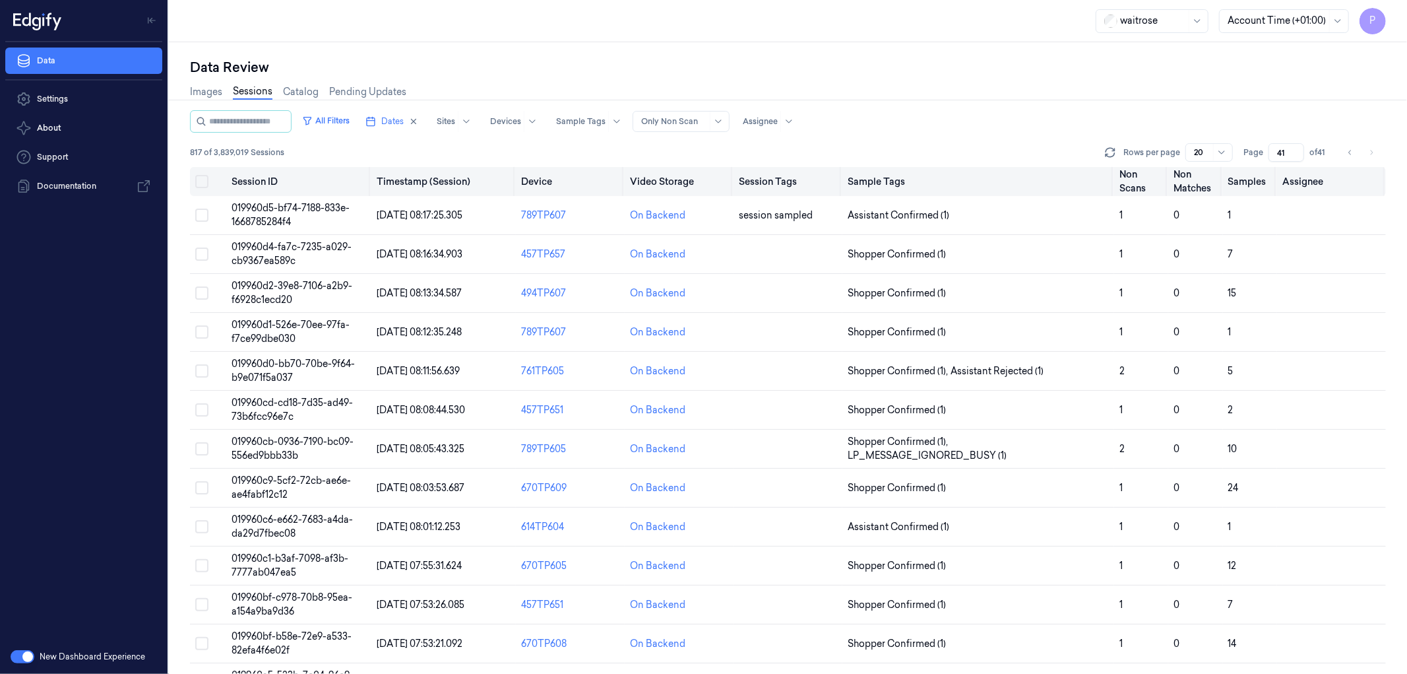
click at [205, 179] on button "Select all" at bounding box center [201, 181] width 13 height 13
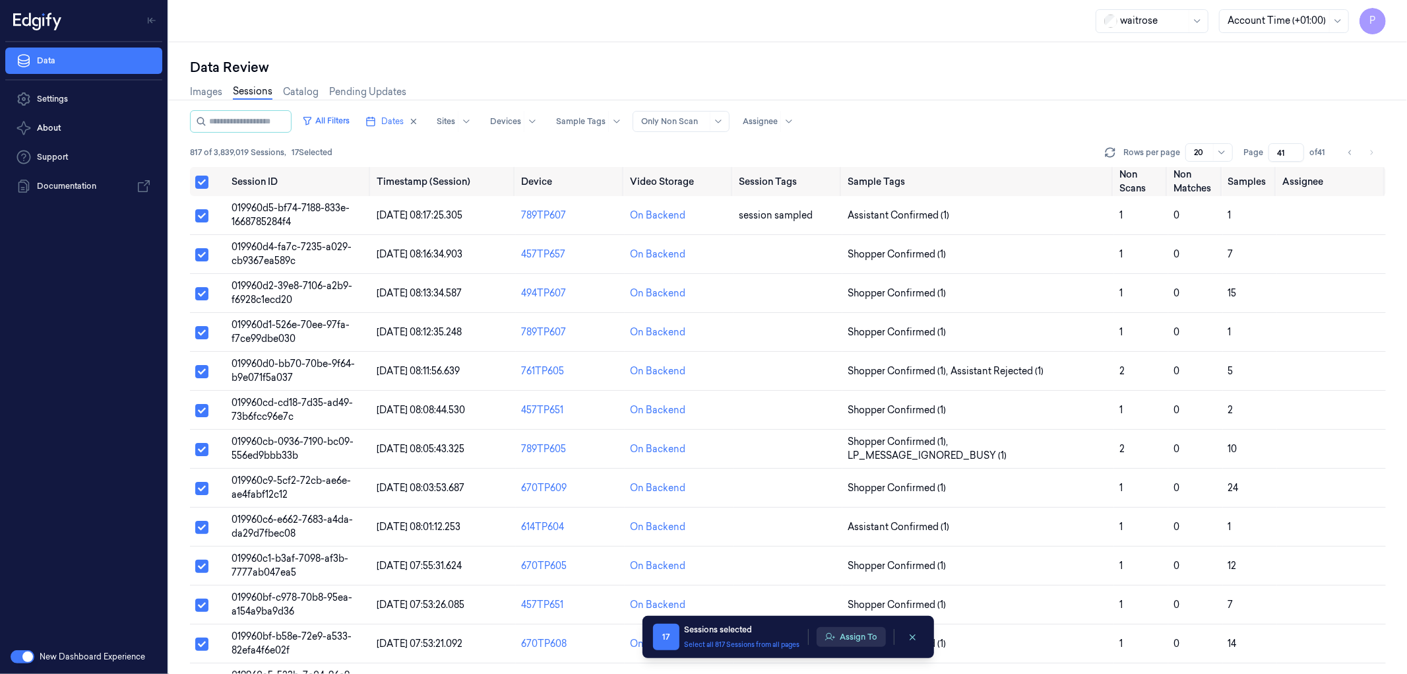
click at [860, 639] on button "Assign To" at bounding box center [851, 637] width 69 height 20
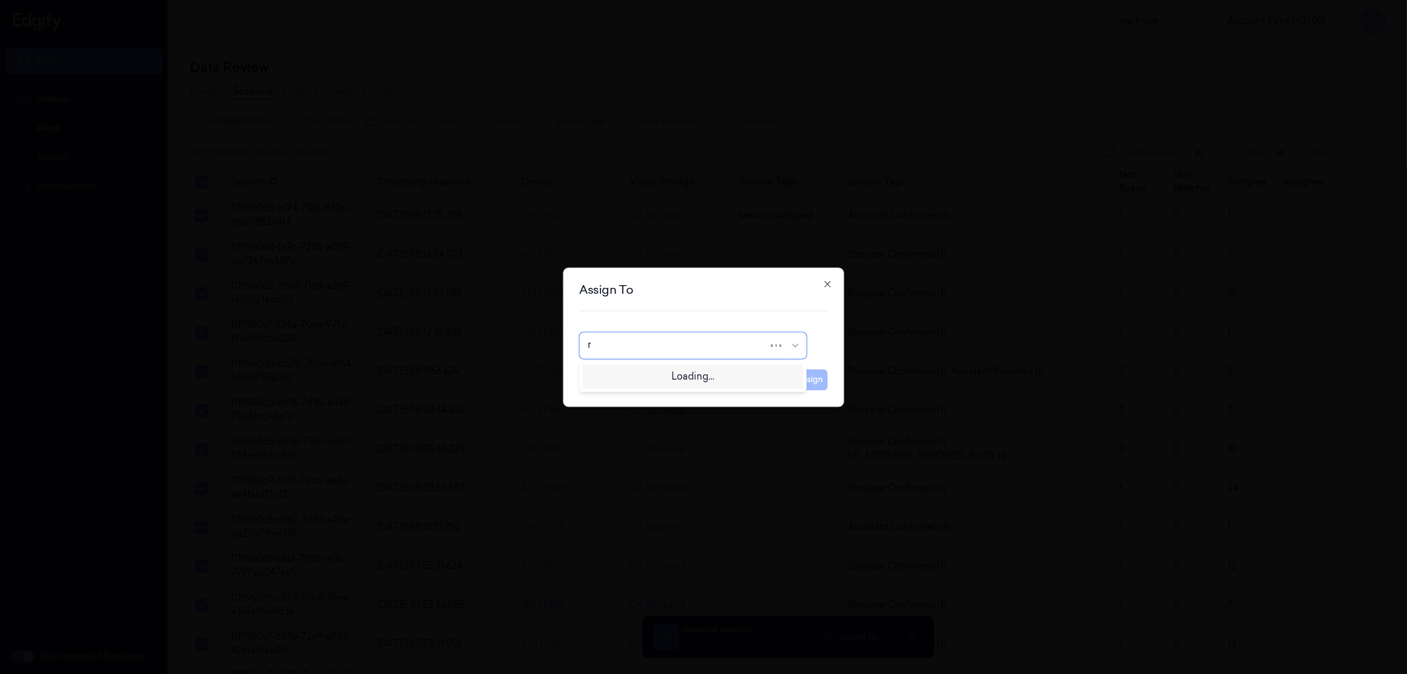
type input "ru"
click at [670, 373] on div "rupa a" at bounding box center [693, 375] width 210 height 14
click at [803, 379] on button "Assign" at bounding box center [810, 379] width 36 height 21
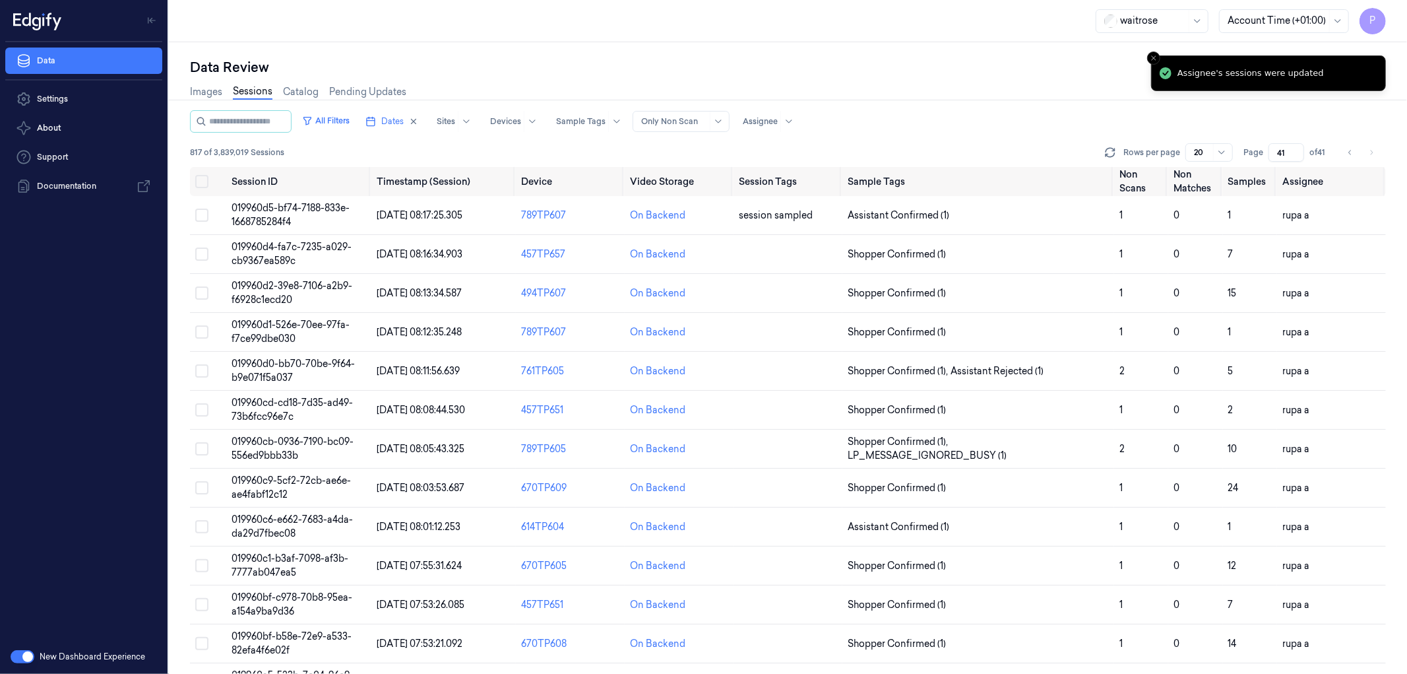
click at [1025, 133] on div "All Filters Dates Sites Devices Sample Tags Alert Type Only Non Scan Assignee 8…" at bounding box center [788, 138] width 1196 height 57
click at [418, 120] on icon "button" at bounding box center [413, 121] width 9 height 9
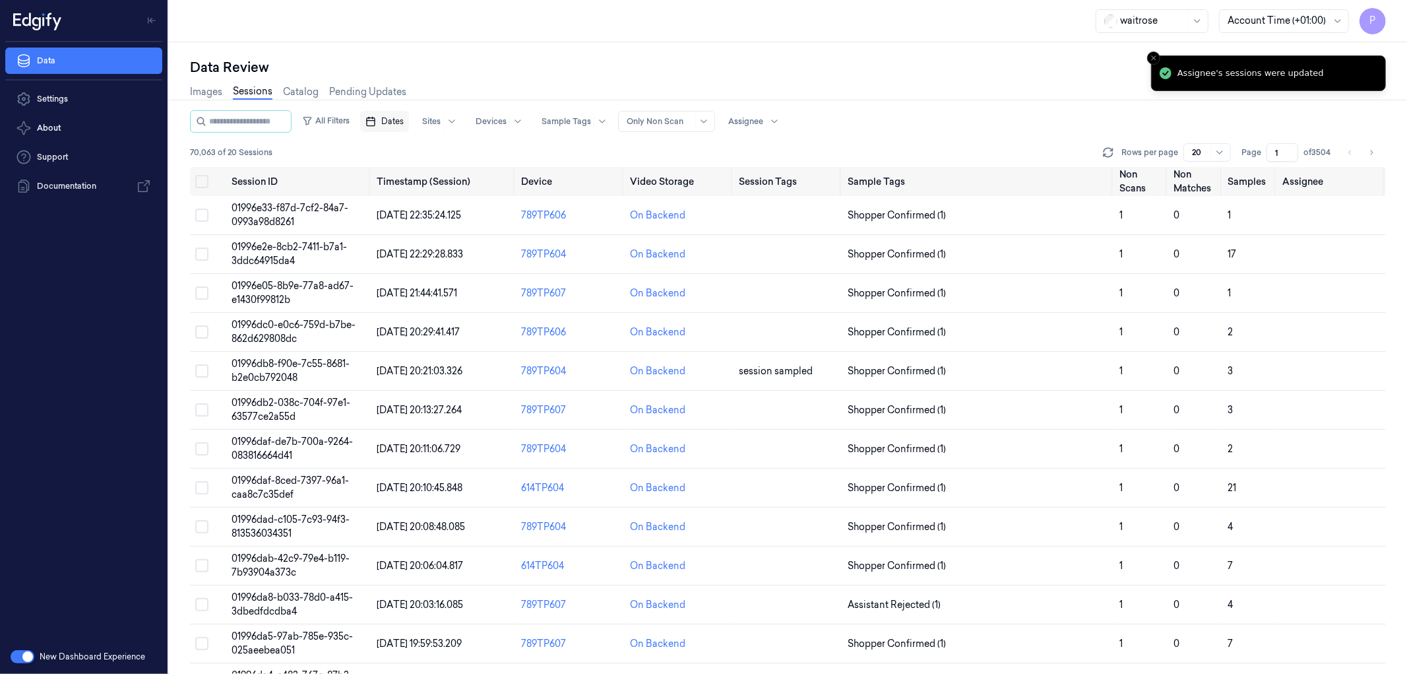
click at [404, 126] on span "Dates" at bounding box center [392, 121] width 22 height 12
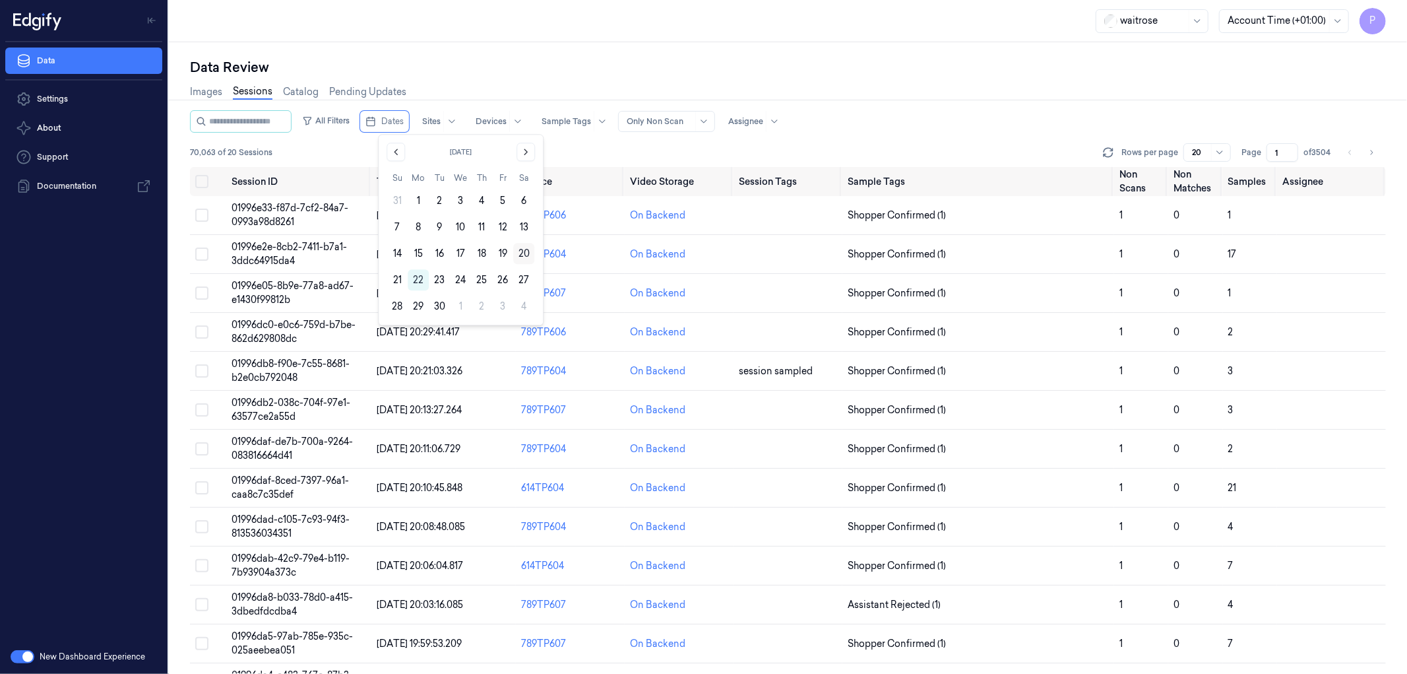
click at [523, 251] on button "20" at bounding box center [523, 253] width 21 height 21
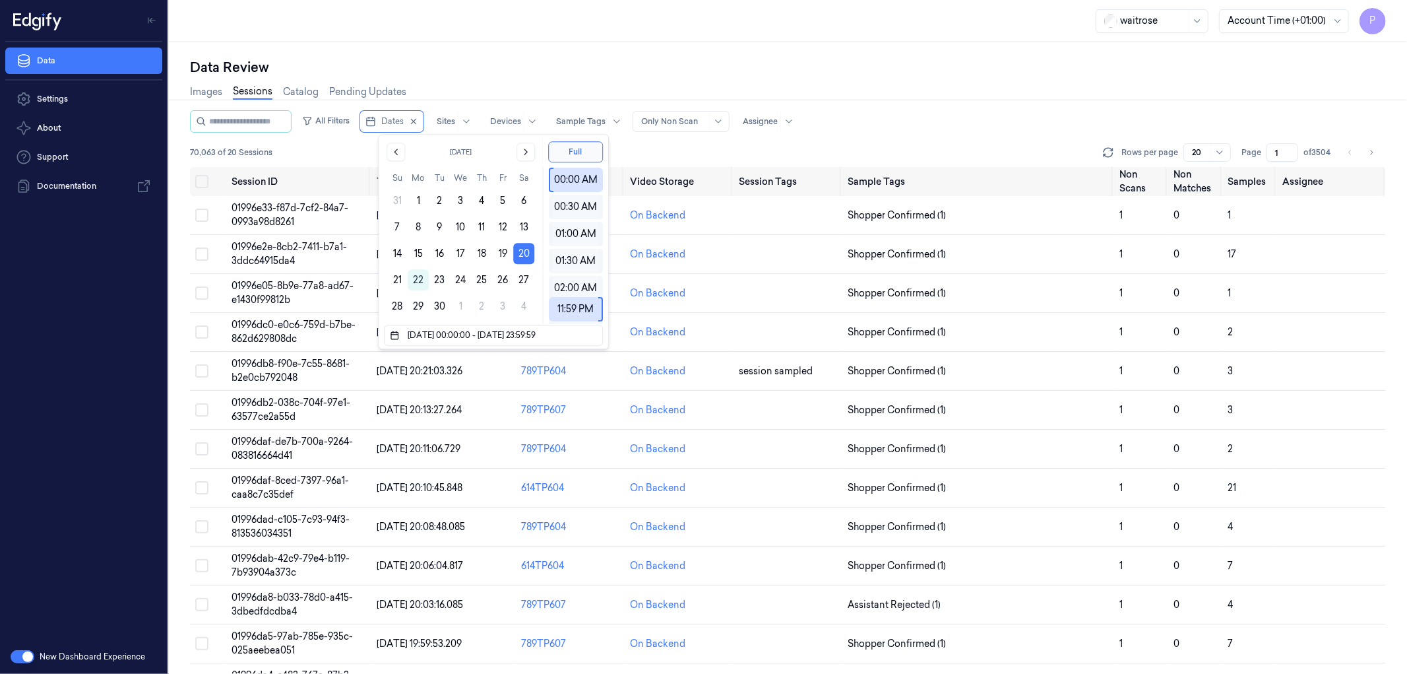
click at [966, 111] on div "All Filters Dates Sites Devices Sample Tags Alert Type Only Non Scan Assignee" at bounding box center [788, 121] width 1196 height 22
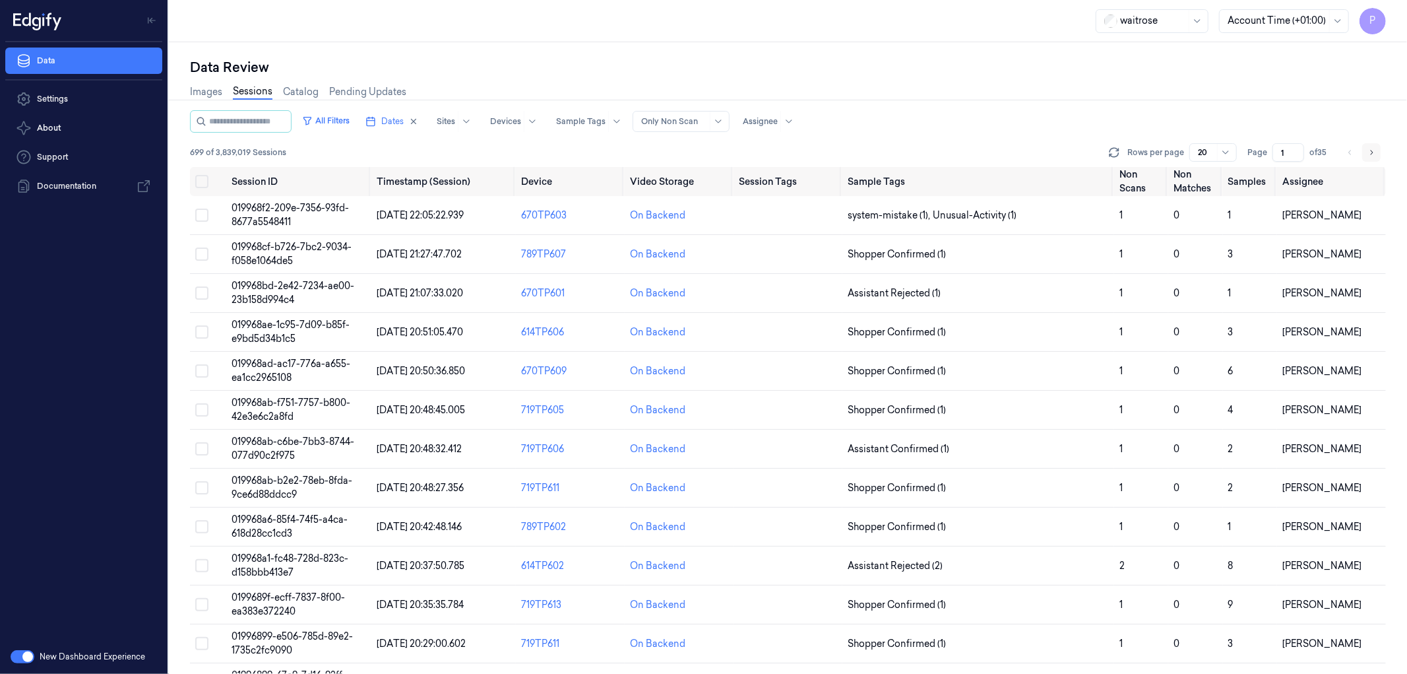
click at [1370, 153] on icon "Go to next page" at bounding box center [1372, 152] width 8 height 11
type input "3"
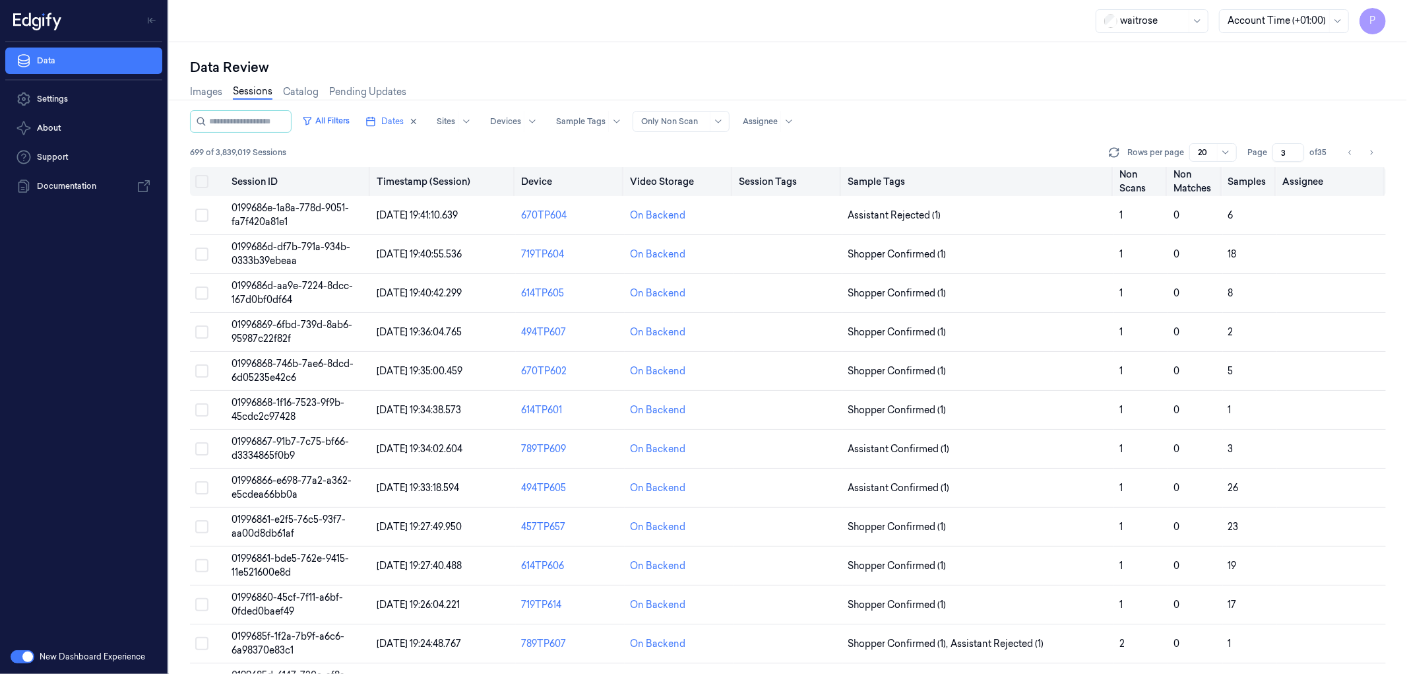
click at [199, 183] on button "Select all" at bounding box center [201, 181] width 13 height 13
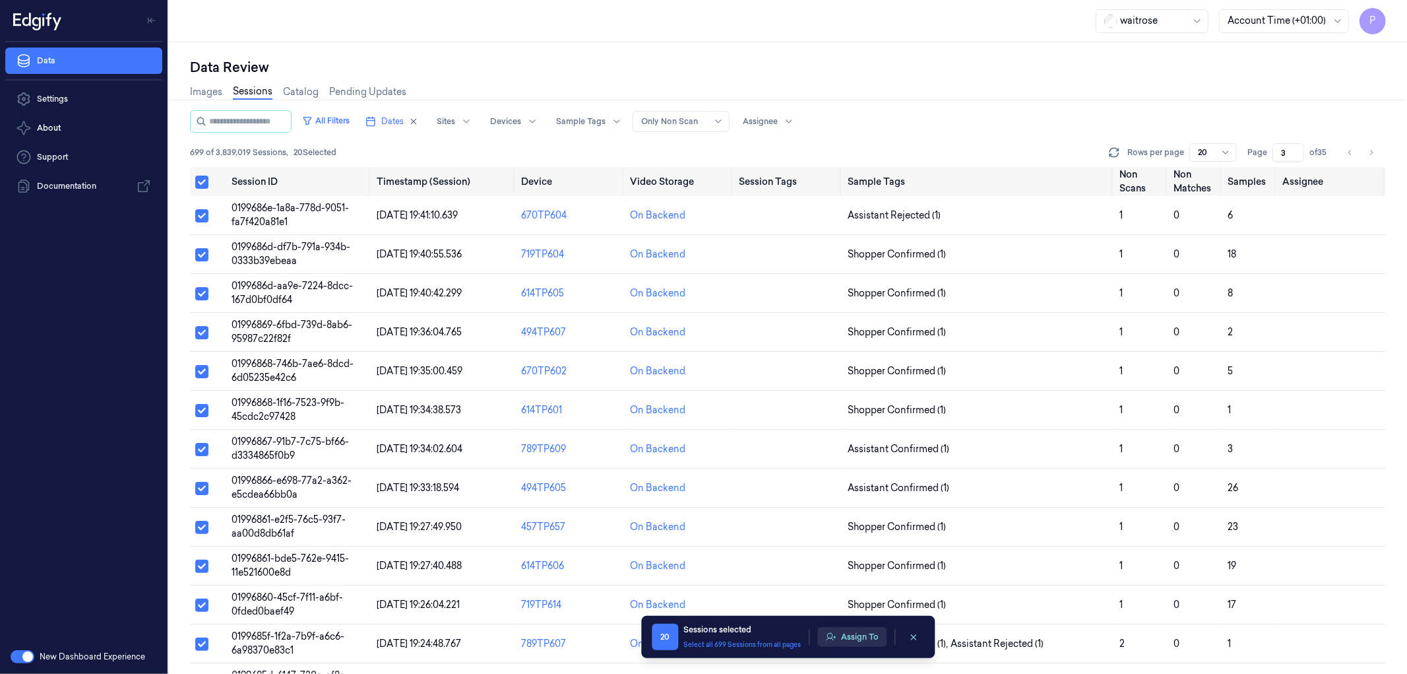
click at [865, 636] on button "Assign To" at bounding box center [852, 637] width 69 height 20
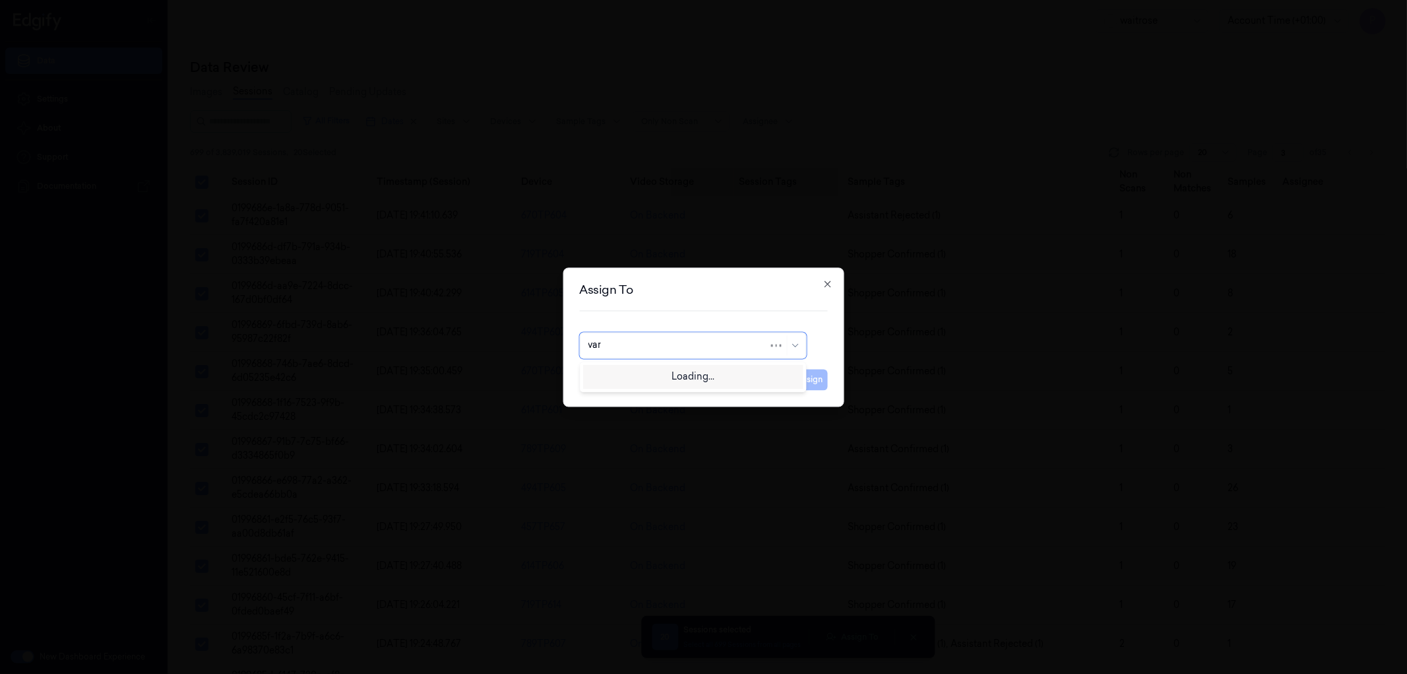
type input "vars"
click at [657, 398] on div "varsha g" at bounding box center [693, 397] width 210 height 14
click at [802, 380] on button "Assign" at bounding box center [810, 379] width 36 height 21
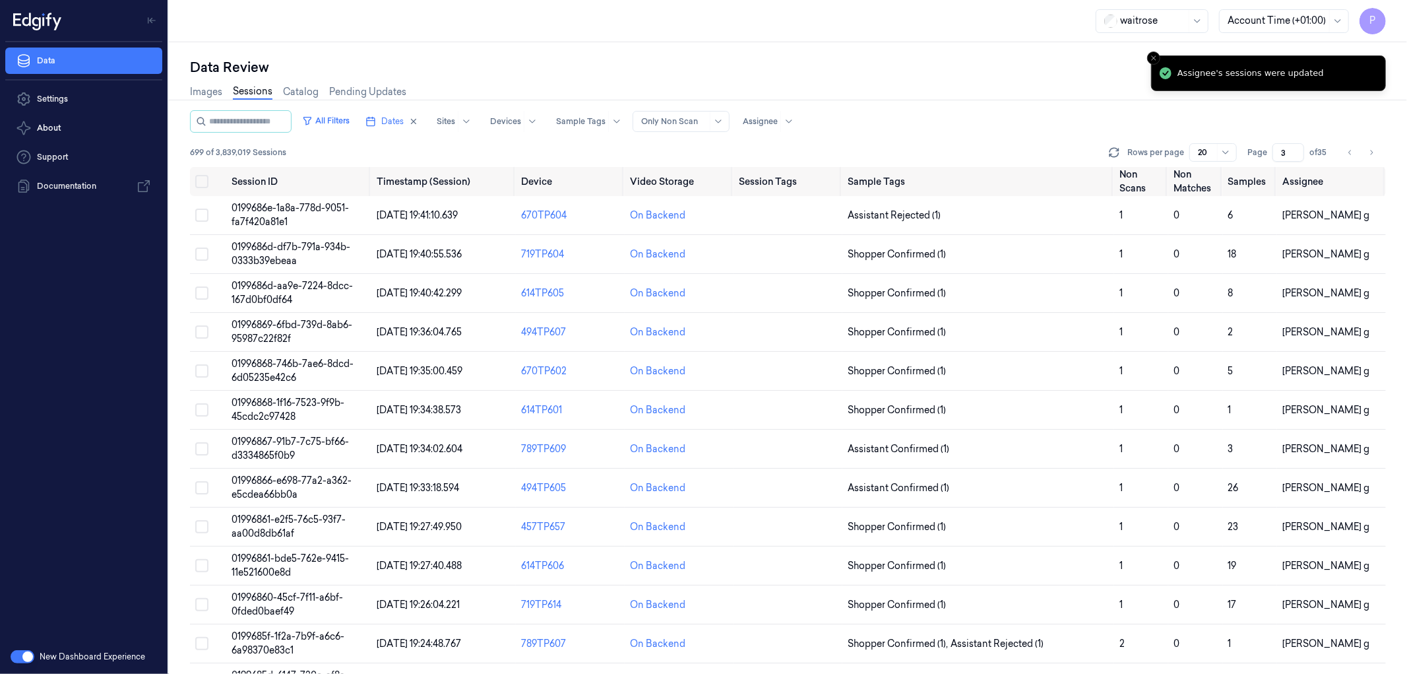
click at [986, 129] on div "All Filters Dates Sites Devices Sample Tags Alert Type Only Non Scan Assignee" at bounding box center [788, 121] width 1196 height 22
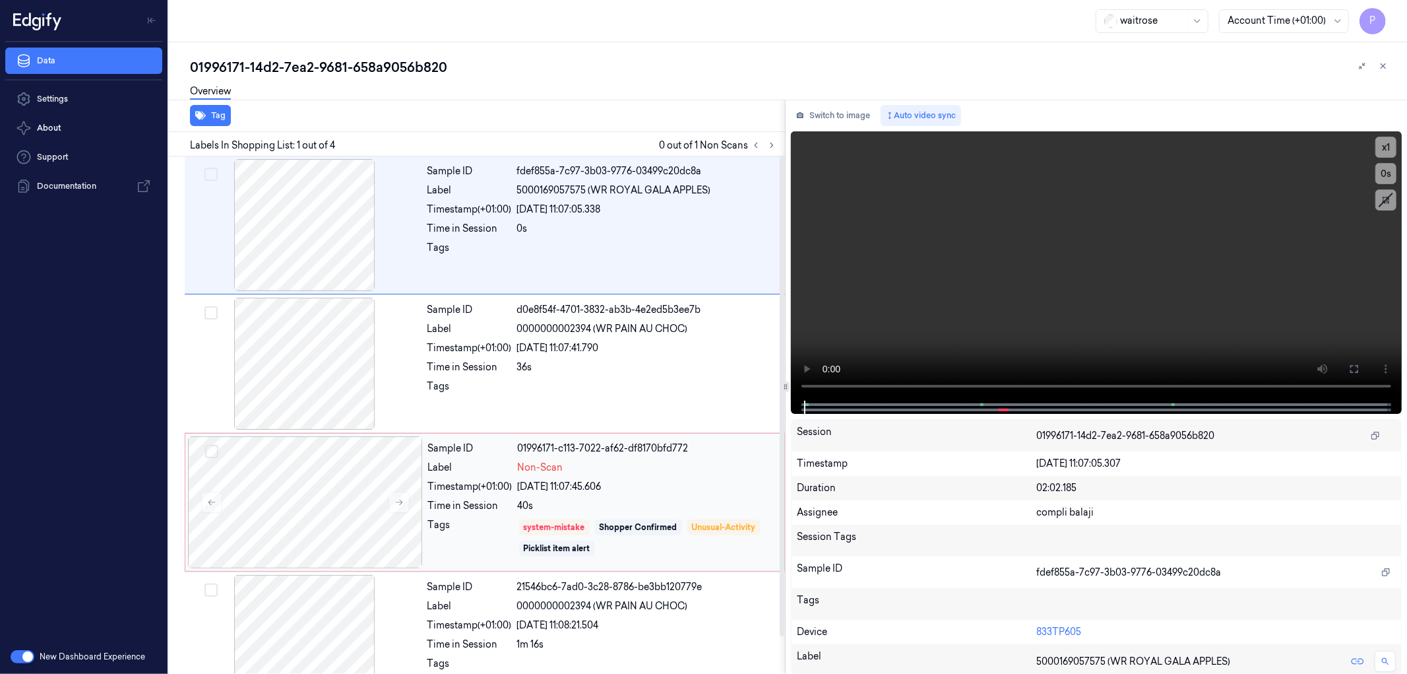
click at [702, 461] on div "Non-Scan" at bounding box center [647, 468] width 259 height 14
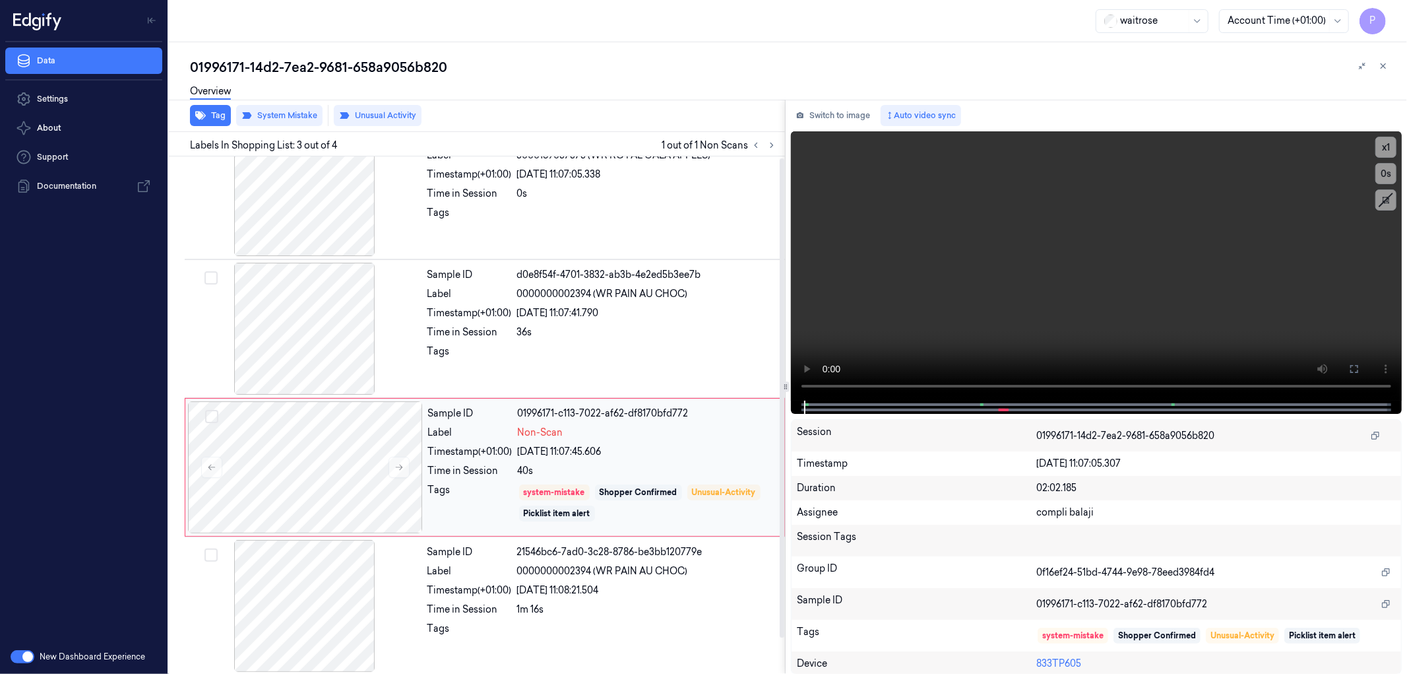
scroll to position [41, 0]
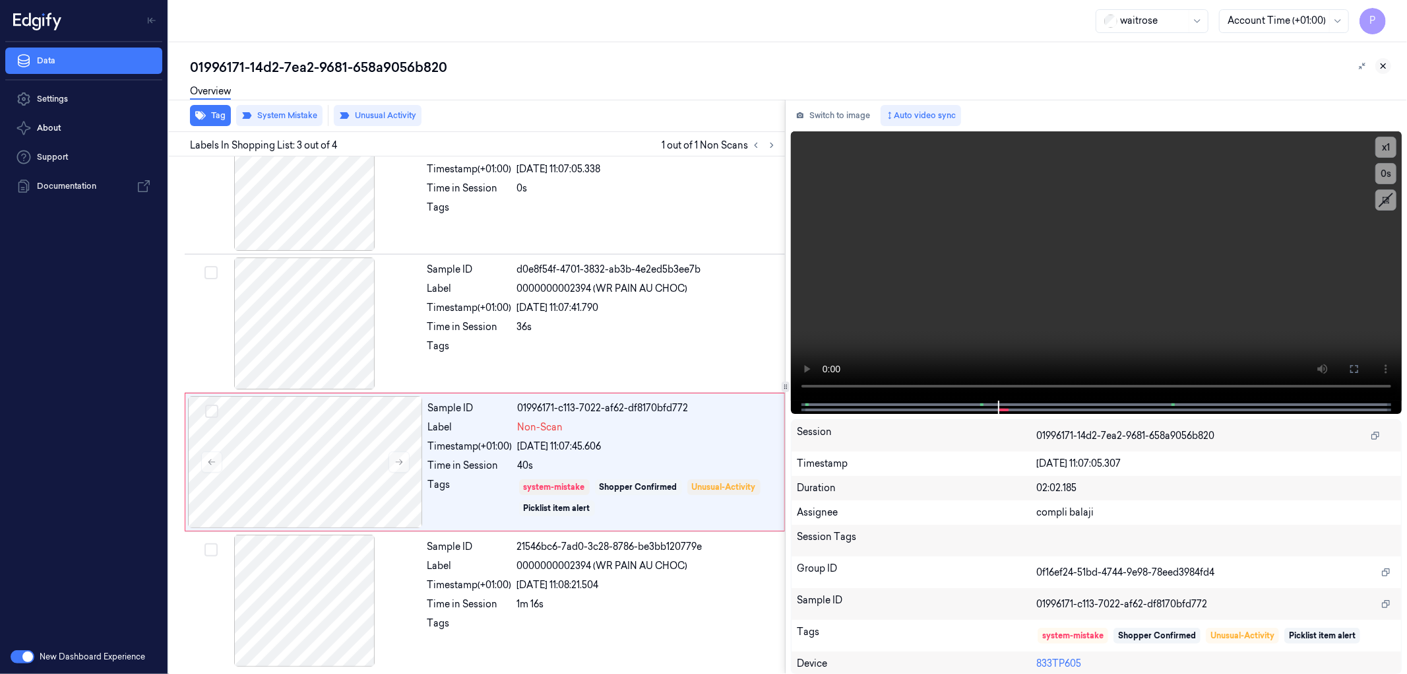
click at [1386, 65] on icon at bounding box center [1383, 65] width 9 height 9
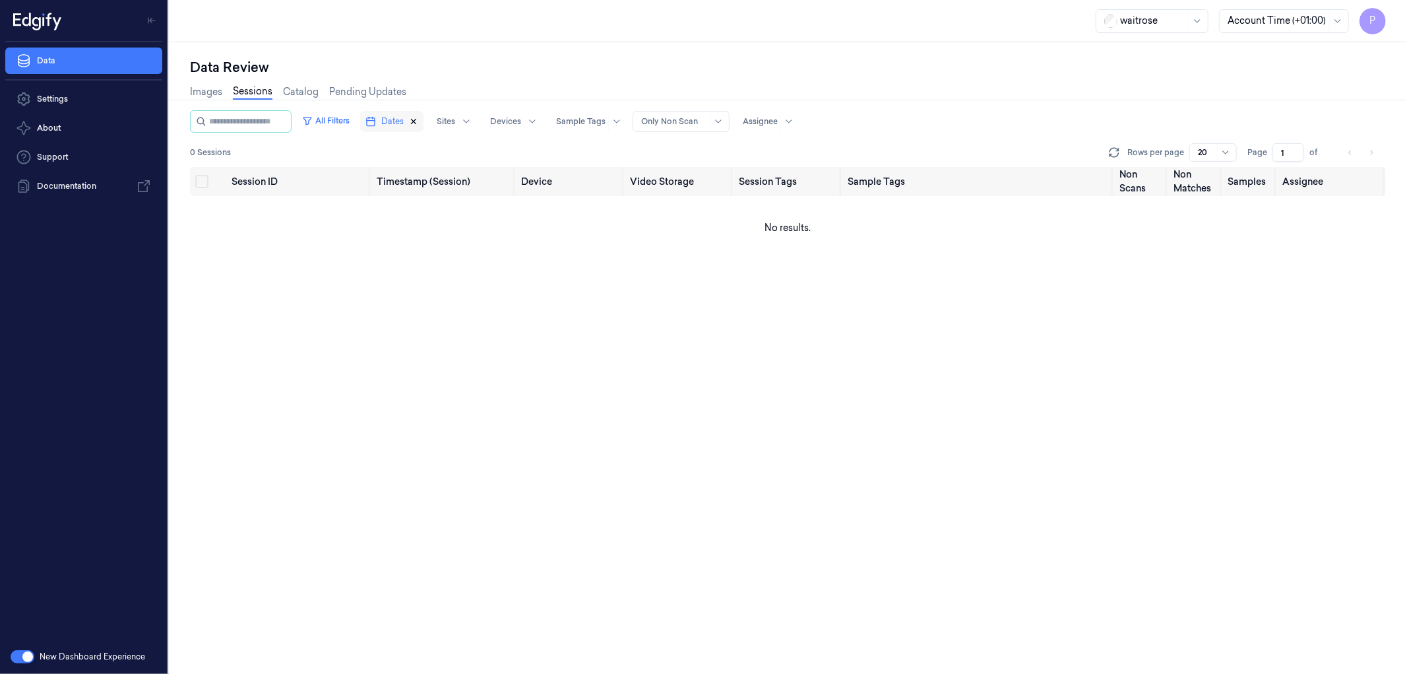
click at [418, 120] on icon "button" at bounding box center [413, 121] width 9 height 9
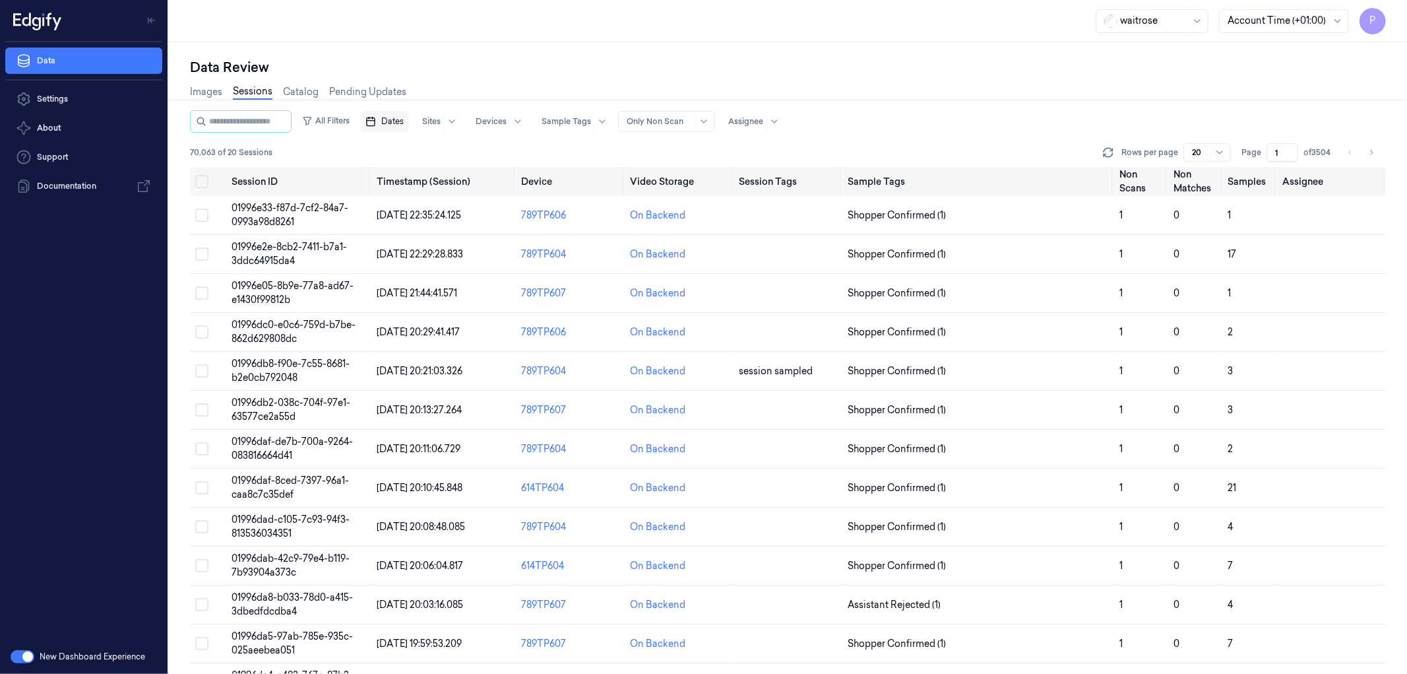
click at [404, 115] on span "Dates" at bounding box center [392, 121] width 22 height 12
click at [526, 254] on button "20" at bounding box center [523, 253] width 21 height 21
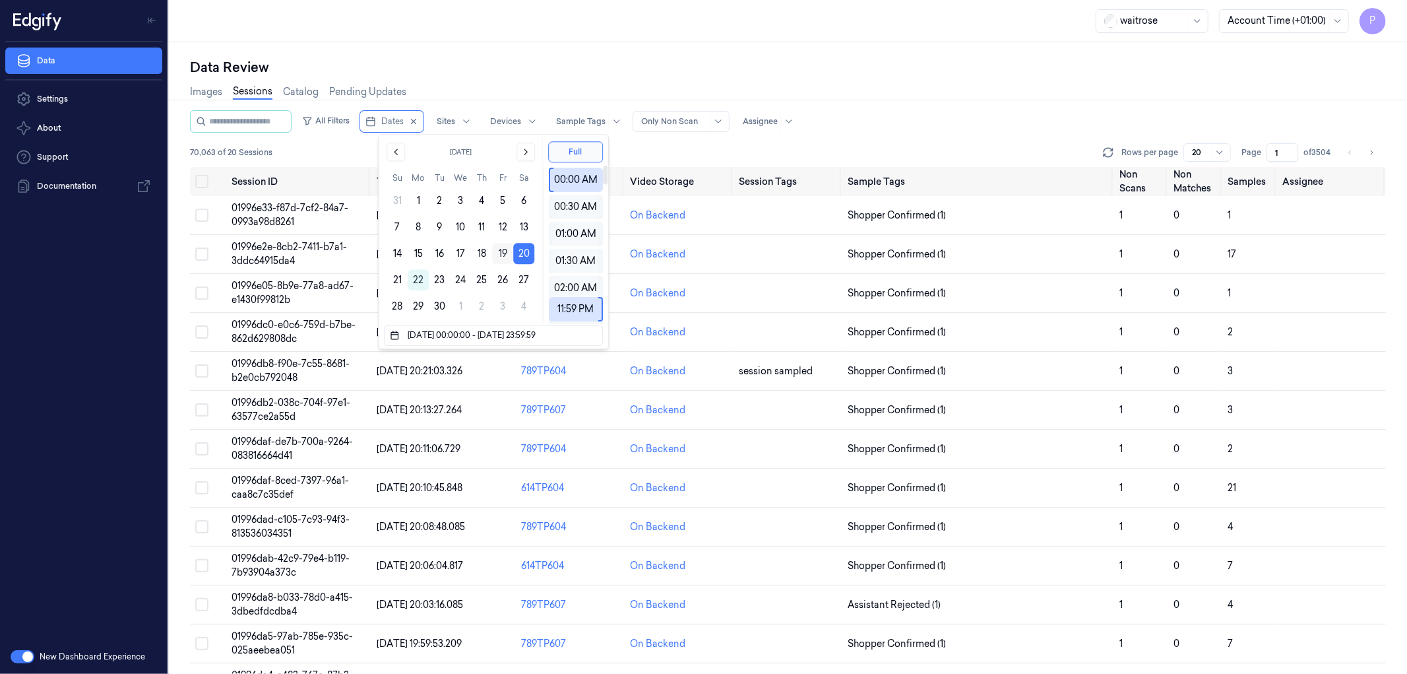
click at [497, 253] on button "19" at bounding box center [502, 253] width 21 height 21
type input "19/09/2025 00:00:00 - 20/09/2025 23:59:59"
click at [856, 67] on div "Data Review" at bounding box center [788, 67] width 1196 height 18
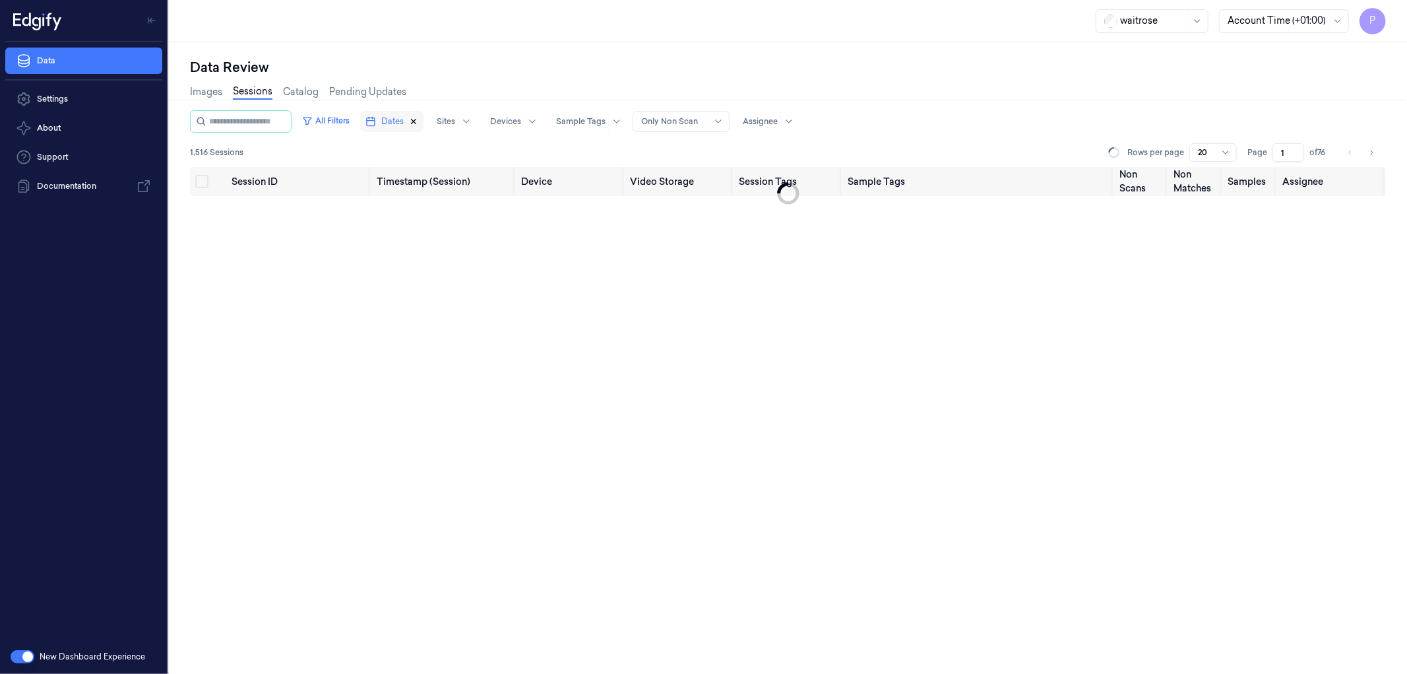
click at [418, 121] on icon "button" at bounding box center [413, 121] width 9 height 9
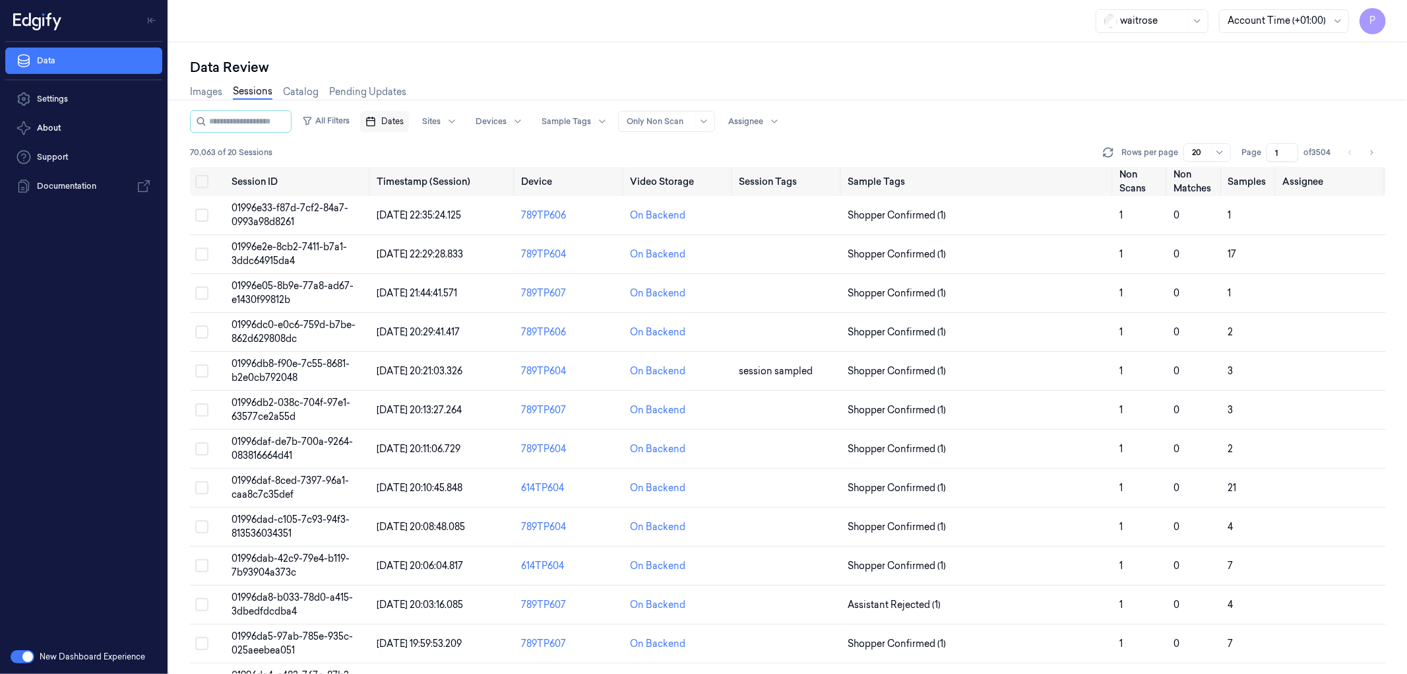
click at [404, 115] on span "Dates" at bounding box center [392, 121] width 22 height 12
click at [501, 251] on button "19" at bounding box center [502, 253] width 21 height 21
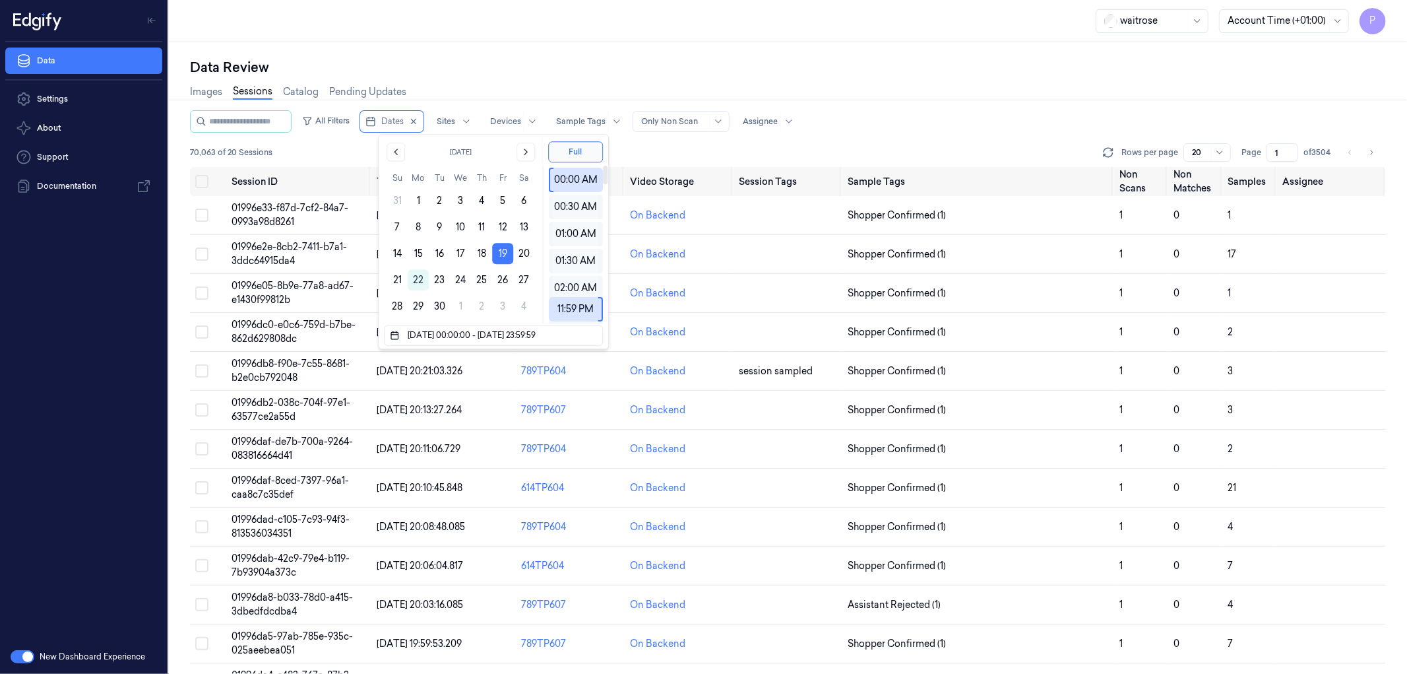
click at [821, 68] on div "Data Review" at bounding box center [788, 67] width 1196 height 18
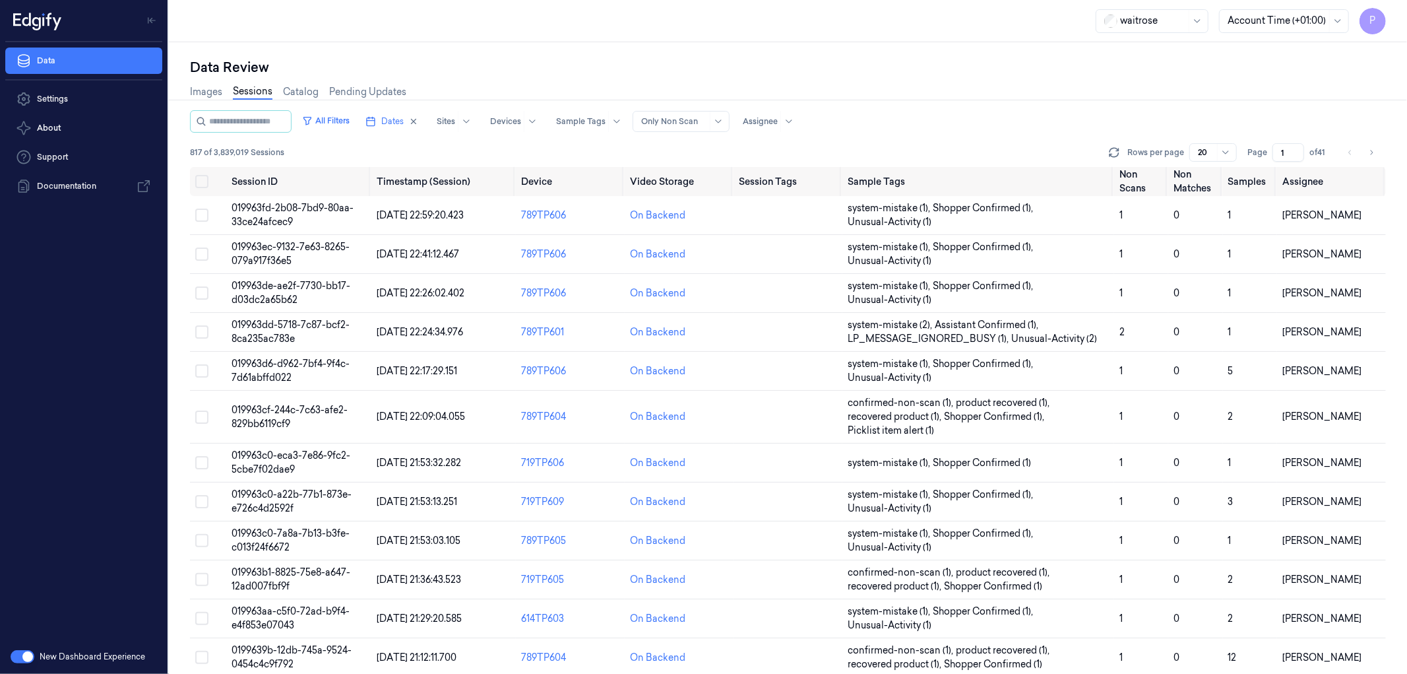
click at [1281, 152] on input "1" at bounding box center [1289, 152] width 32 height 18
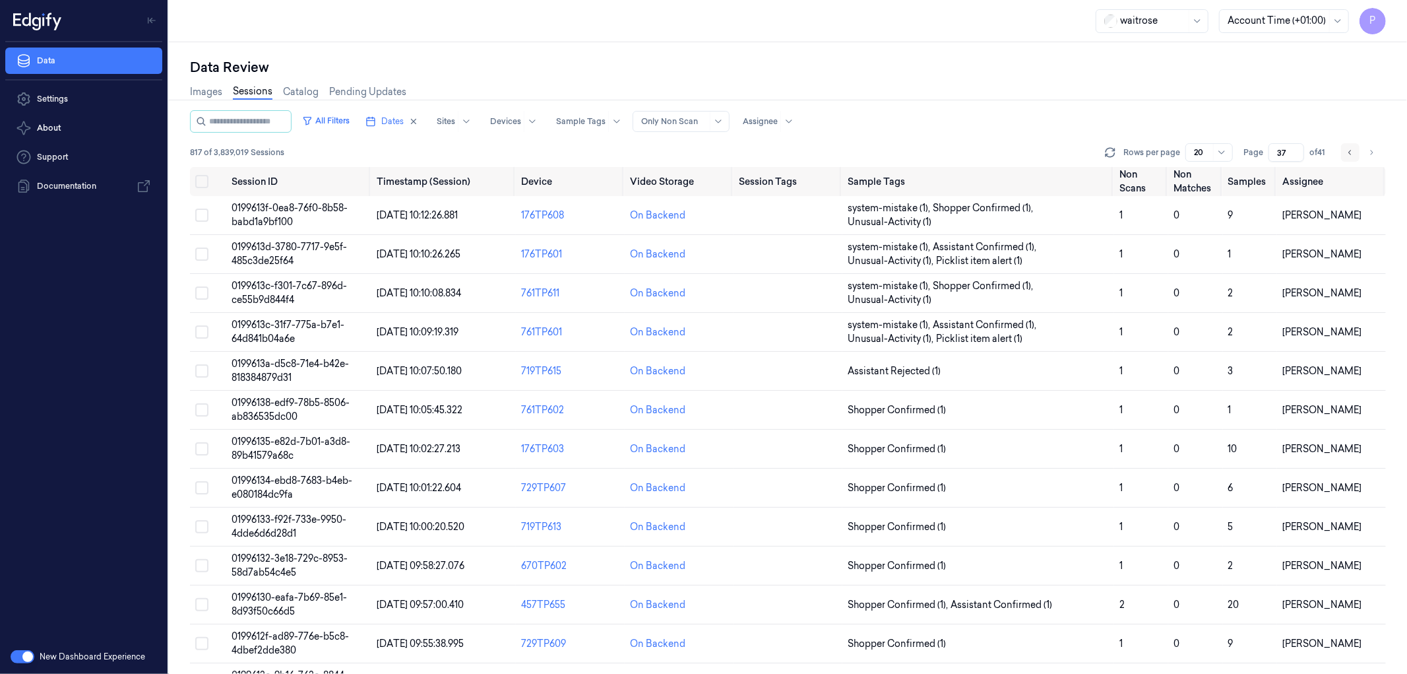
click at [1353, 153] on icon "Go to previous page" at bounding box center [1351, 152] width 8 height 11
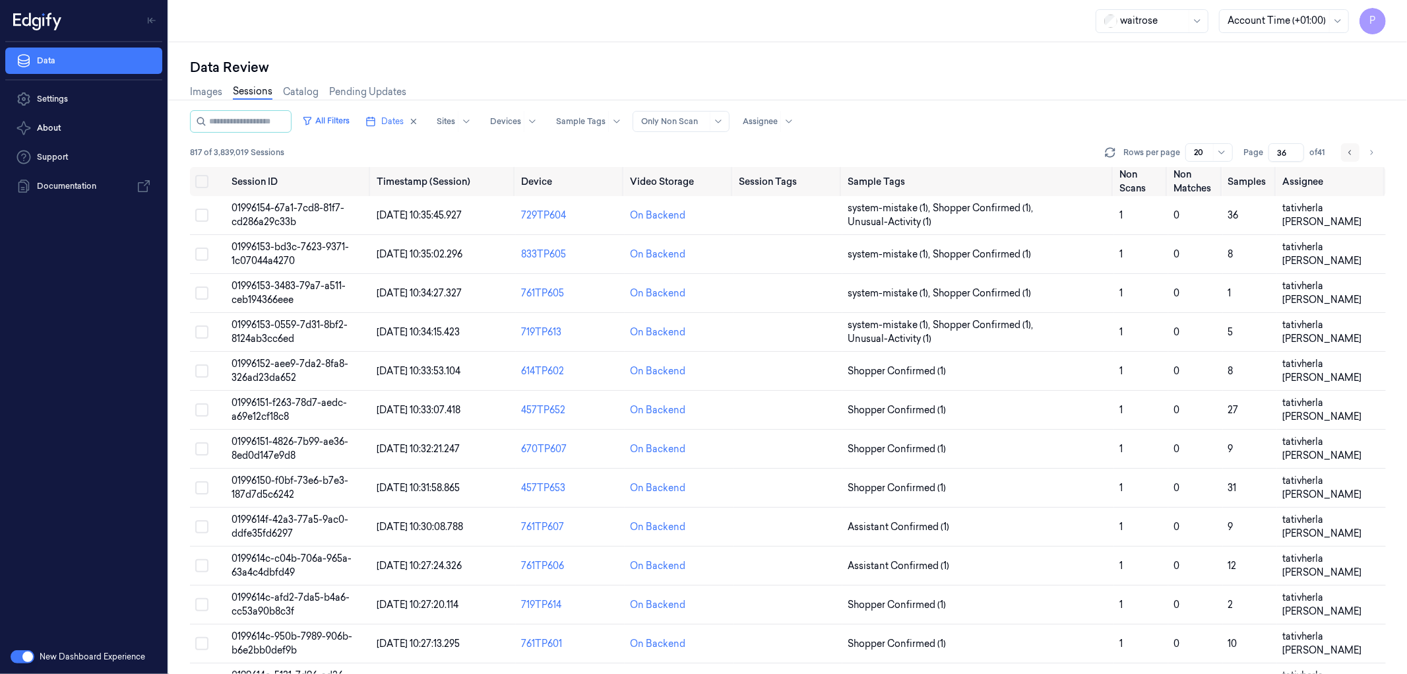
click at [1353, 153] on icon "Go to previous page" at bounding box center [1351, 152] width 8 height 11
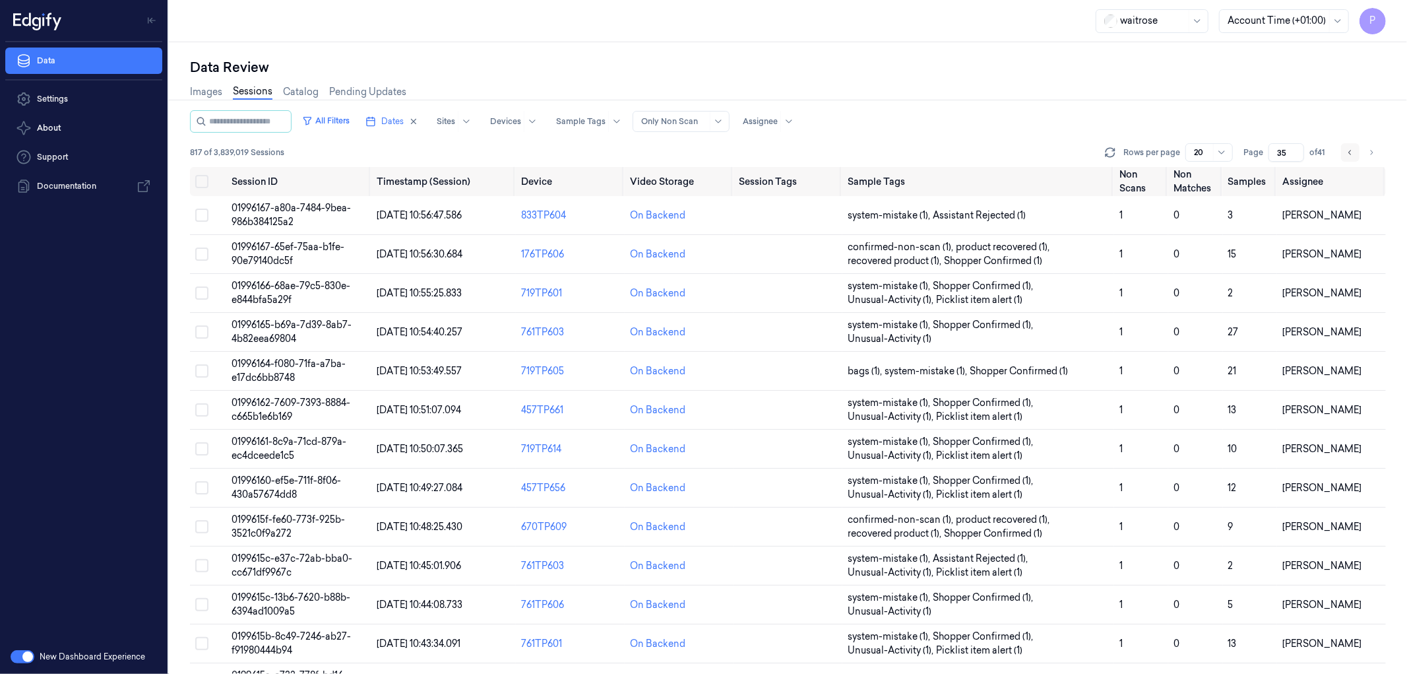
click at [1353, 153] on icon "Go to previous page" at bounding box center [1351, 152] width 8 height 11
type input "34"
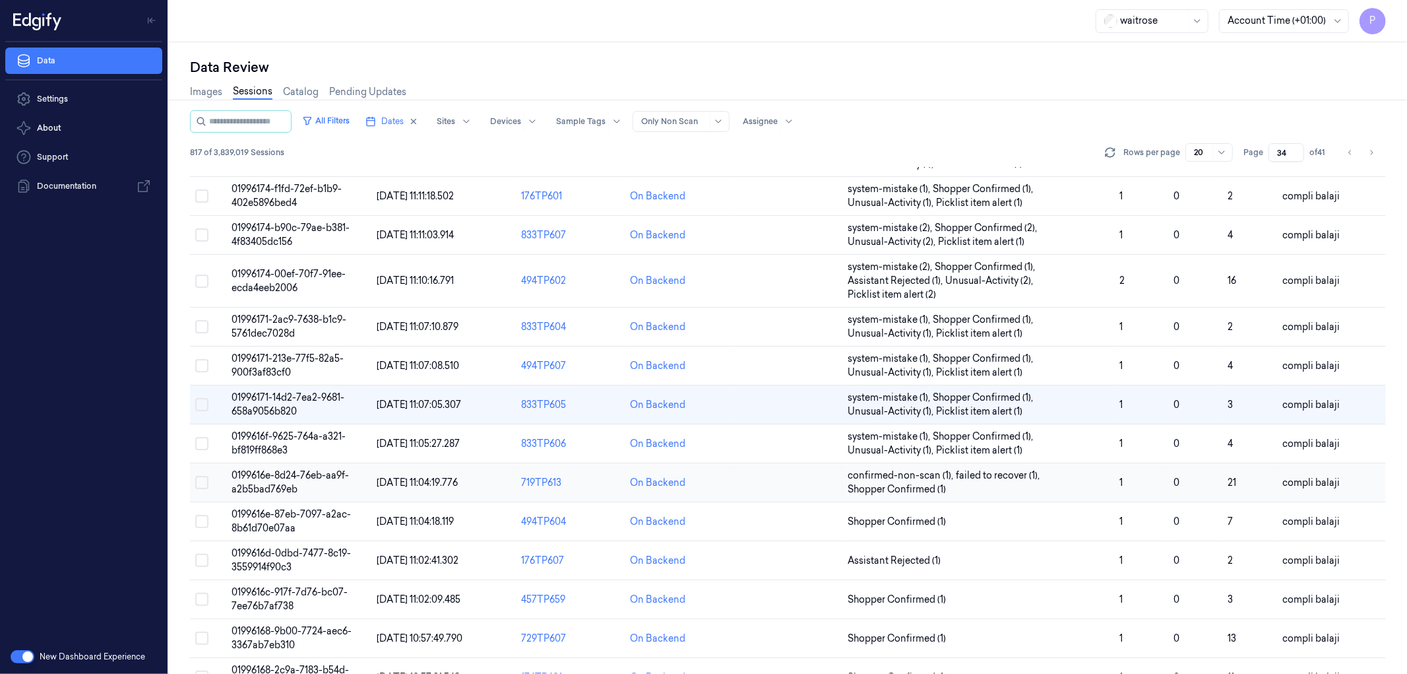
scroll to position [293, 0]
click at [1374, 152] on icon "Go to next page" at bounding box center [1372, 152] width 8 height 11
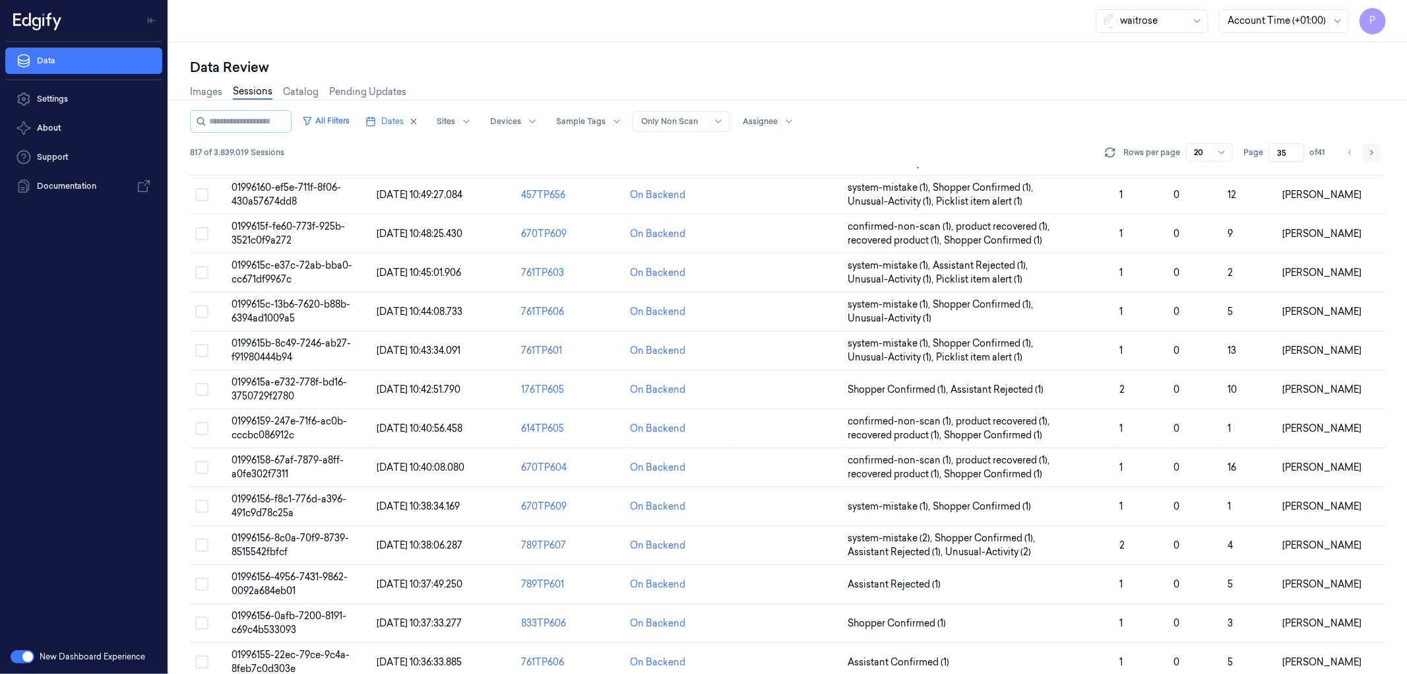
click at [1374, 152] on icon "Go to next page" at bounding box center [1372, 152] width 8 height 11
type input "36"
